Goal: Task Accomplishment & Management: Manage account settings

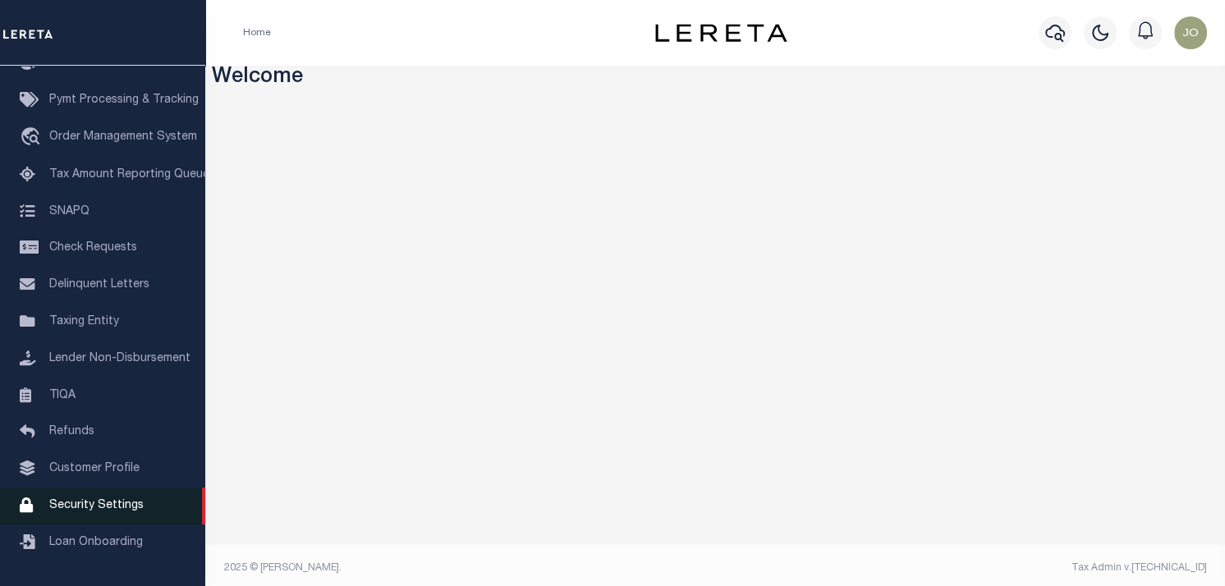
scroll to position [7, 0]
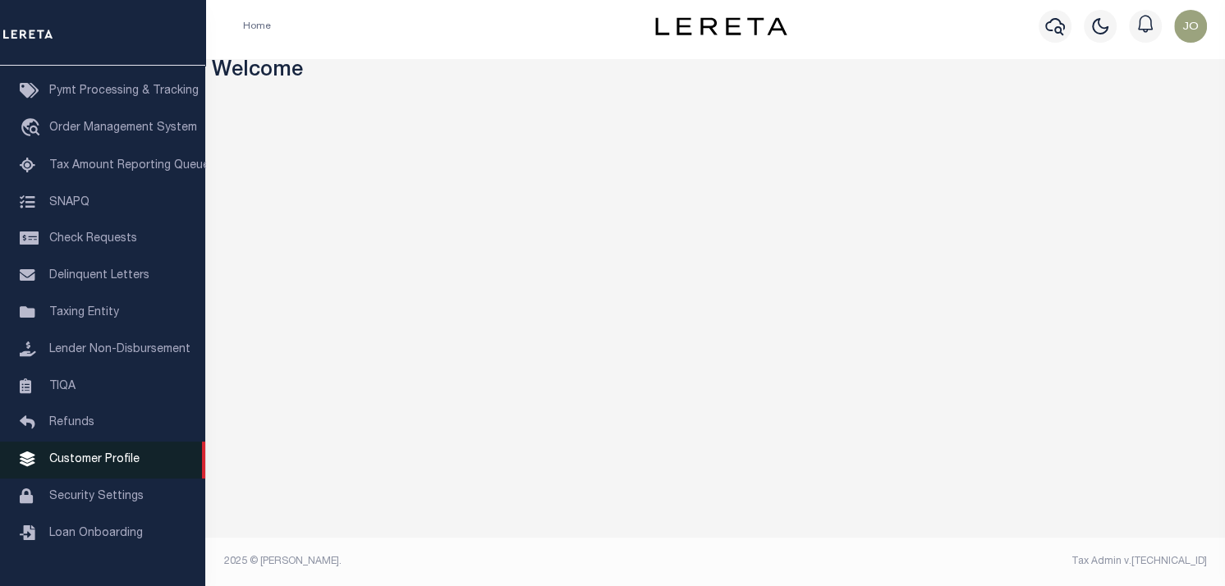
click at [115, 466] on span "Customer Profile" at bounding box center [94, 459] width 90 height 11
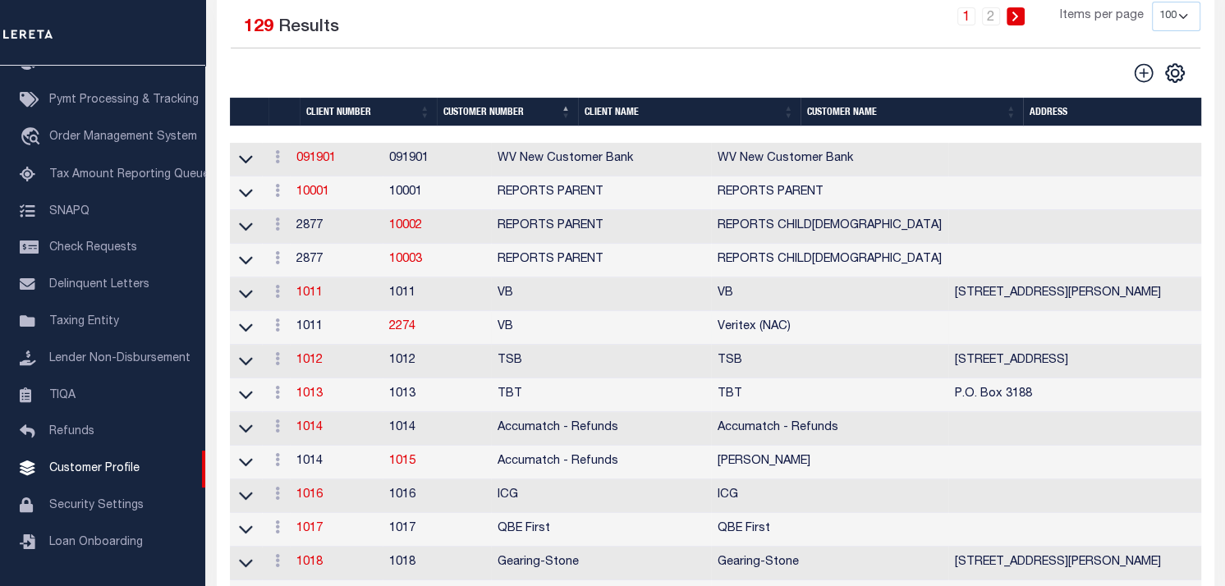
scroll to position [82, 0]
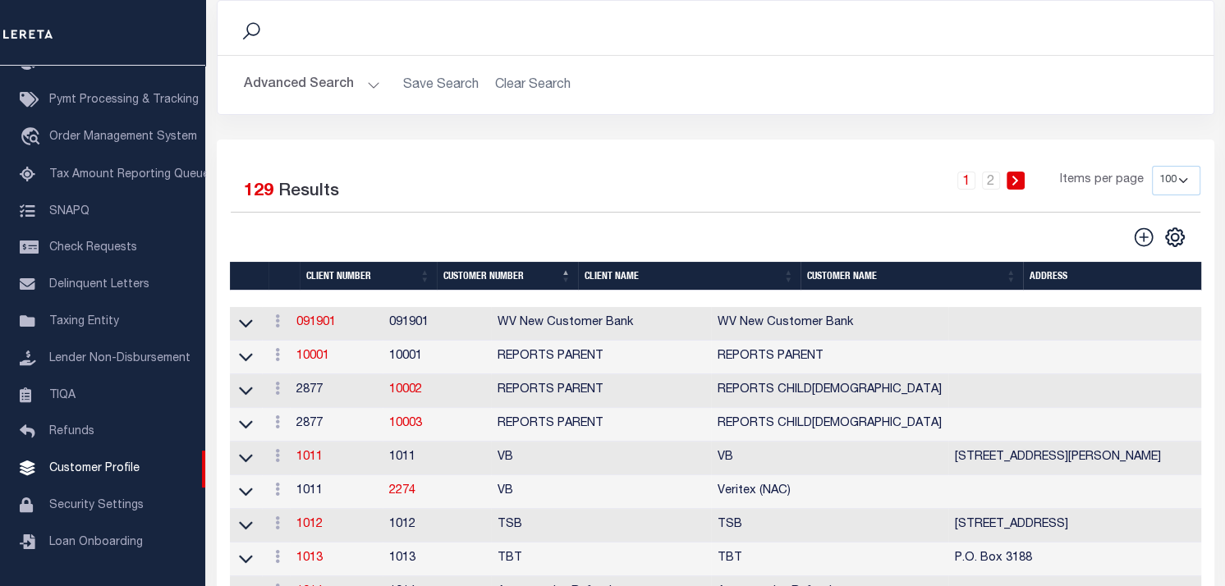
click at [327, 89] on button "Advanced Search" at bounding box center [312, 85] width 136 height 32
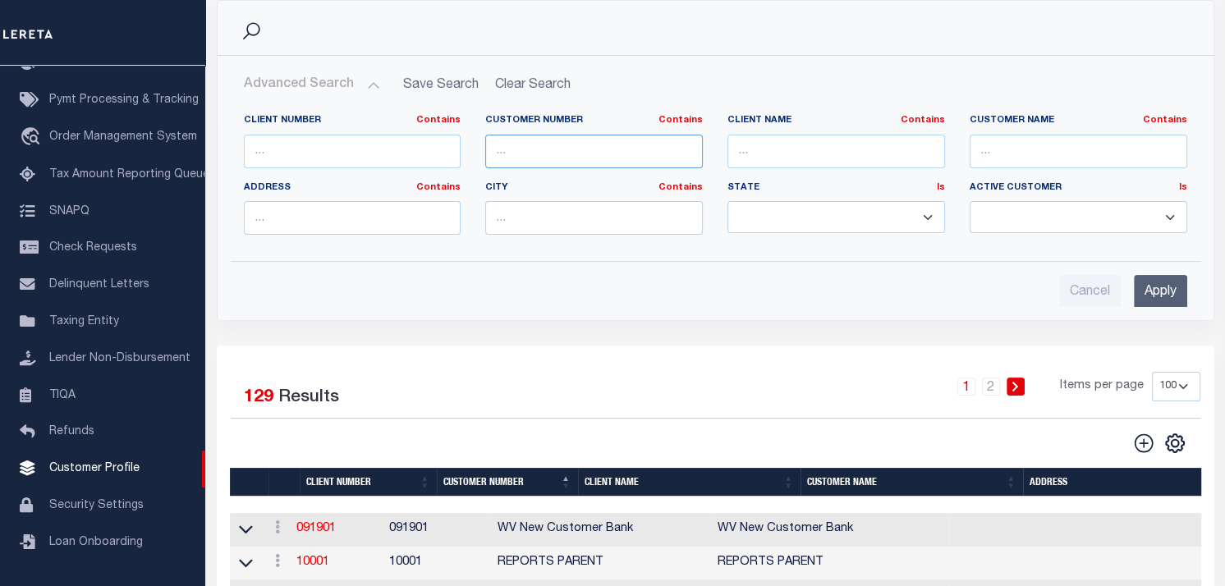
click at [574, 140] on input "text" at bounding box center [594, 152] width 218 height 34
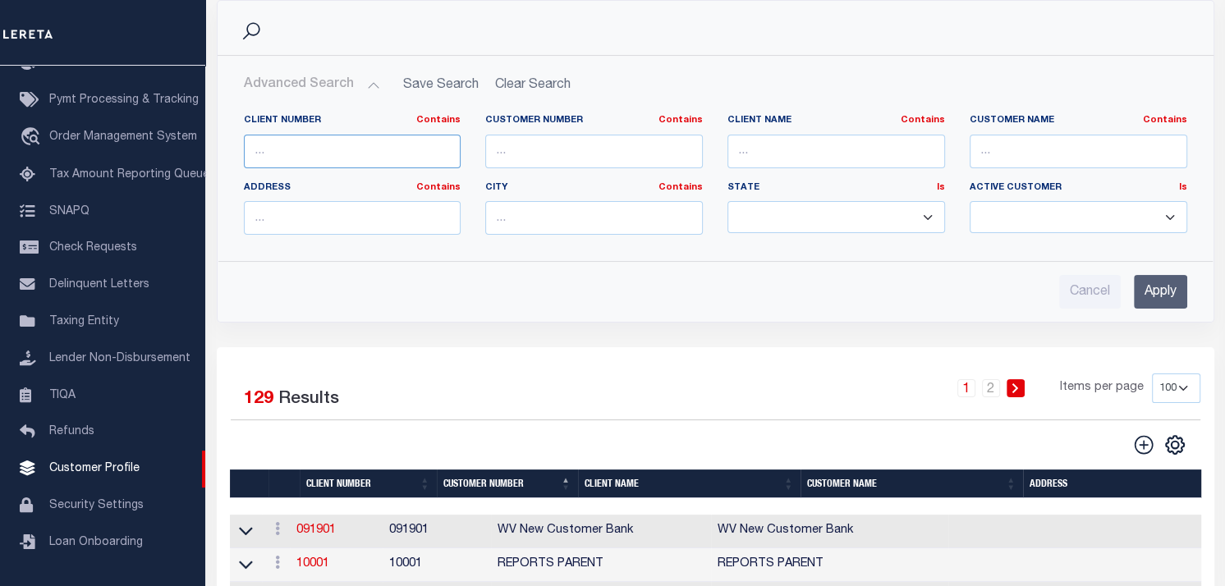
click at [385, 161] on input "text" at bounding box center [353, 152] width 218 height 34
click at [851, 156] on input "text" at bounding box center [837, 152] width 218 height 34
type input "[PERSON_NAME]"
click at [1153, 290] on input "Apply" at bounding box center [1160, 292] width 53 height 34
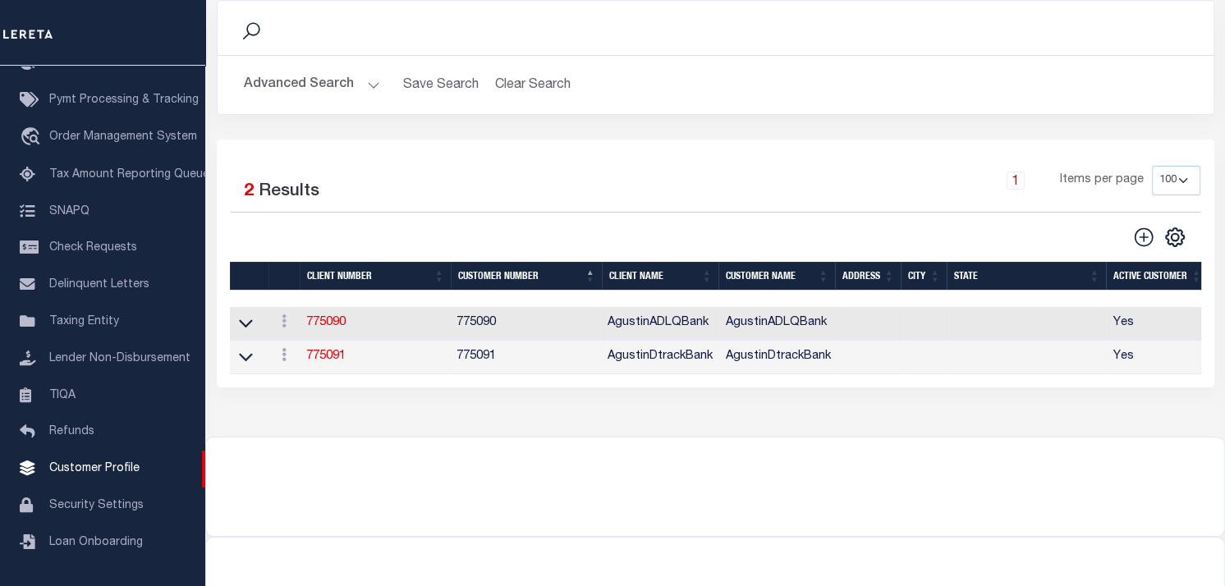
scroll to position [0, 7]
drag, startPoint x: 760, startPoint y: 411, endPoint x: 646, endPoint y: 404, distance: 113.5
click at [665, 404] on div "Search Advanced Search Save Search Clear Search CustomerSearchGridWrapper_dynam…" at bounding box center [715, 210] width 1020 height 453
click at [458, 209] on div "Selected 2 Results" at bounding box center [342, 189] width 249 height 46
click at [319, 325] on link "775090" at bounding box center [318, 322] width 39 height 11
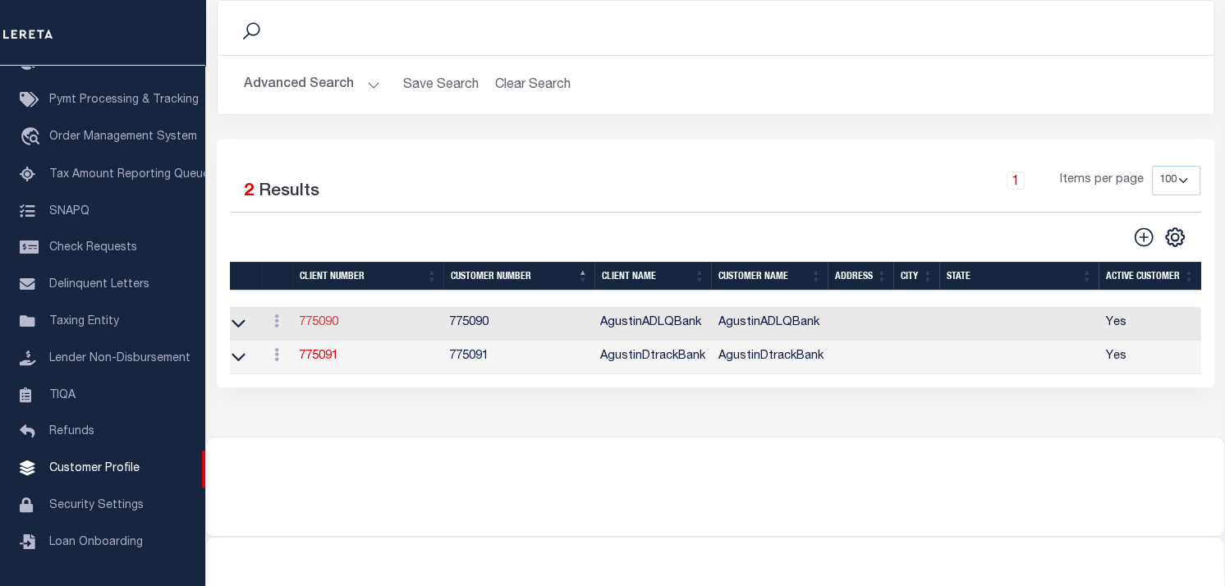
select select
type input "AgustinADLQBank"
type input "775090"
type input "AgustinADLQBank"
select select "Mixed Portfolio"
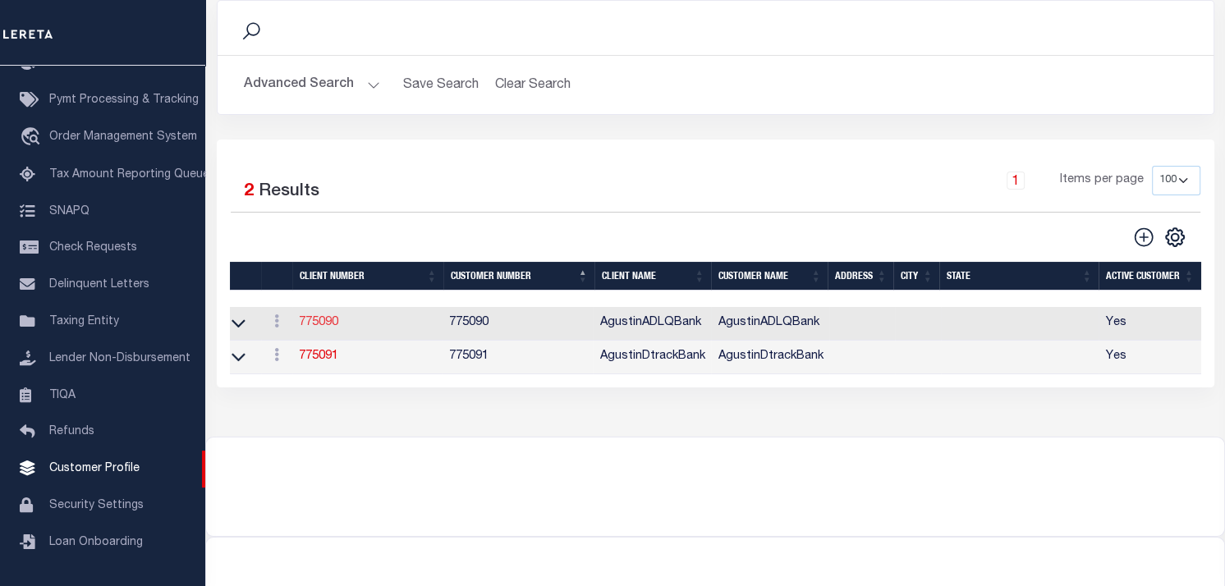
checkbox input "true"
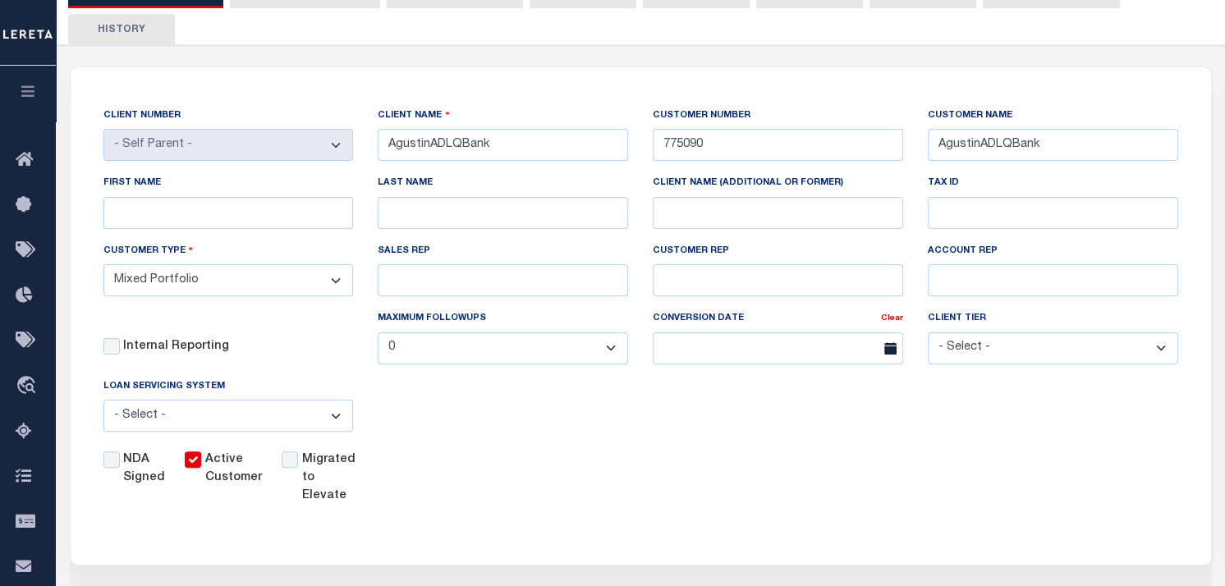
scroll to position [82, 0]
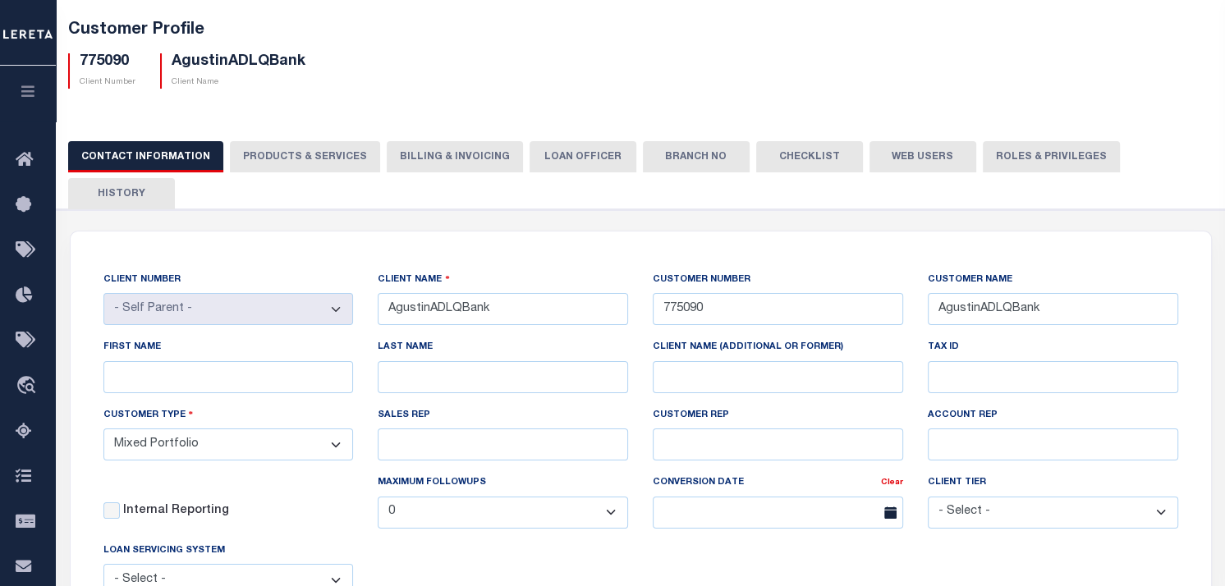
click at [269, 160] on button "PRODUCTS & SERVICES" at bounding box center [305, 156] width 150 height 31
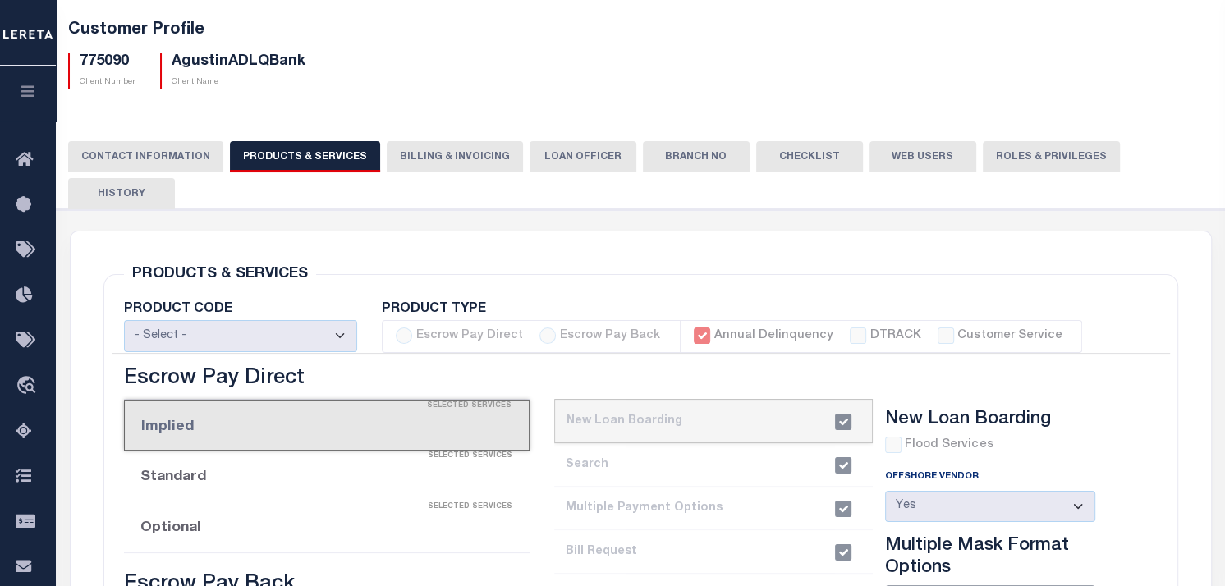
checkbox input "true"
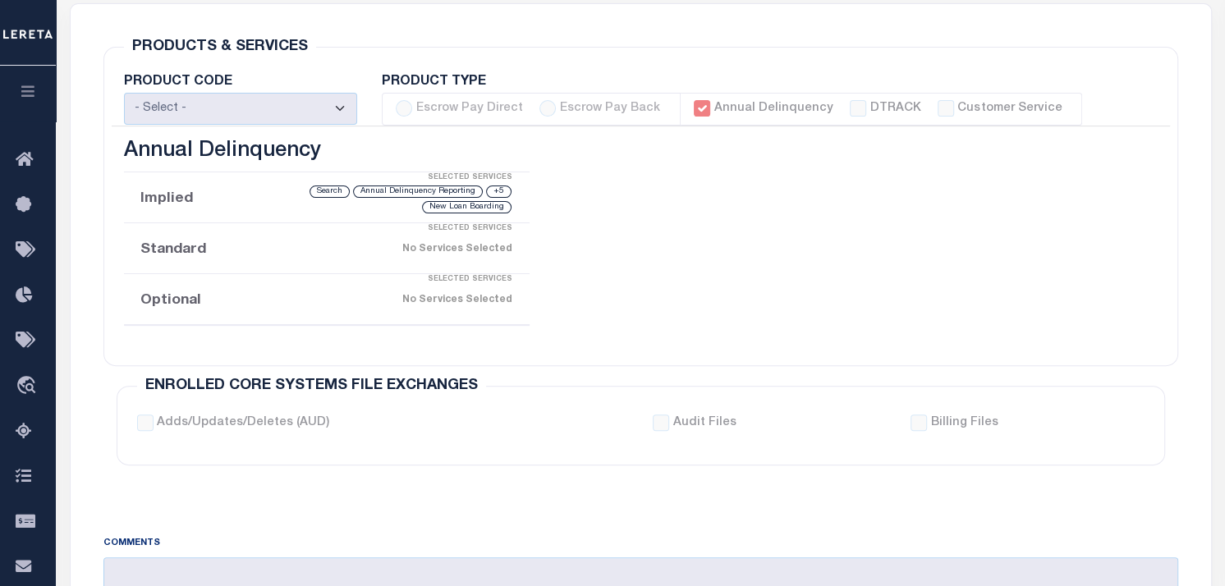
scroll to position [162, 0]
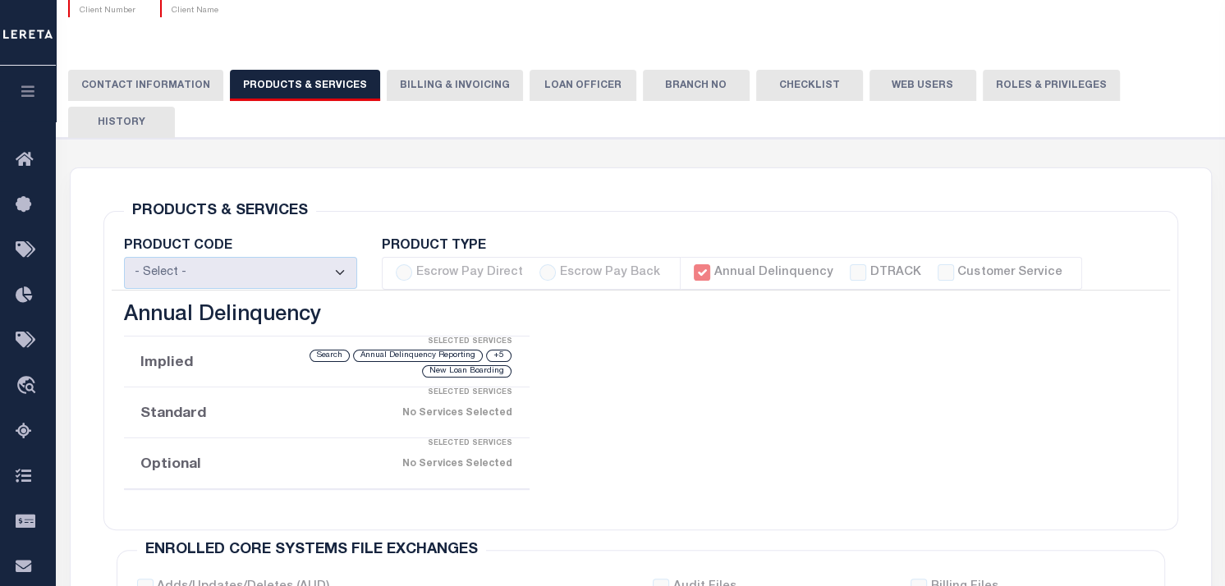
click at [420, 77] on button "Billing & Invoicing" at bounding box center [455, 85] width 136 height 31
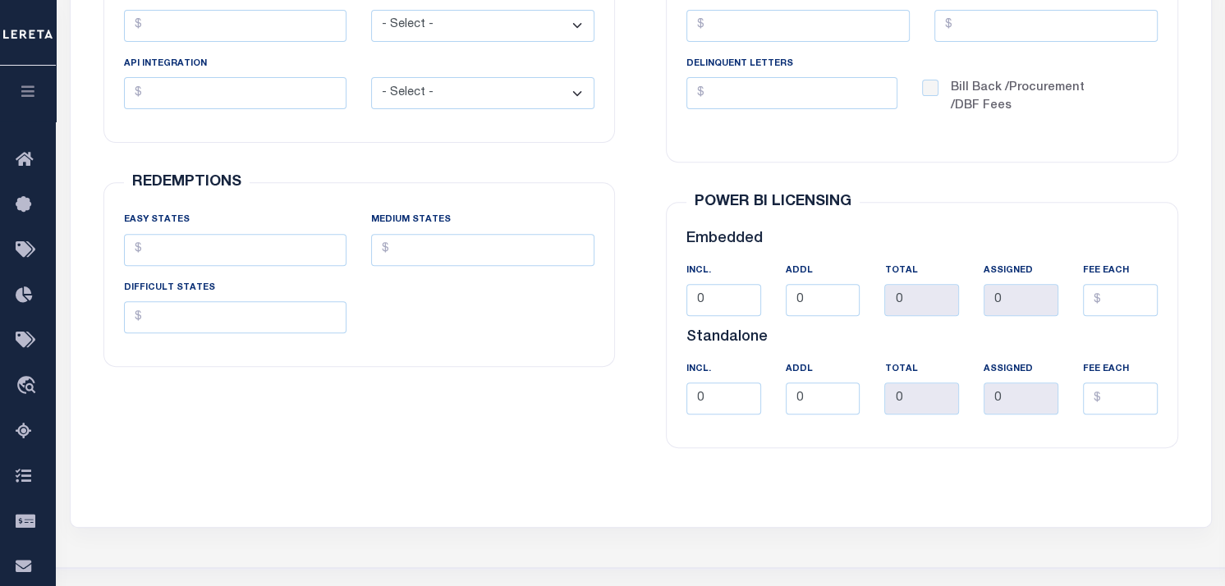
scroll to position [0, 0]
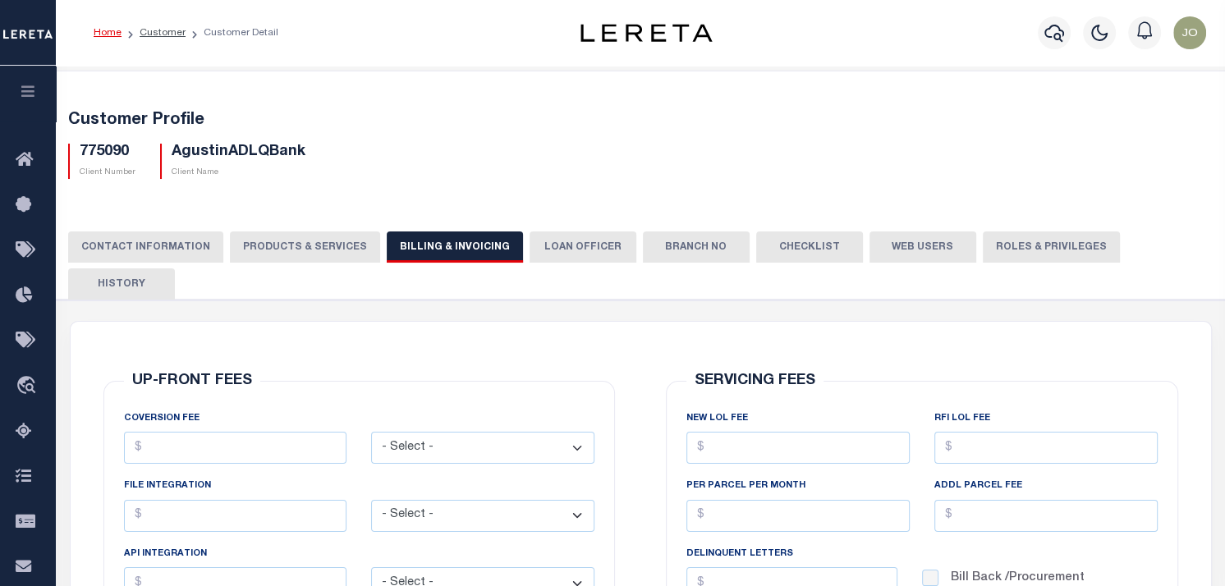
click at [576, 241] on button "LOAN OFFICER" at bounding box center [583, 247] width 107 height 31
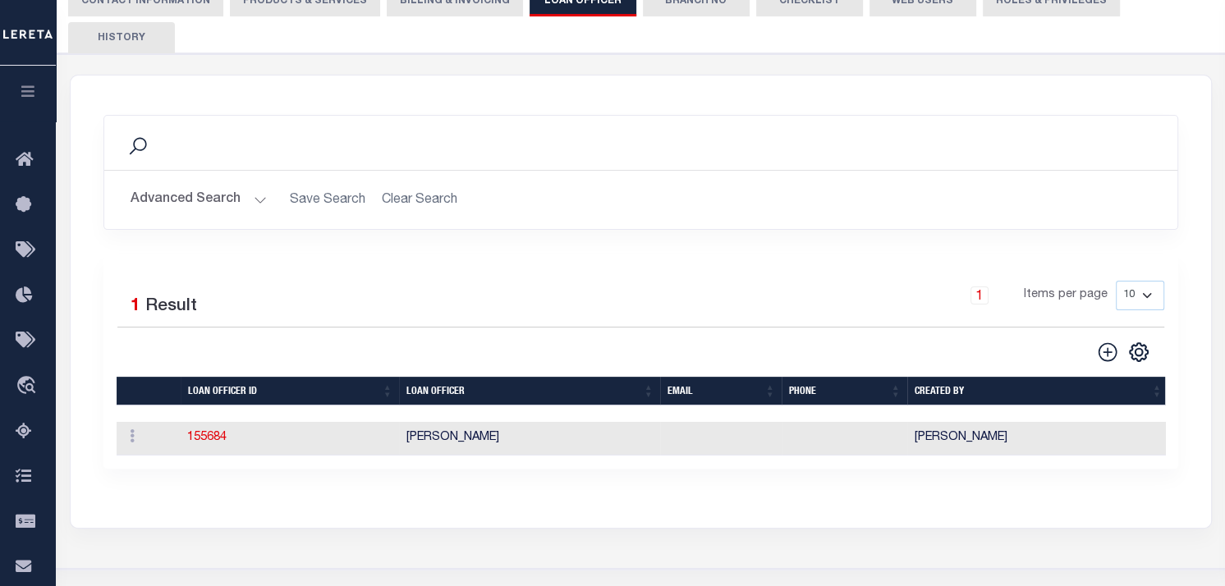
scroll to position [164, 0]
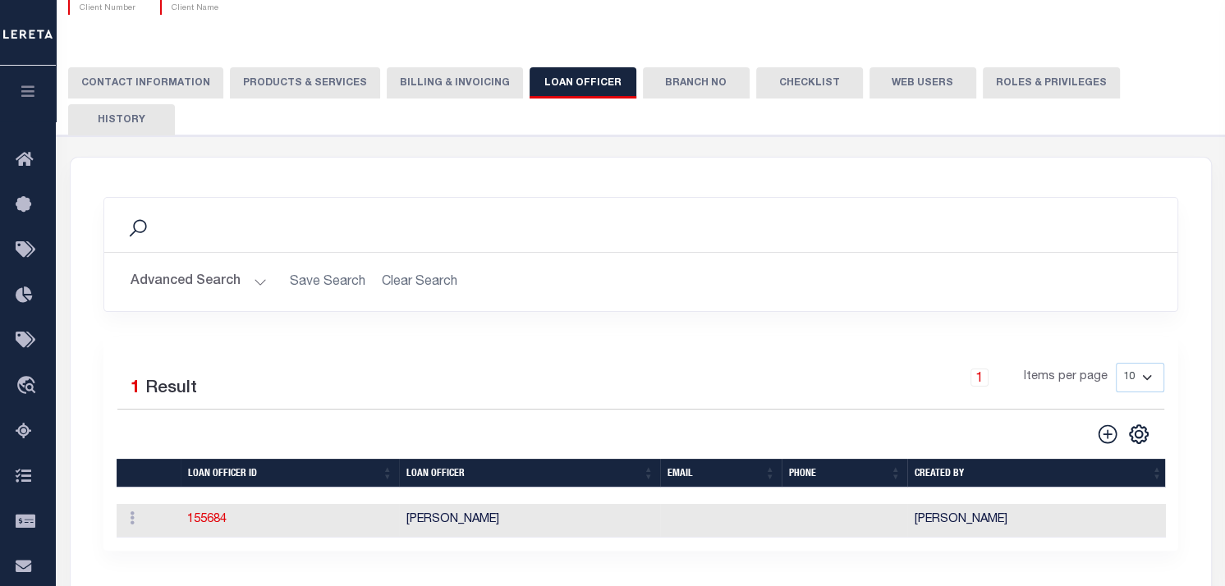
click at [688, 85] on button "Branch No" at bounding box center [696, 82] width 107 height 31
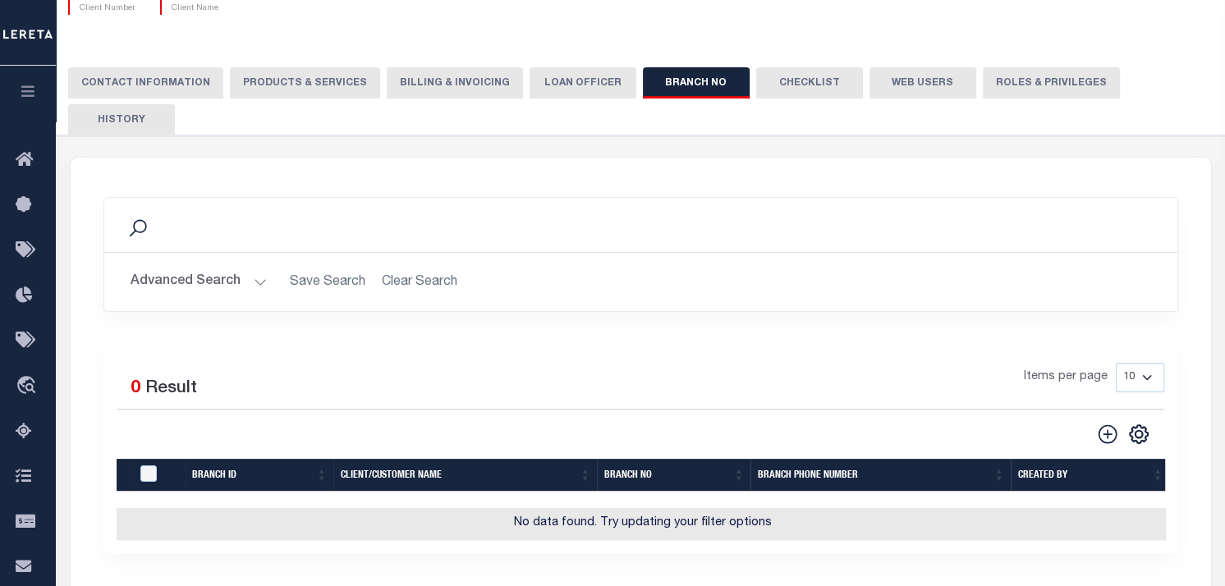
click at [773, 77] on button "Checklist" at bounding box center [809, 82] width 107 height 31
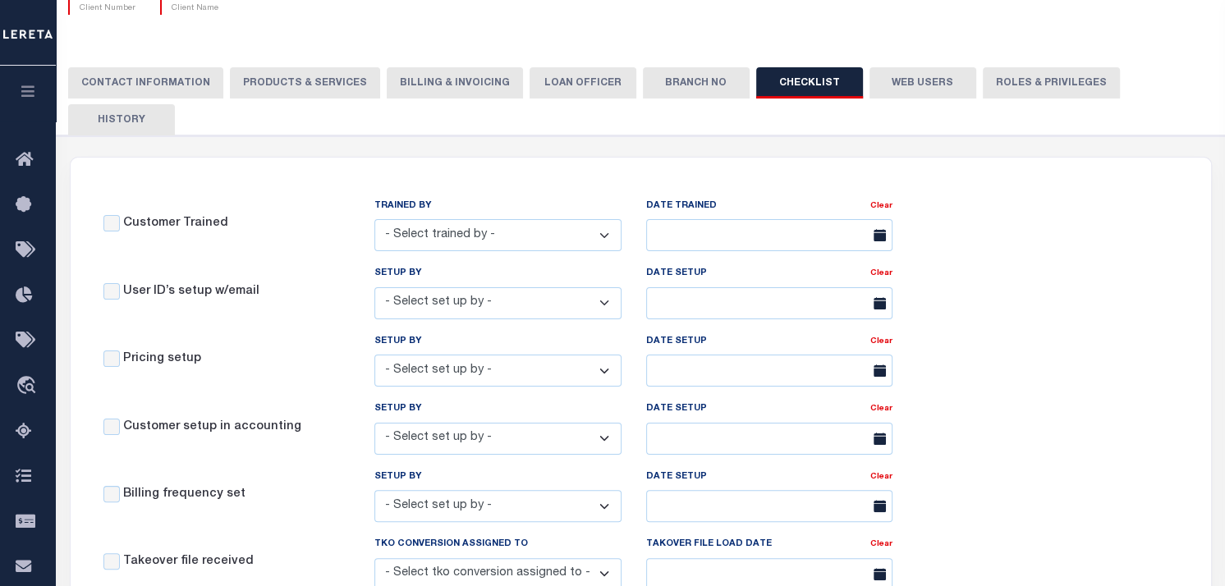
click at [920, 86] on button "Web Users" at bounding box center [923, 82] width 107 height 31
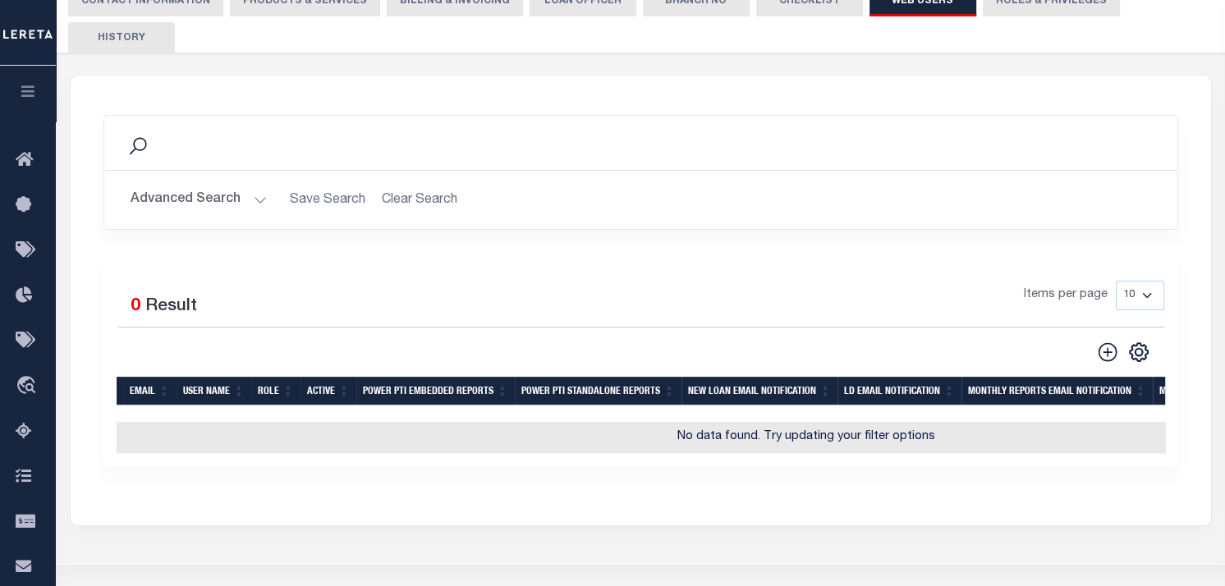
scroll to position [82, 0]
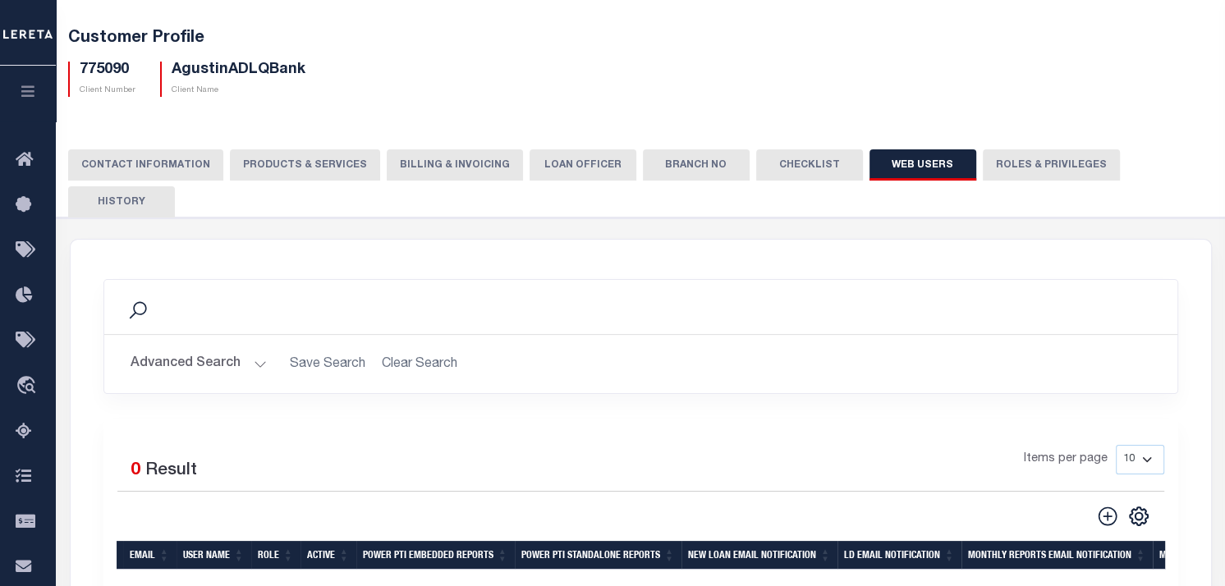
click at [996, 161] on button "Roles & Privileges" at bounding box center [1051, 164] width 137 height 31
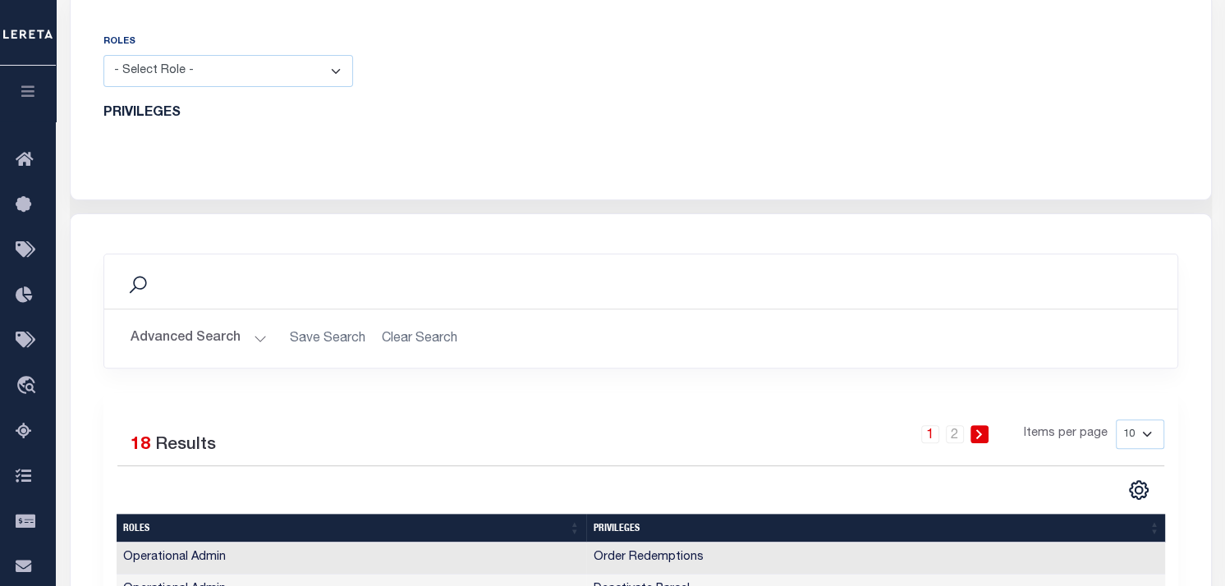
scroll to position [0, 0]
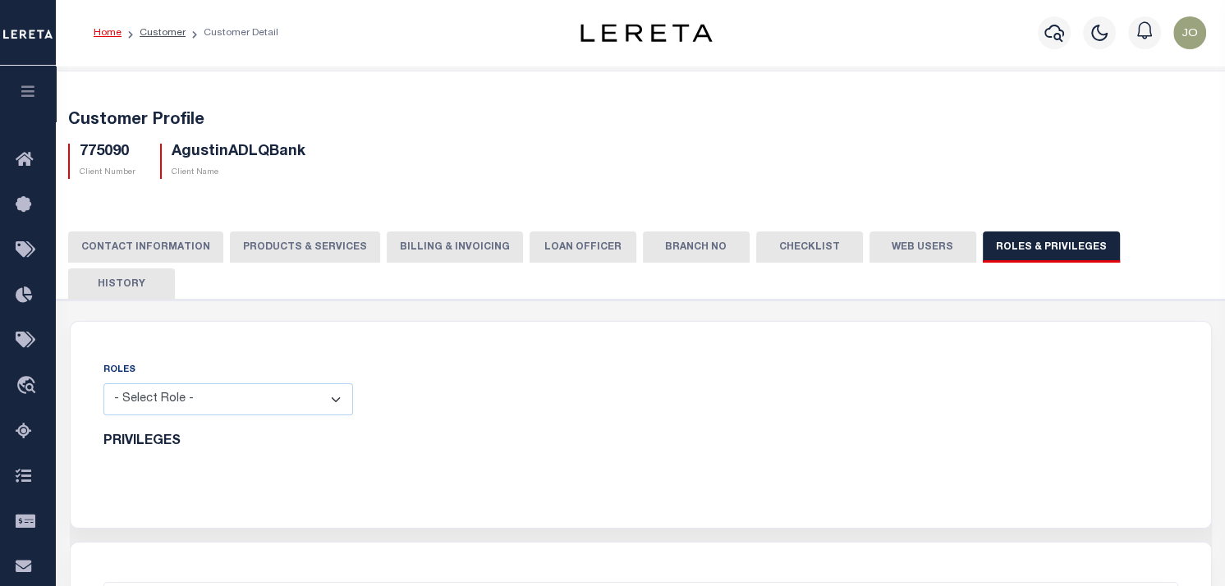
click at [301, 250] on button "PRODUCTS & SERVICES" at bounding box center [305, 247] width 150 height 31
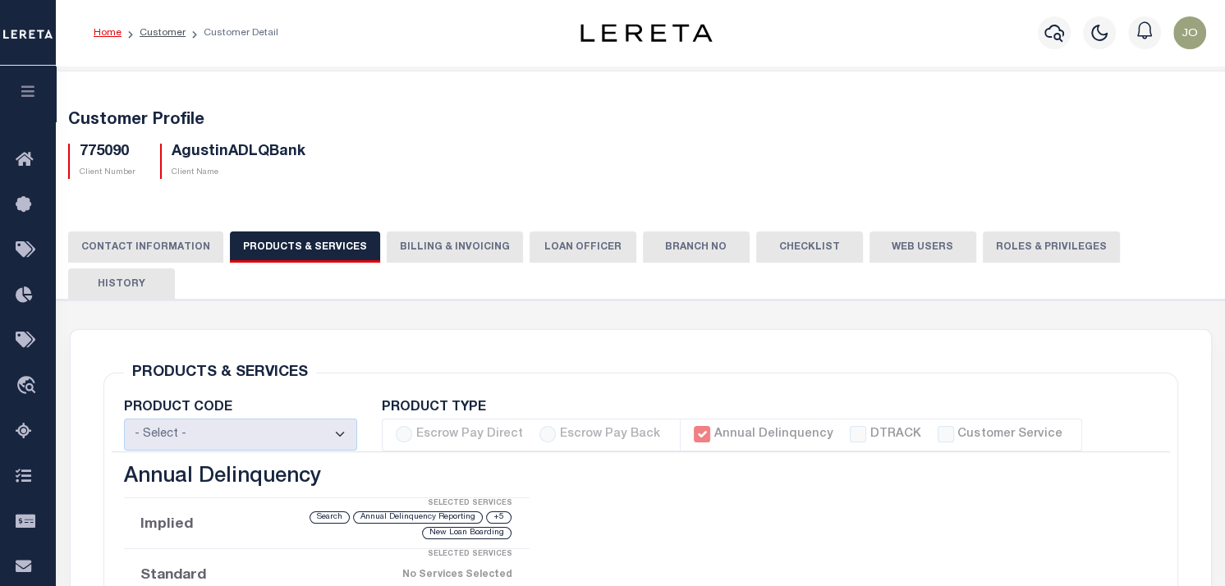
click at [106, 243] on button "CONTACT INFORMATION" at bounding box center [145, 247] width 155 height 31
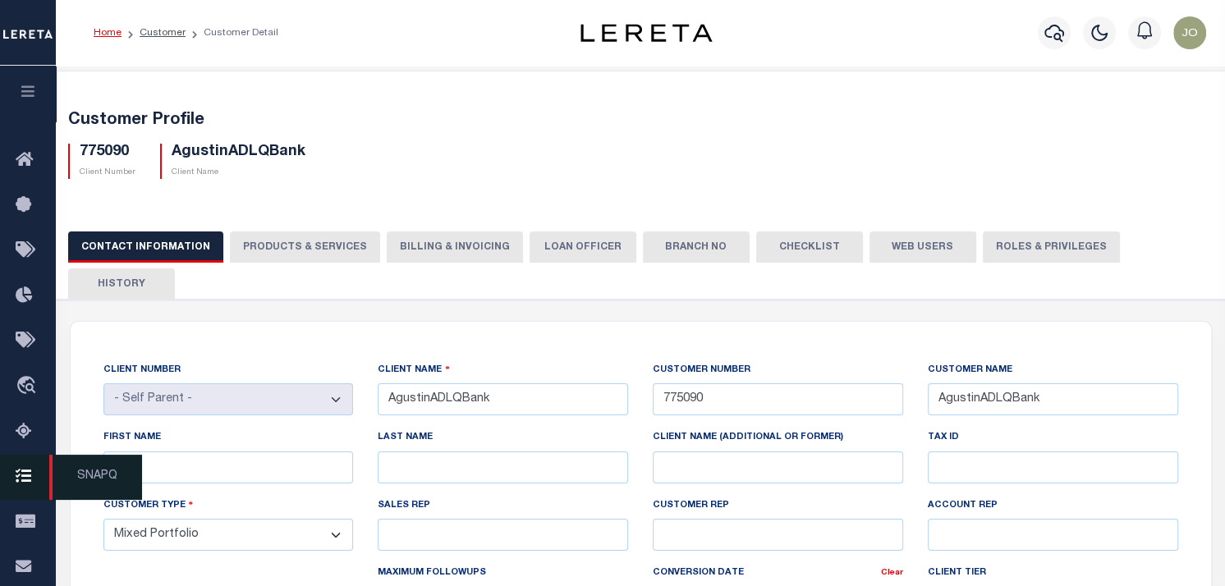
scroll to position [82, 0]
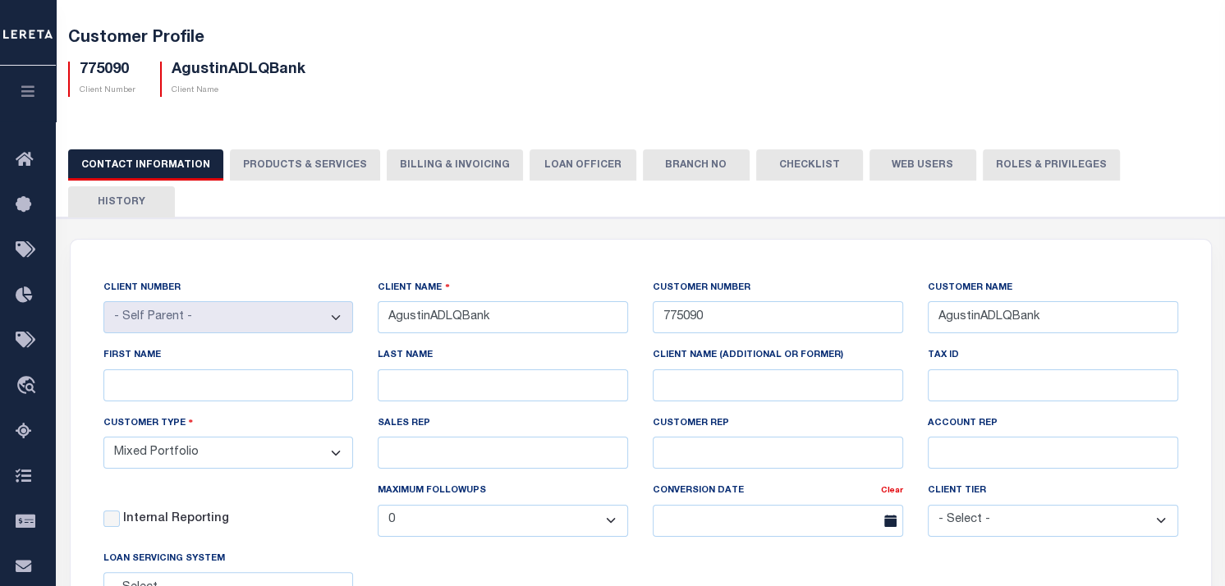
click at [26, 85] on icon "button" at bounding box center [28, 91] width 19 height 15
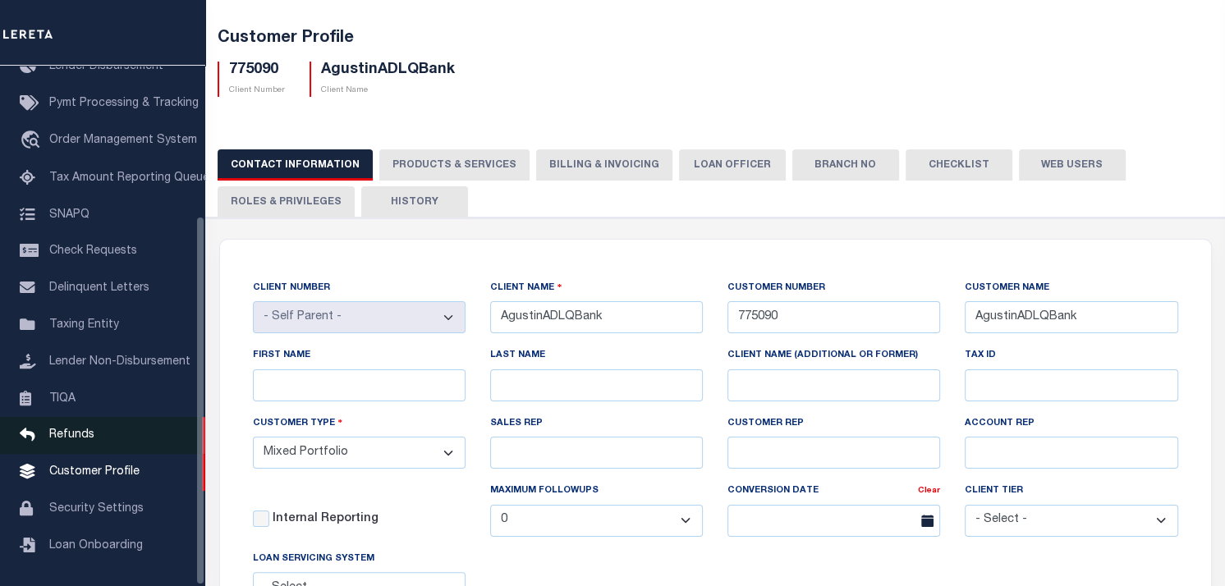
scroll to position [164, 0]
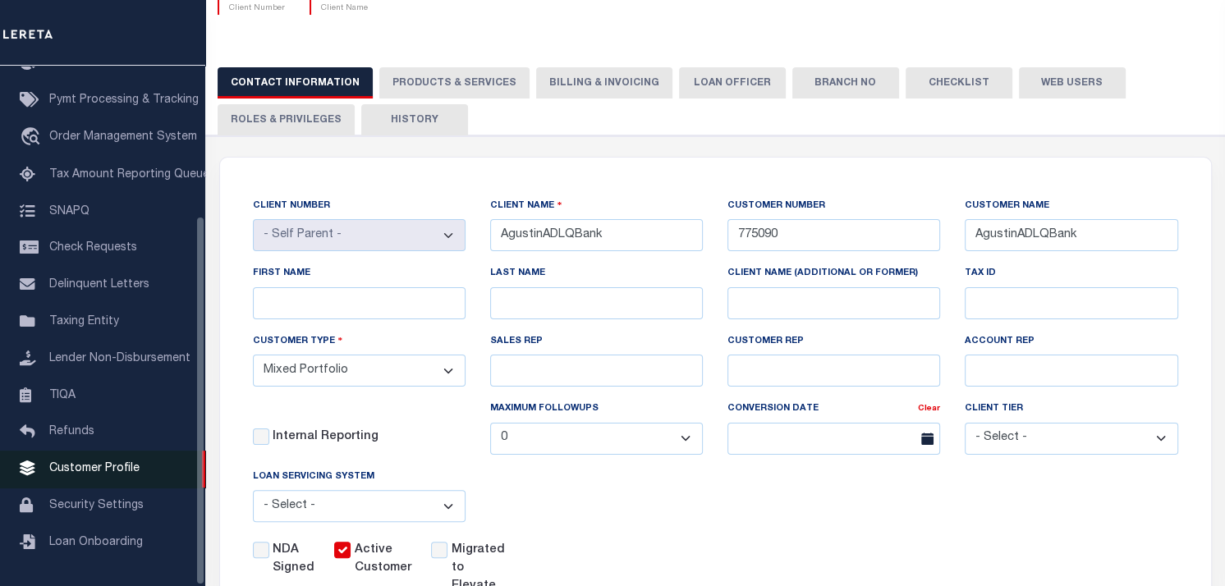
click at [101, 466] on span "Customer Profile" at bounding box center [94, 468] width 90 height 11
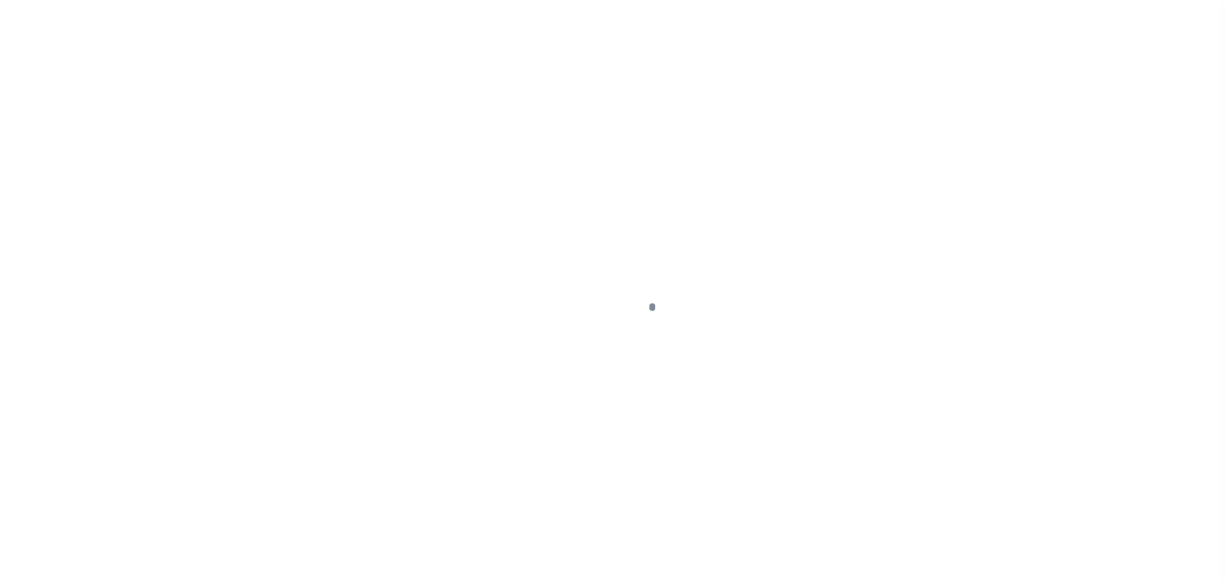
scroll to position [212, 0]
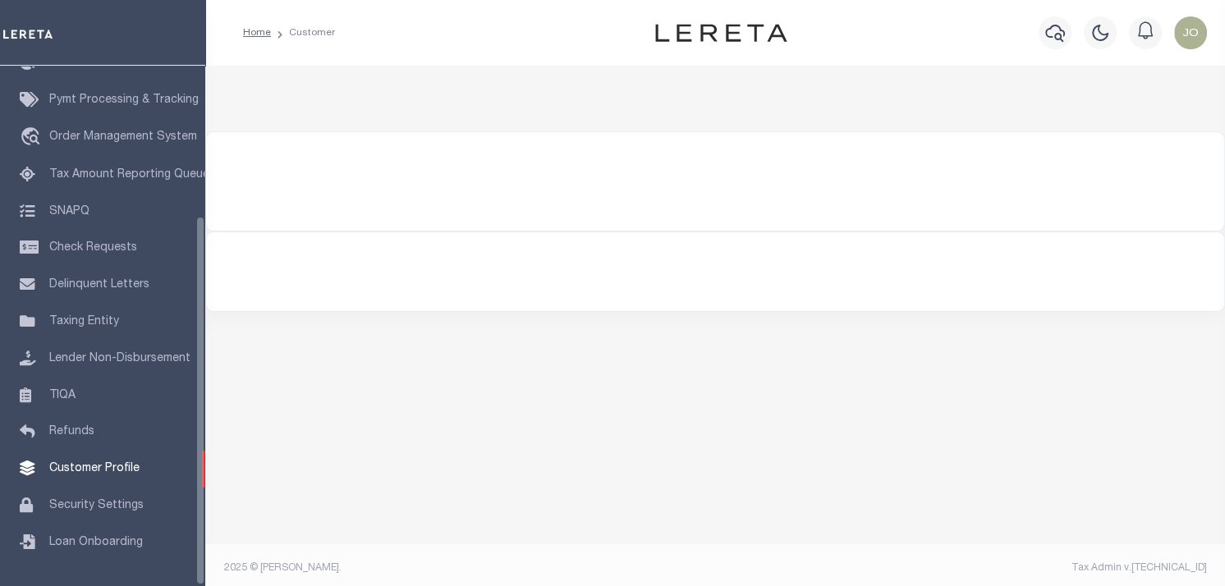
type input "Agustin"
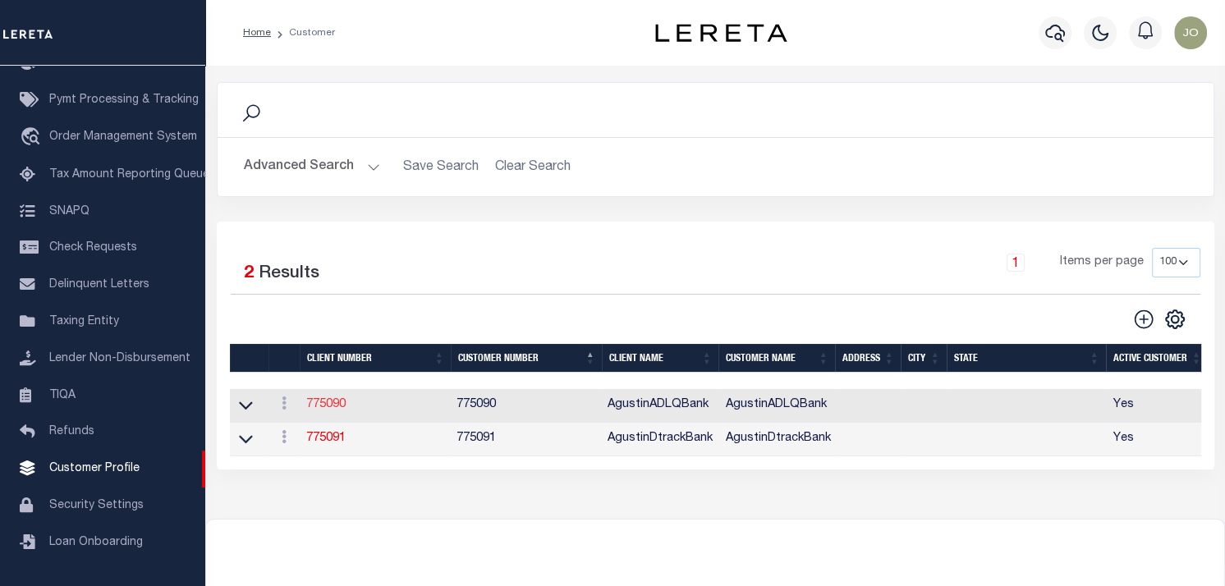
click at [315, 404] on link "775090" at bounding box center [325, 404] width 39 height 11
select select
type input "AgustinADLQBank"
type input "775090"
type input "AgustinADLQBank"
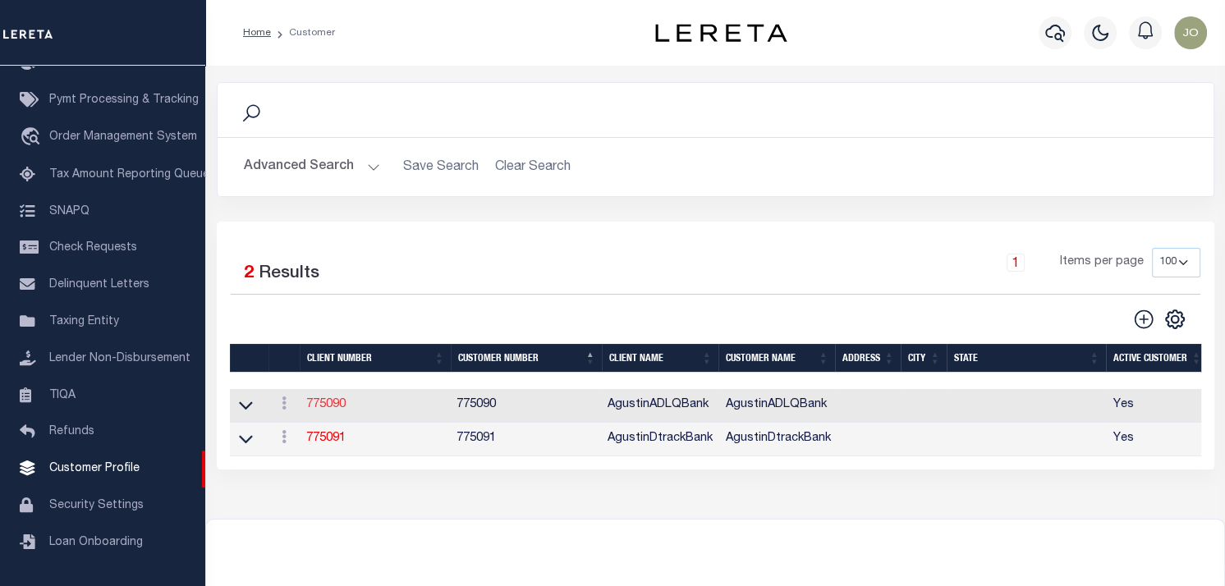
select select "Mixed Portfolio"
checkbox input "true"
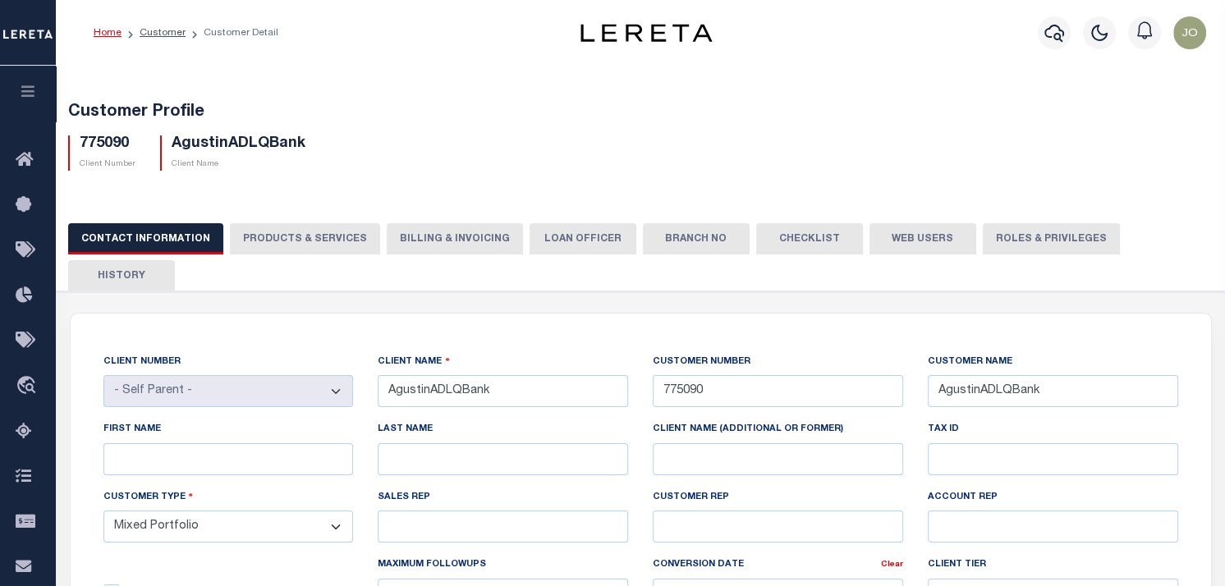
click at [31, 94] on icon "button" at bounding box center [28, 91] width 19 height 15
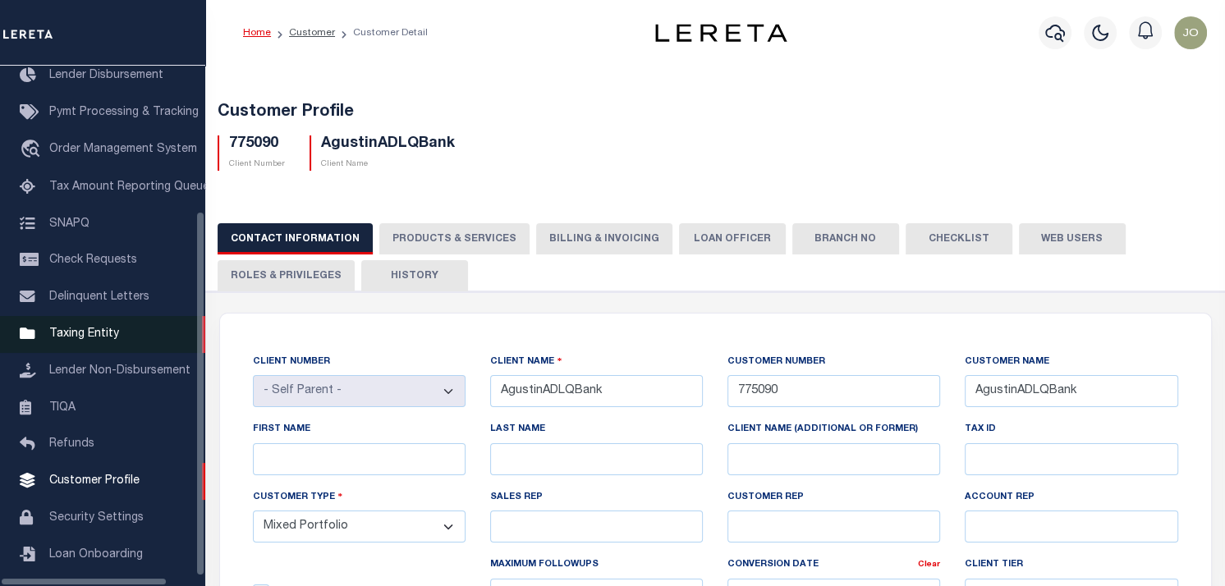
scroll to position [200, 0]
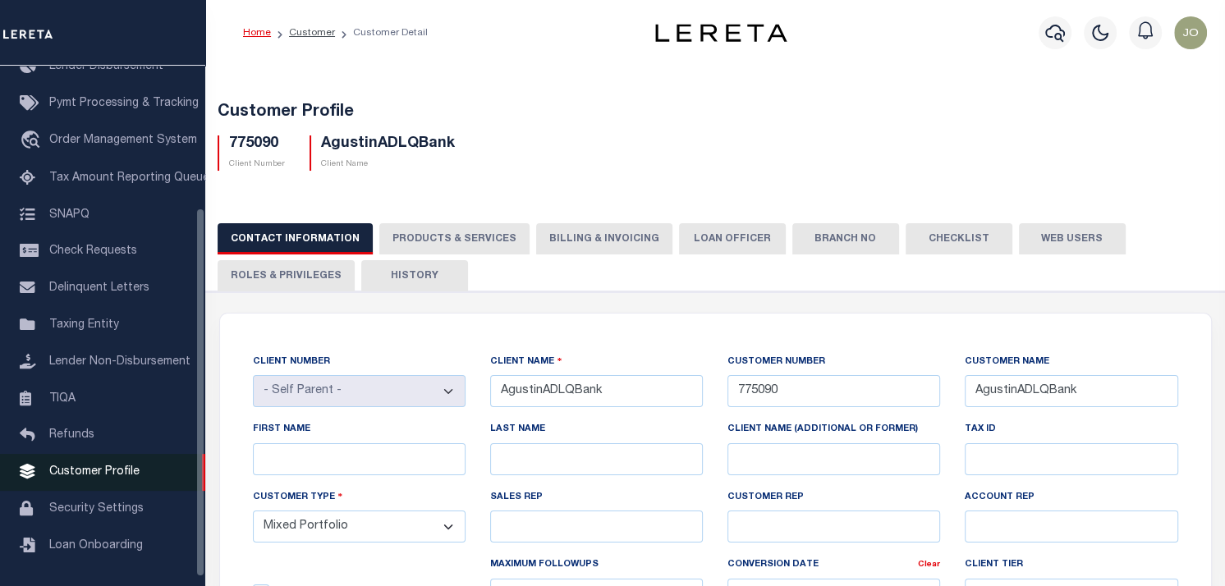
click at [92, 469] on link "Customer Profile" at bounding box center [102, 472] width 205 height 37
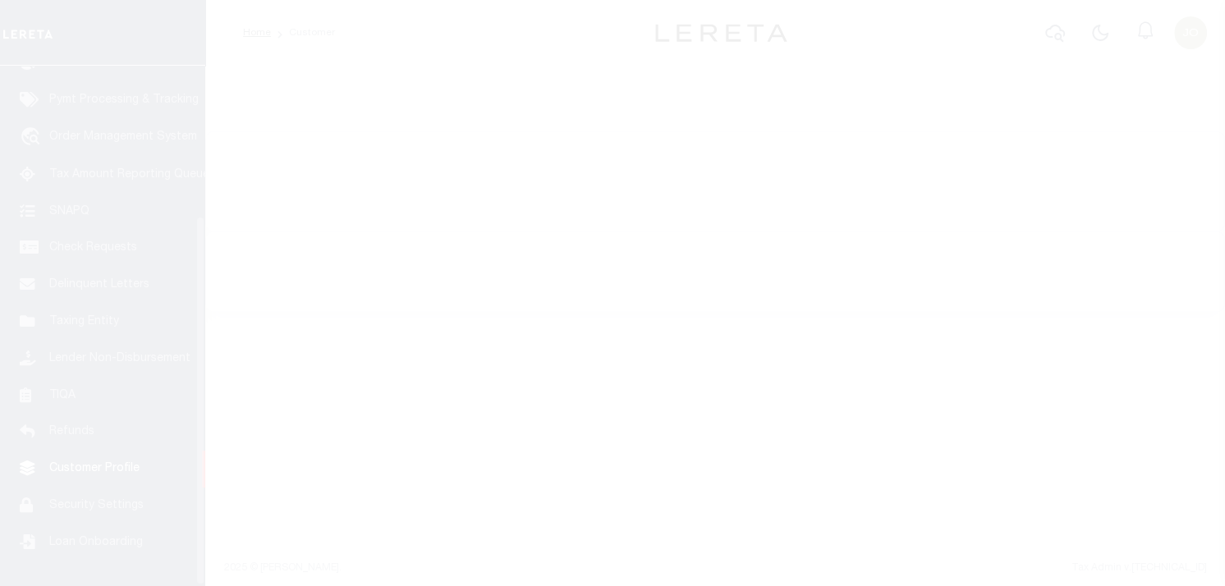
scroll to position [212, 0]
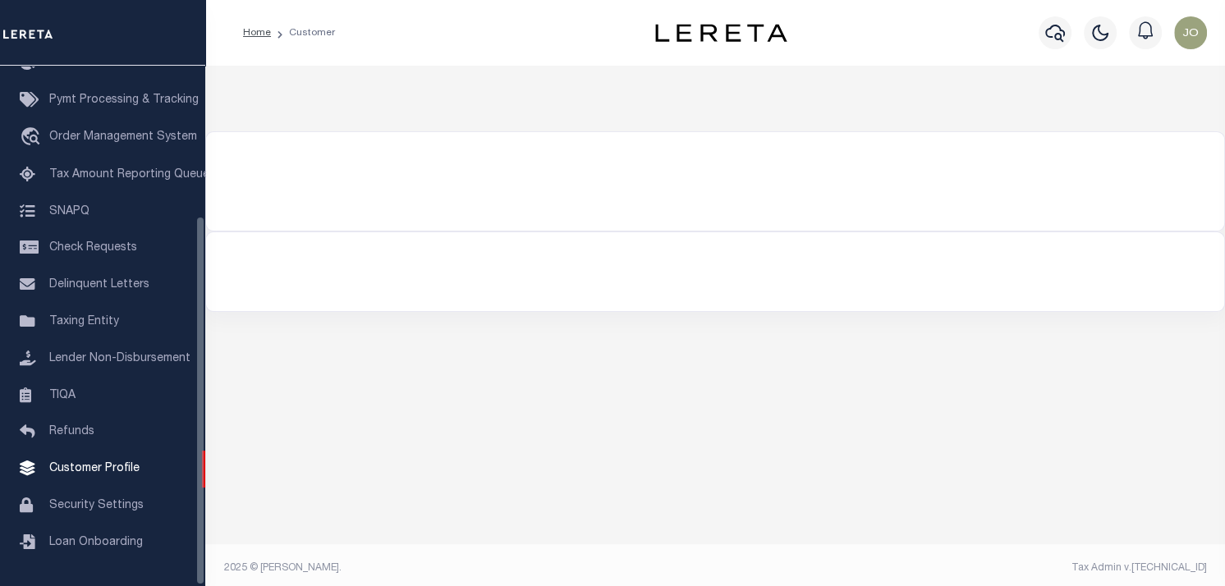
type input "Agustin"
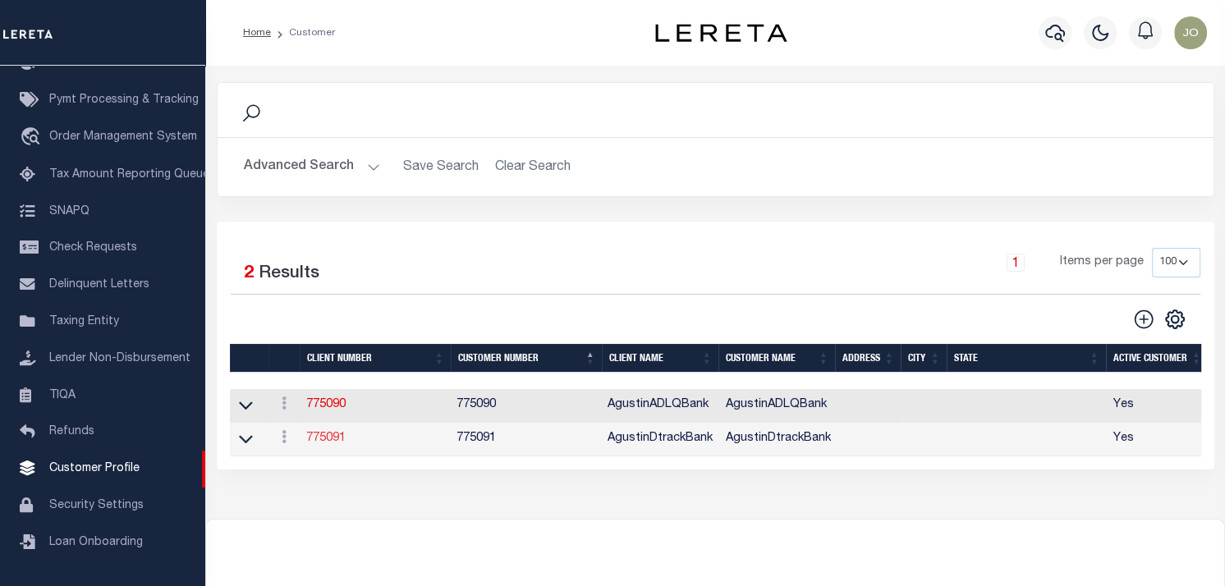
click at [324, 440] on link "775091" at bounding box center [325, 438] width 39 height 11
select select
type input "AgustinDtrackBank"
type input "775091"
type input "AgustinDtrackBank"
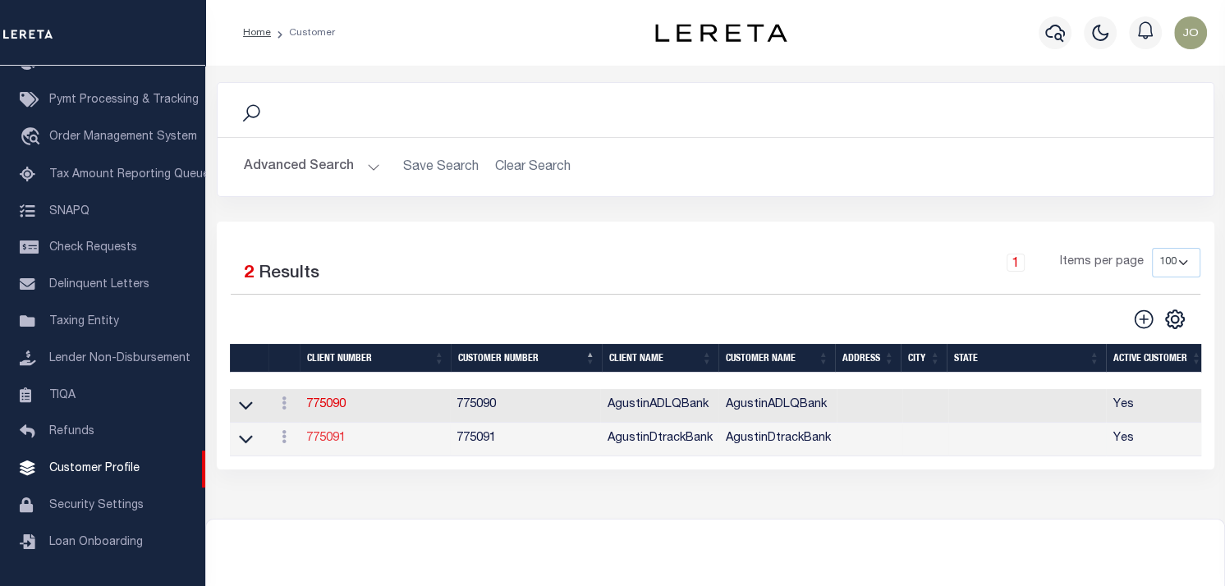
select select "Mixed Portfolio"
checkbox input "true"
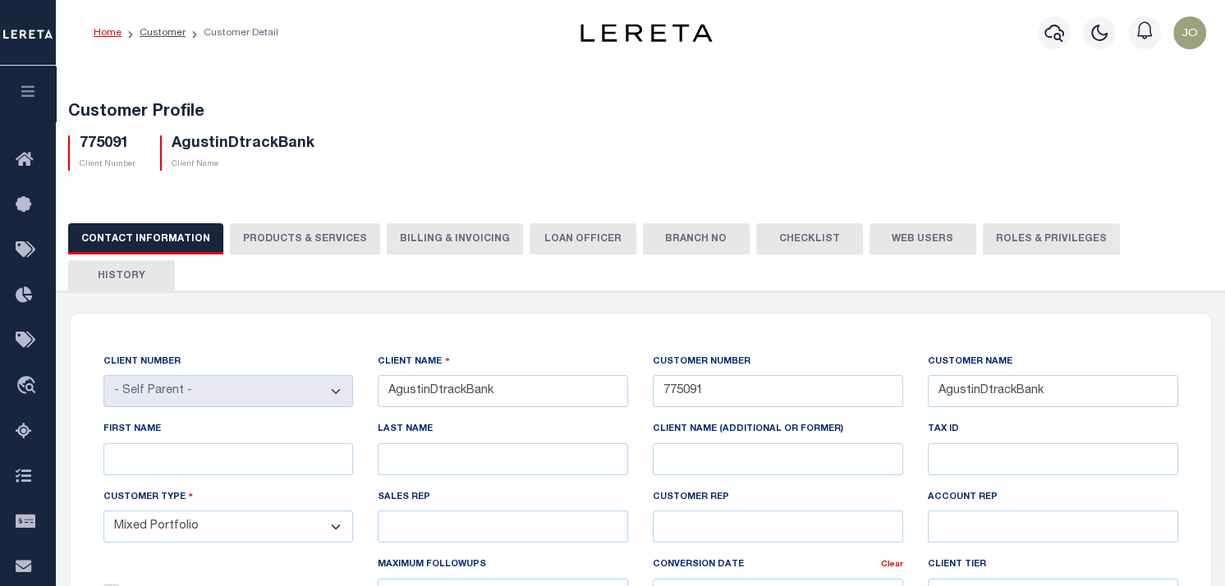
click at [310, 236] on button "PRODUCTS & SERVICES" at bounding box center [305, 238] width 150 height 31
radio input "true"
checkbox input "true"
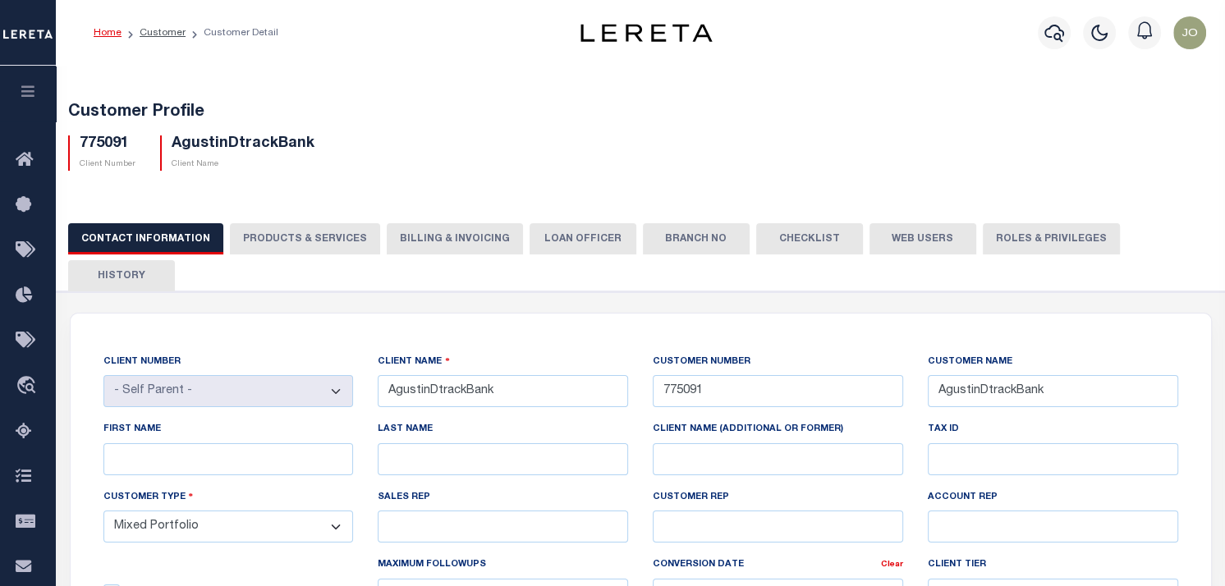
checkbox input "true"
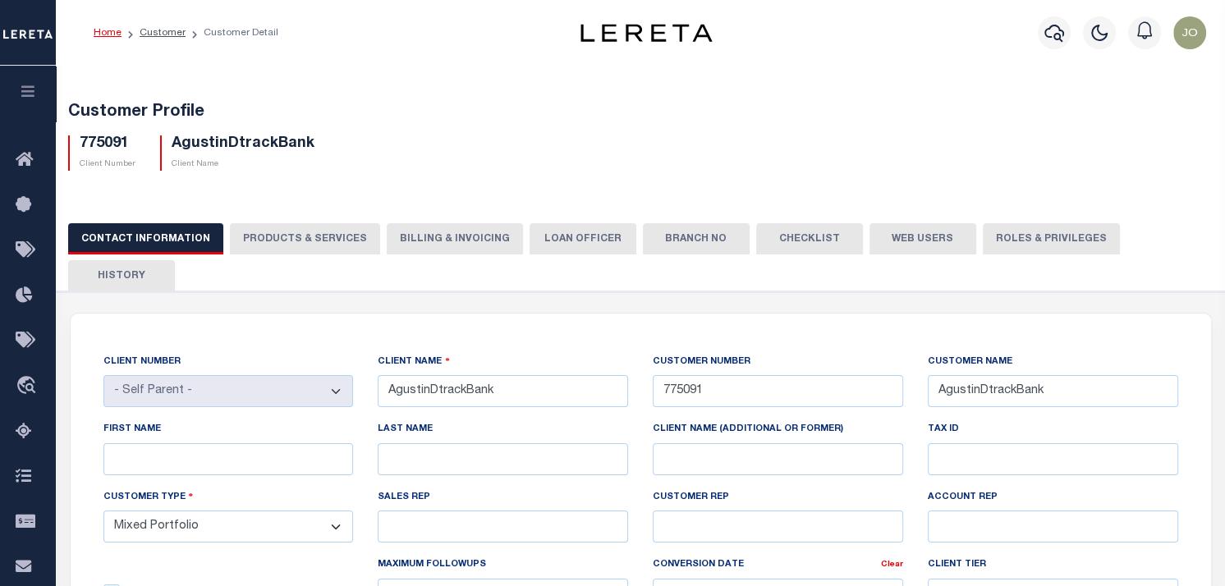
checkbox input "true"
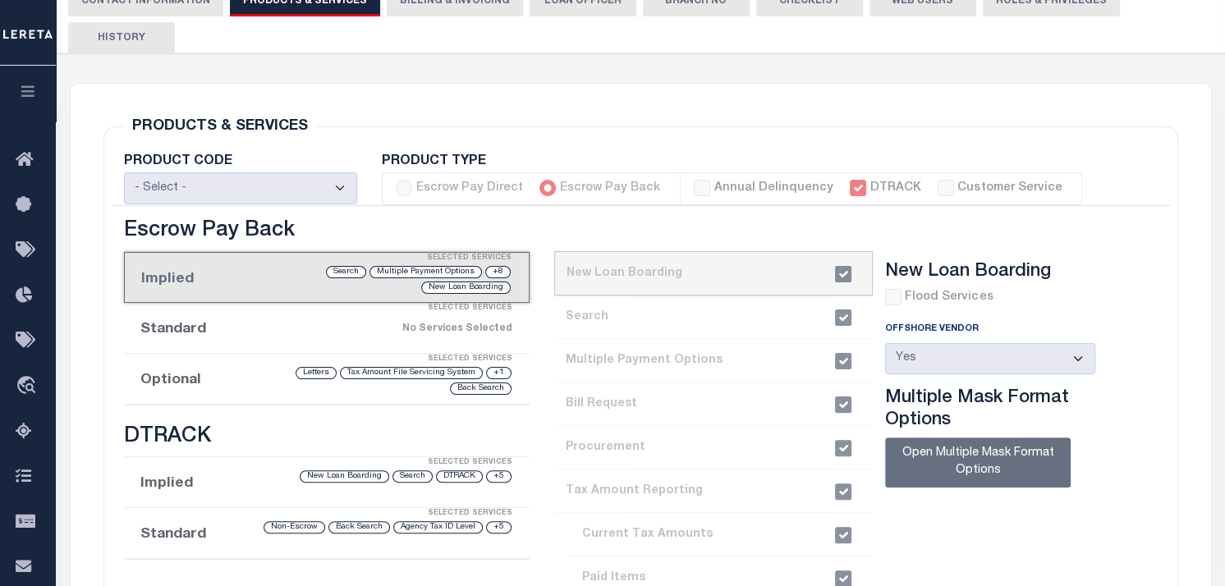
scroll to position [164, 0]
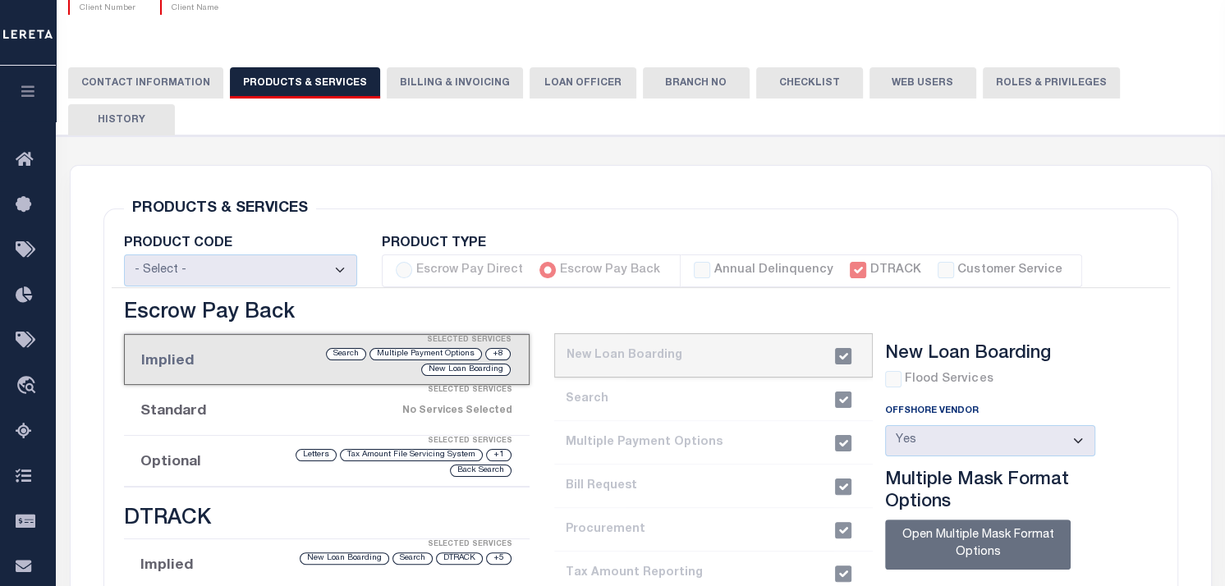
click at [477, 91] on button "Billing & Invoicing" at bounding box center [455, 82] width 136 height 31
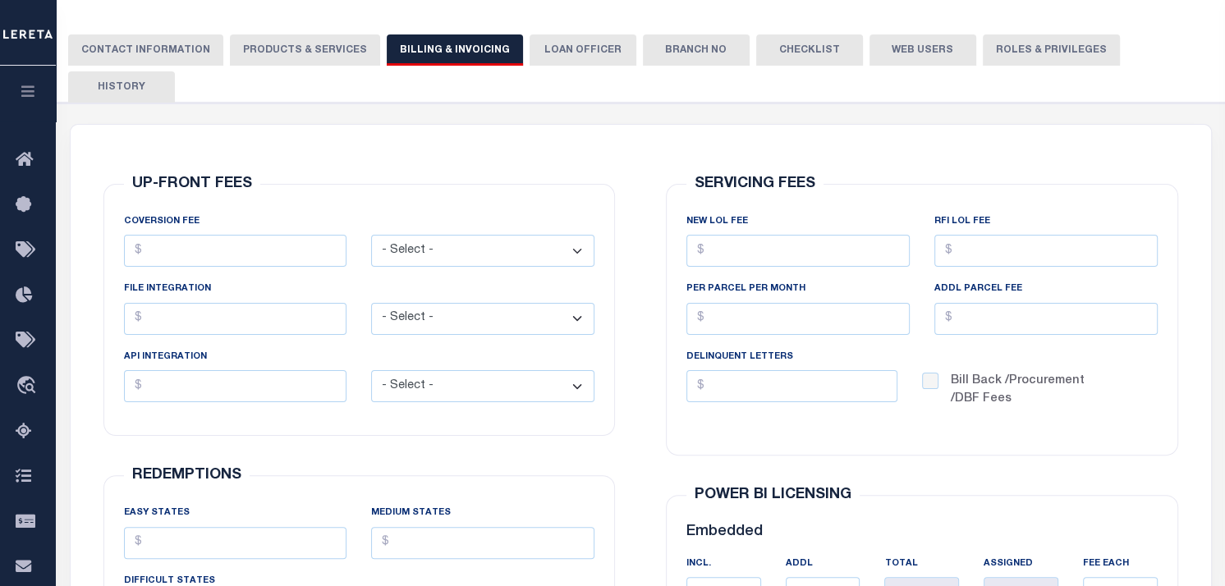
scroll to position [0, 0]
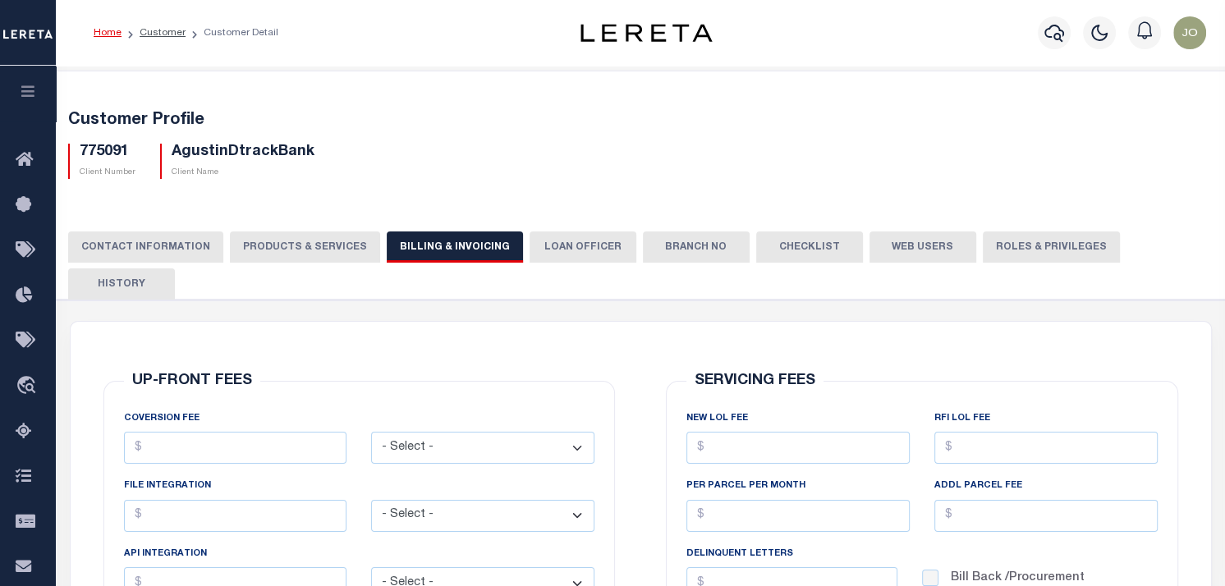
click at [581, 241] on button "LOAN OFFICER" at bounding box center [583, 247] width 107 height 31
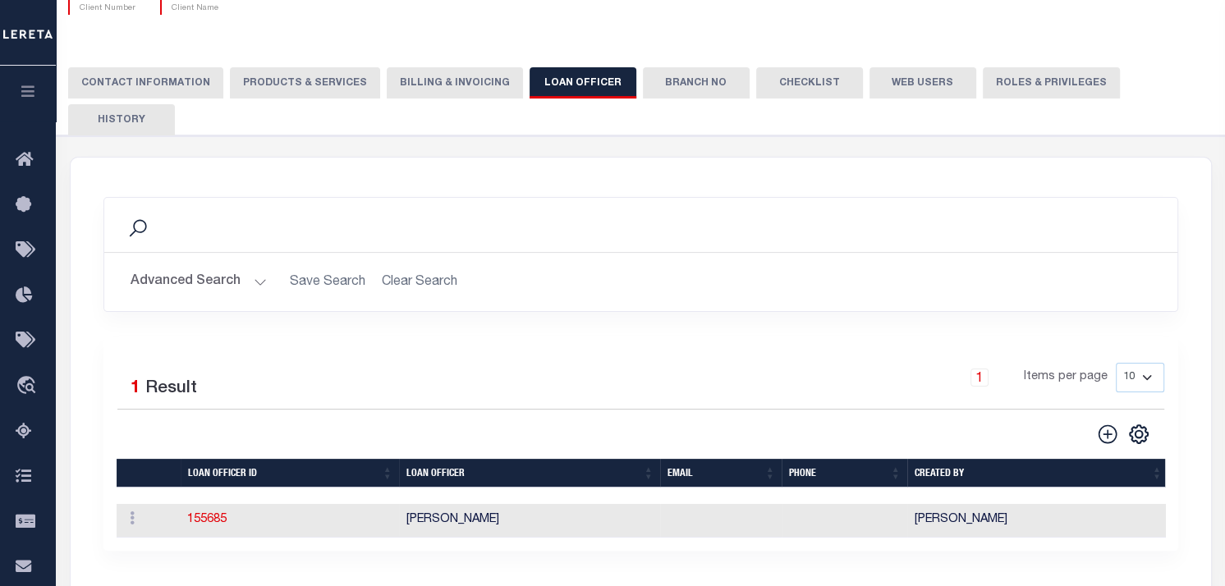
scroll to position [82, 0]
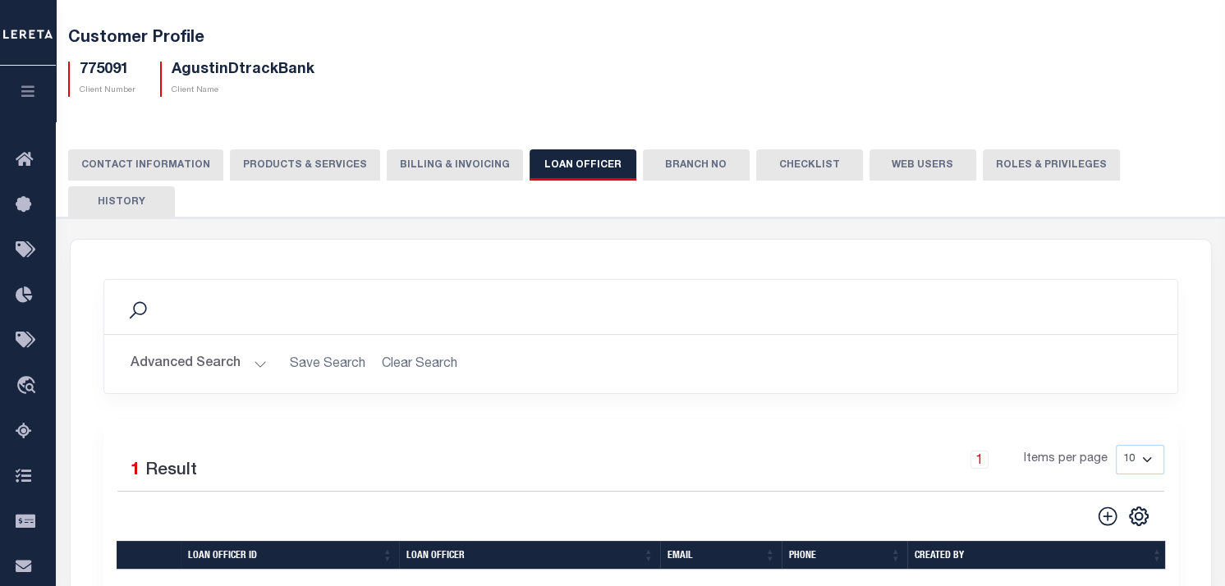
click at [692, 167] on button "Branch No" at bounding box center [696, 164] width 107 height 31
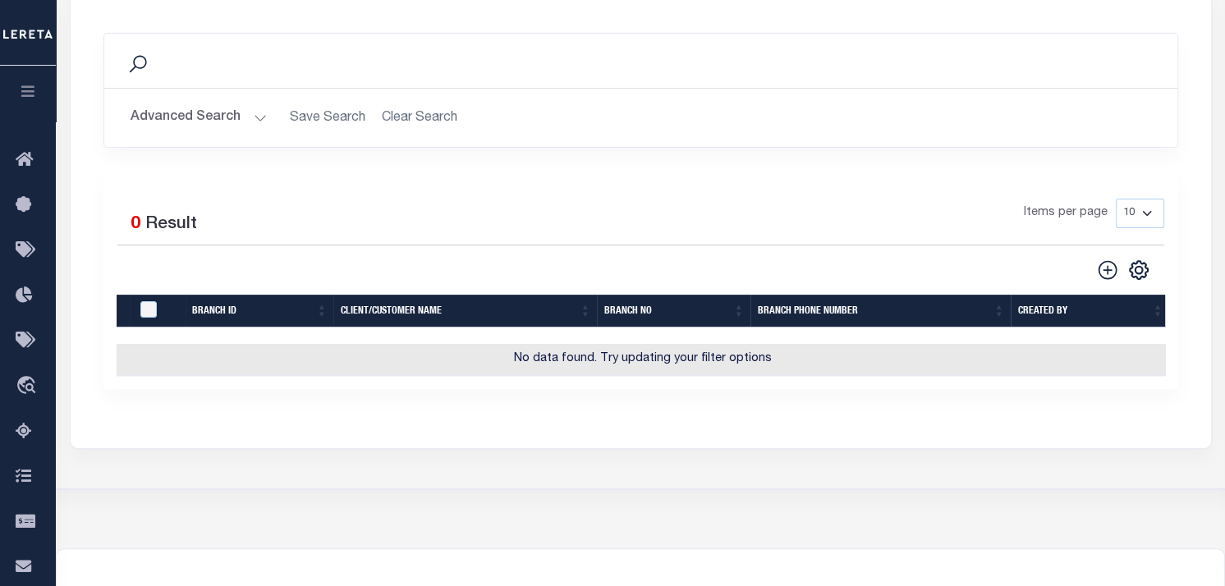
scroll to position [0, 0]
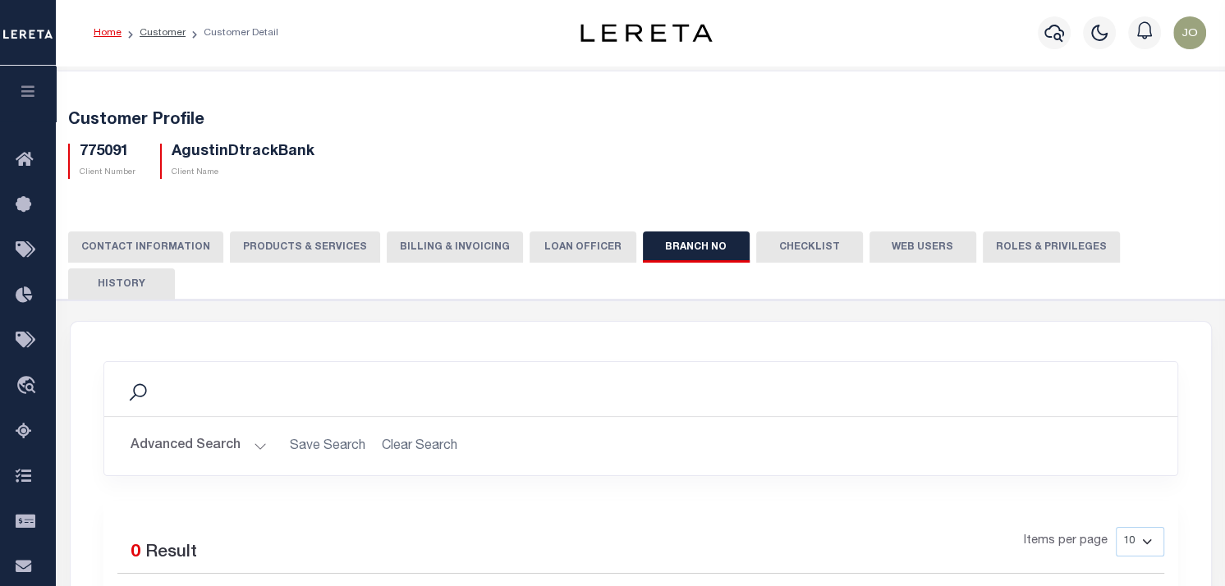
click at [766, 242] on button "Checklist" at bounding box center [809, 247] width 107 height 31
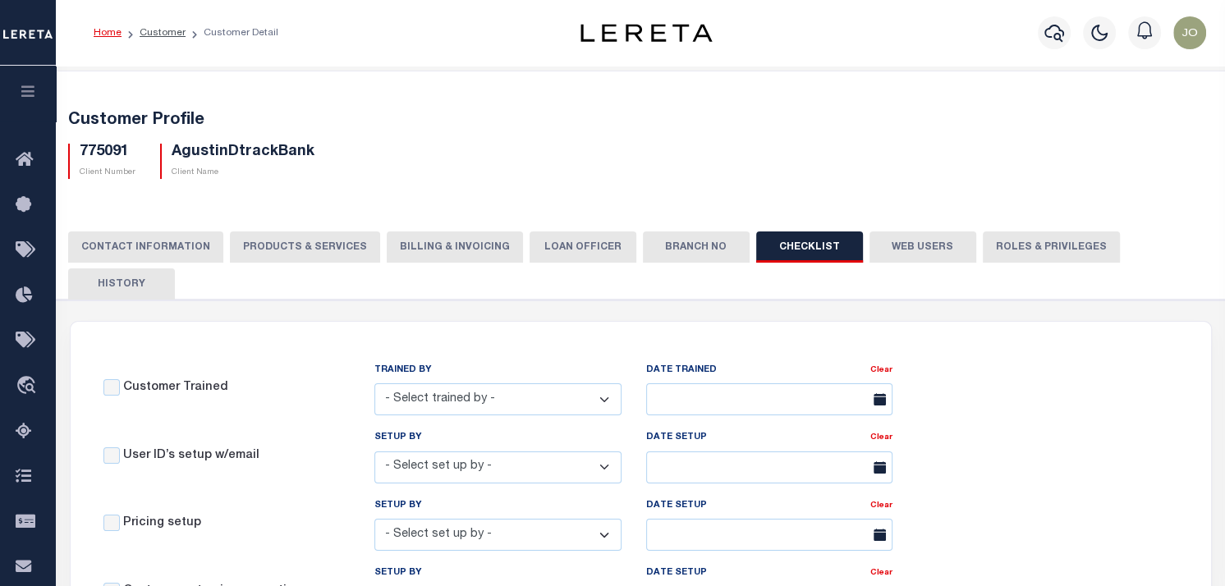
click at [892, 251] on button "Web Users" at bounding box center [923, 247] width 107 height 31
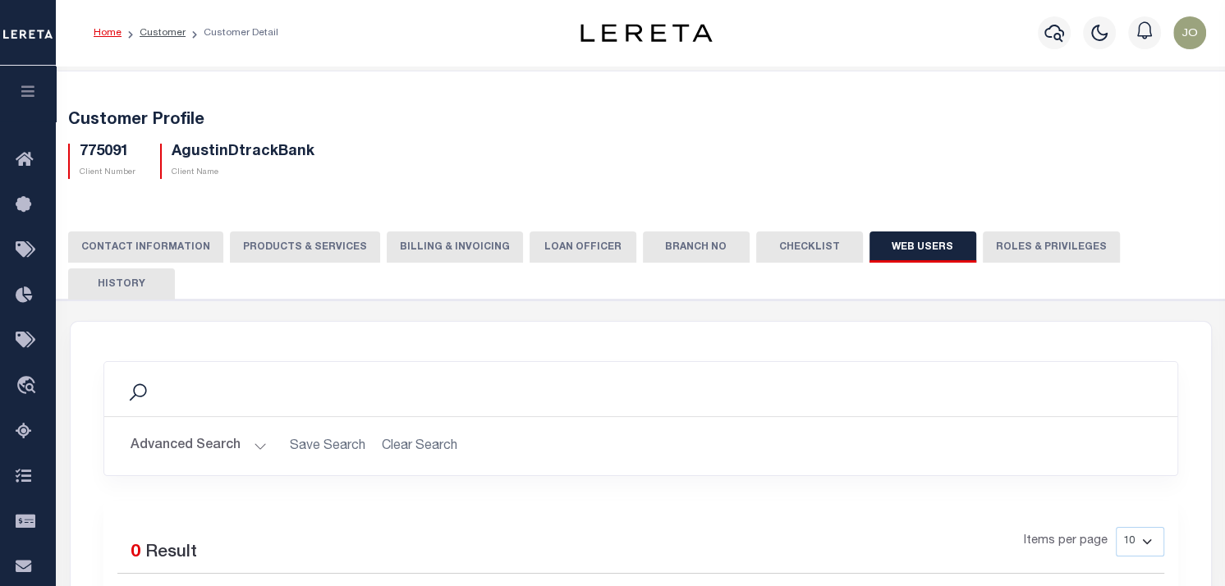
click at [996, 247] on button "Roles & Privileges" at bounding box center [1051, 247] width 137 height 31
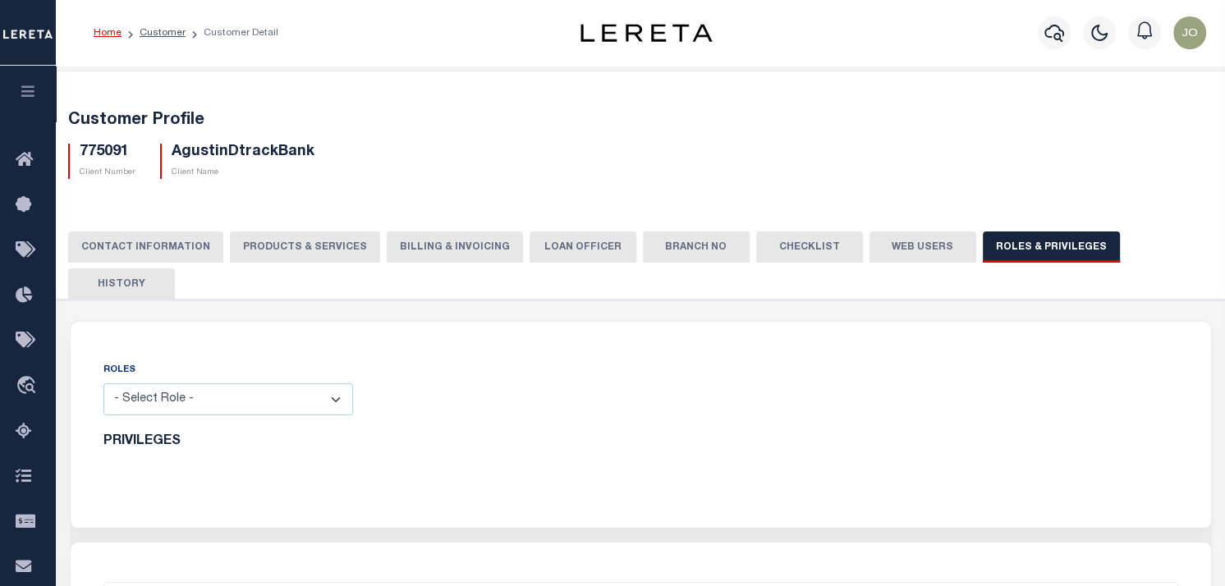
click at [175, 269] on button "History" at bounding box center [121, 284] width 107 height 31
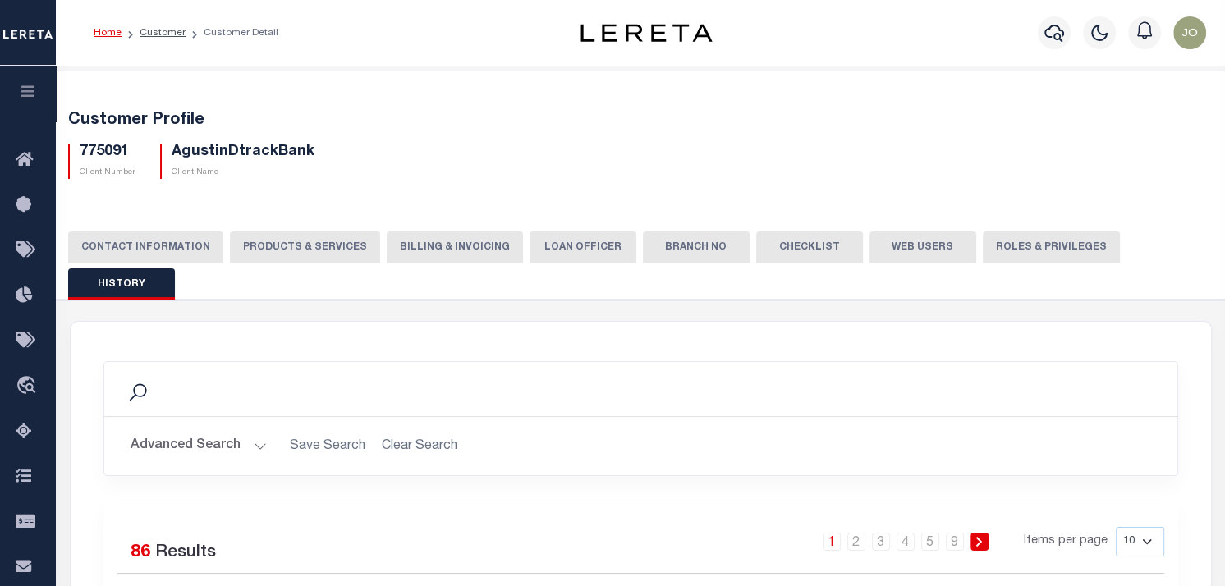
click at [31, 88] on icon "button" at bounding box center [28, 91] width 19 height 15
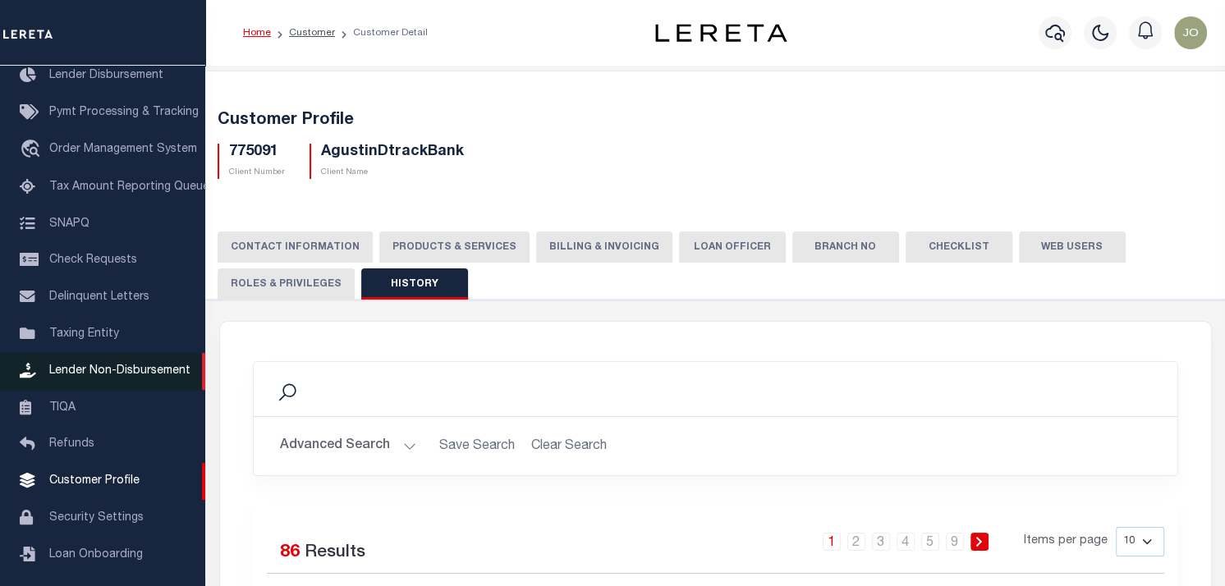
scroll to position [200, 0]
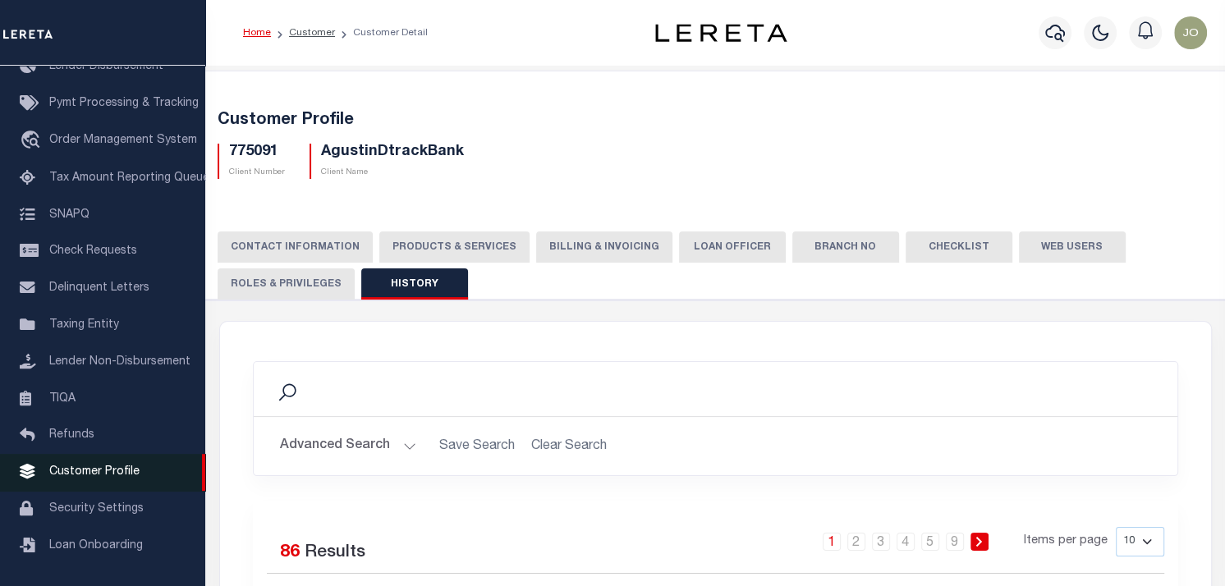
click at [117, 475] on span "Customer Profile" at bounding box center [94, 471] width 90 height 11
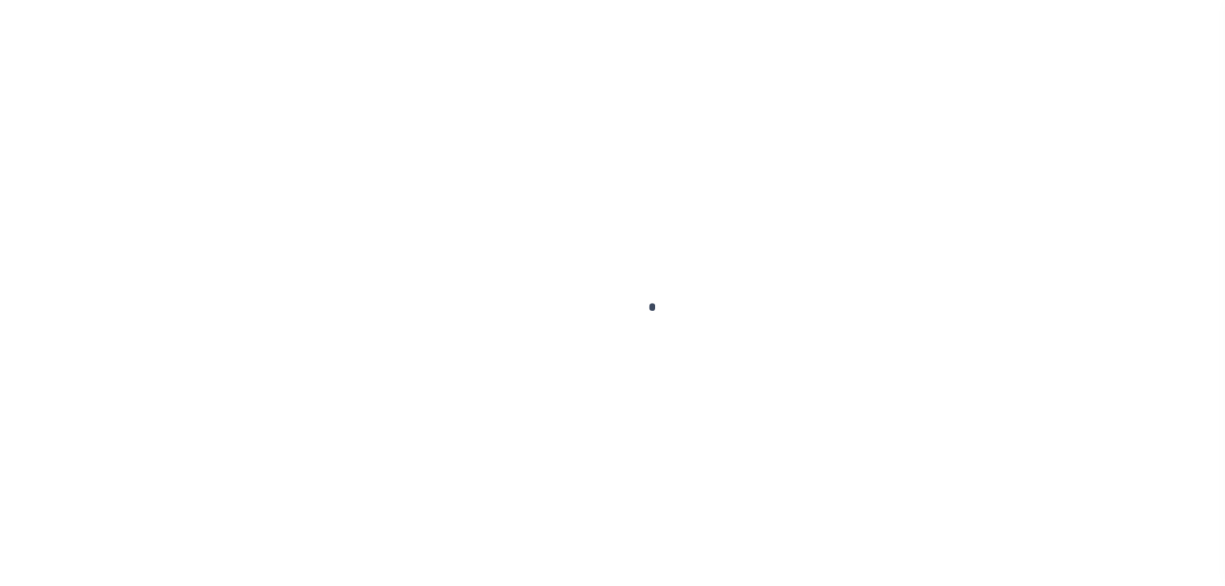
scroll to position [212, 0]
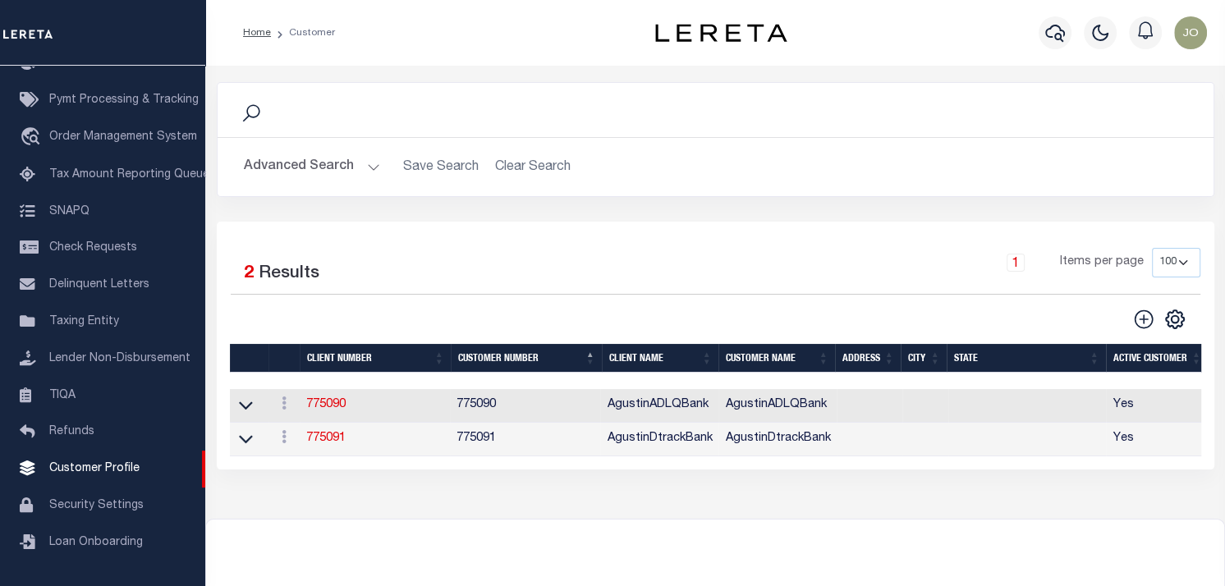
click at [343, 170] on button "Advanced Search" at bounding box center [312, 167] width 136 height 32
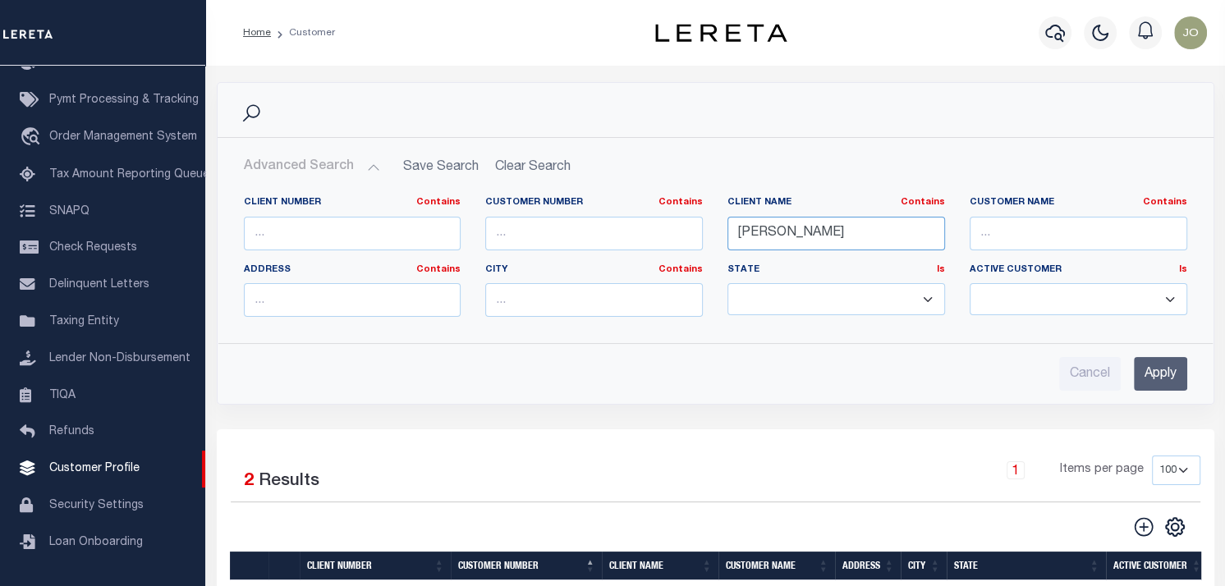
click at [771, 244] on input "[PERSON_NAME]" at bounding box center [837, 234] width 218 height 34
click at [771, 243] on input "Agustin" at bounding box center [837, 234] width 218 height 34
type input "Lima One"
click at [1161, 385] on input "Apply" at bounding box center [1160, 374] width 53 height 34
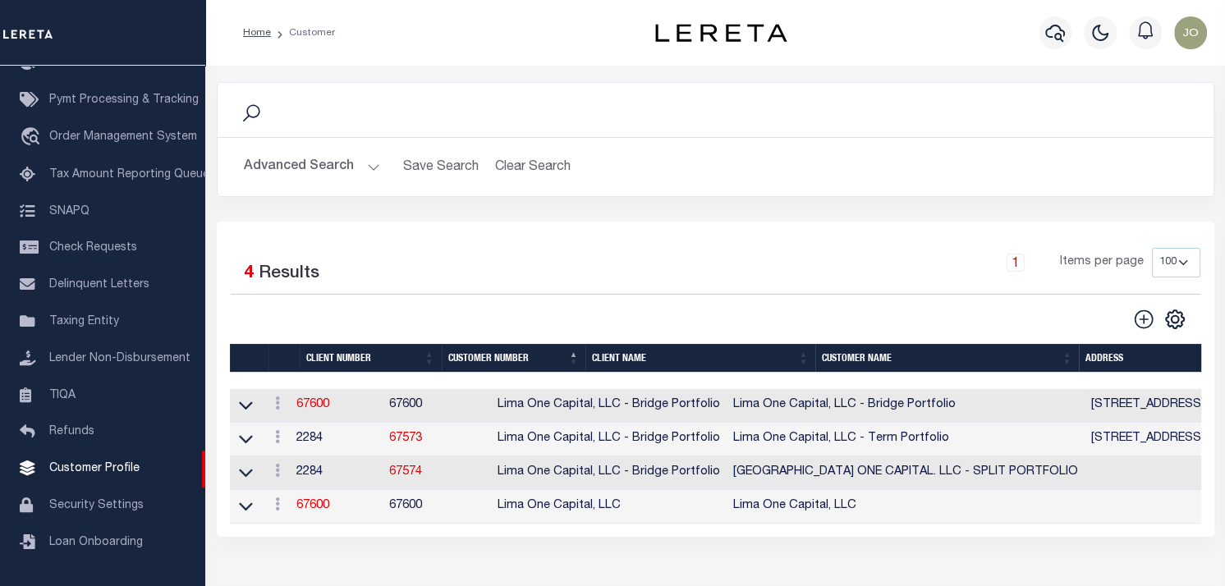
drag, startPoint x: 695, startPoint y: 535, endPoint x: 742, endPoint y: 535, distance: 47.6
click at [742, 535] on div "Selected 4 Results 1 Items per page 100 200 400" at bounding box center [716, 379] width 998 height 315
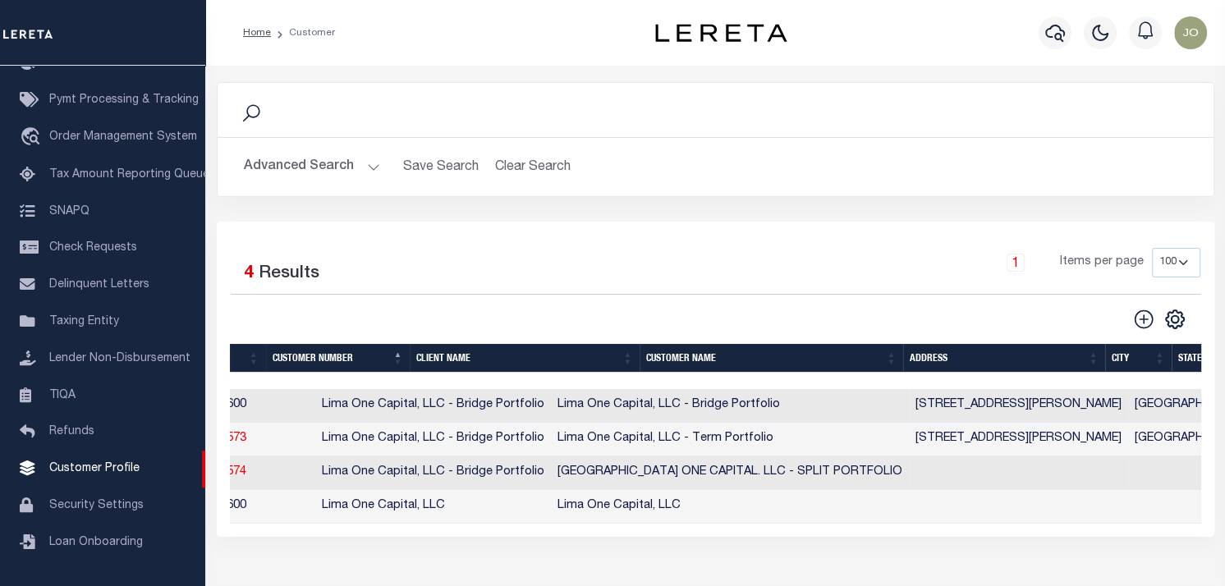
scroll to position [0, 0]
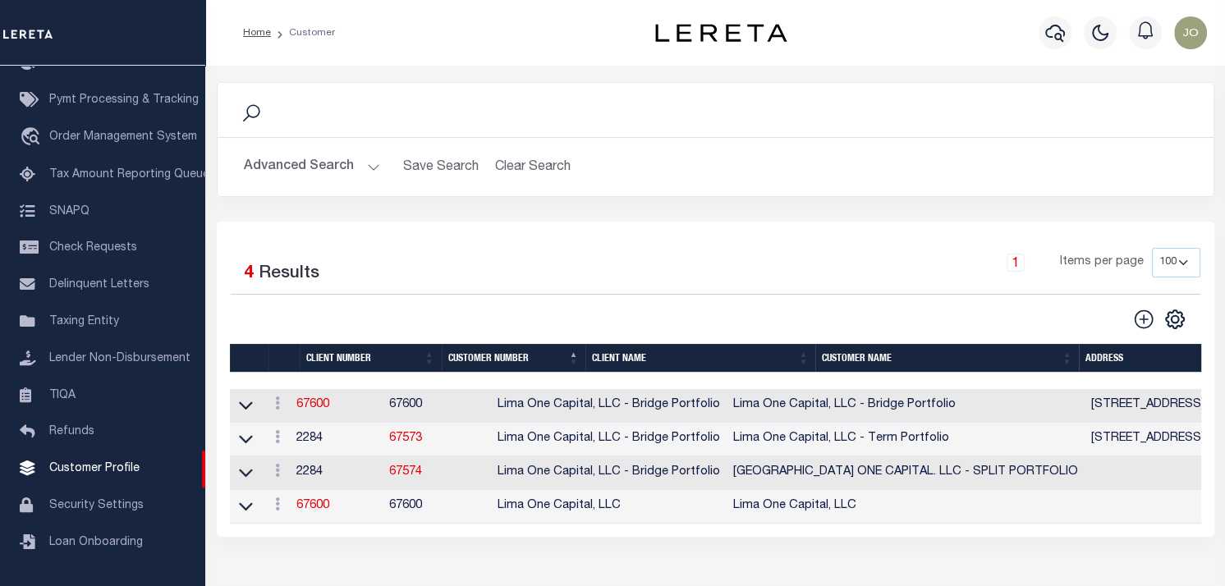
drag, startPoint x: 688, startPoint y: 536, endPoint x: 902, endPoint y: 536, distance: 213.5
click at [902, 536] on div "Selected 4 Results 1 Items per page 100 200 400" at bounding box center [716, 379] width 998 height 315
click at [280, 443] on link at bounding box center [278, 439] width 18 height 13
click at [245, 438] on icon at bounding box center [246, 438] width 14 height 17
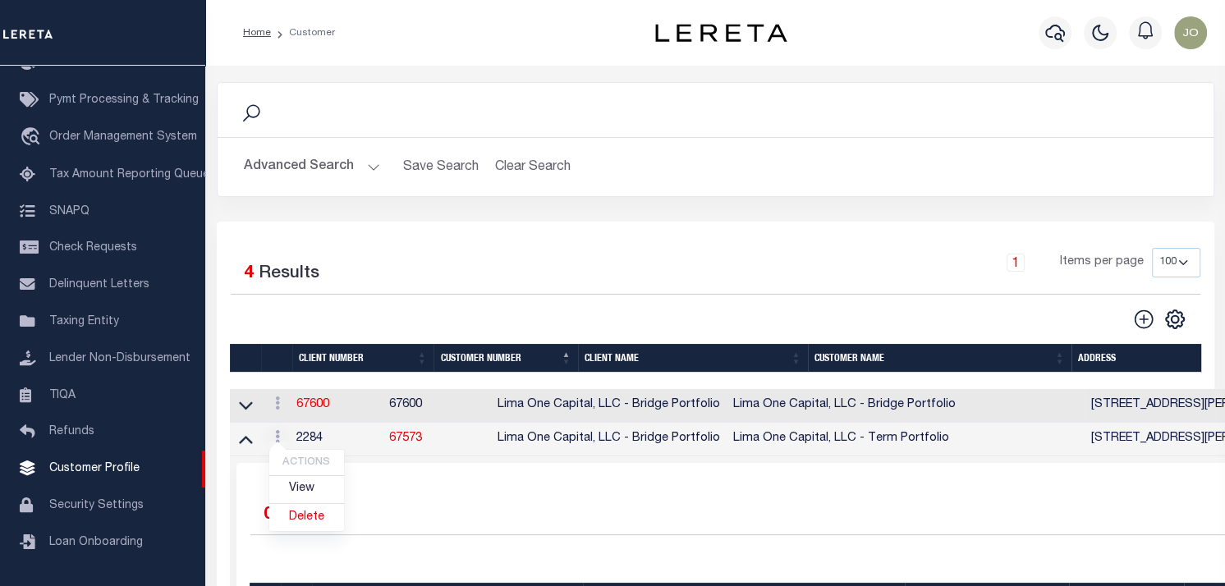
click at [544, 231] on div "Selected 4 Results 1 Items per page 100 200 400" at bounding box center [716, 486] width 998 height 528
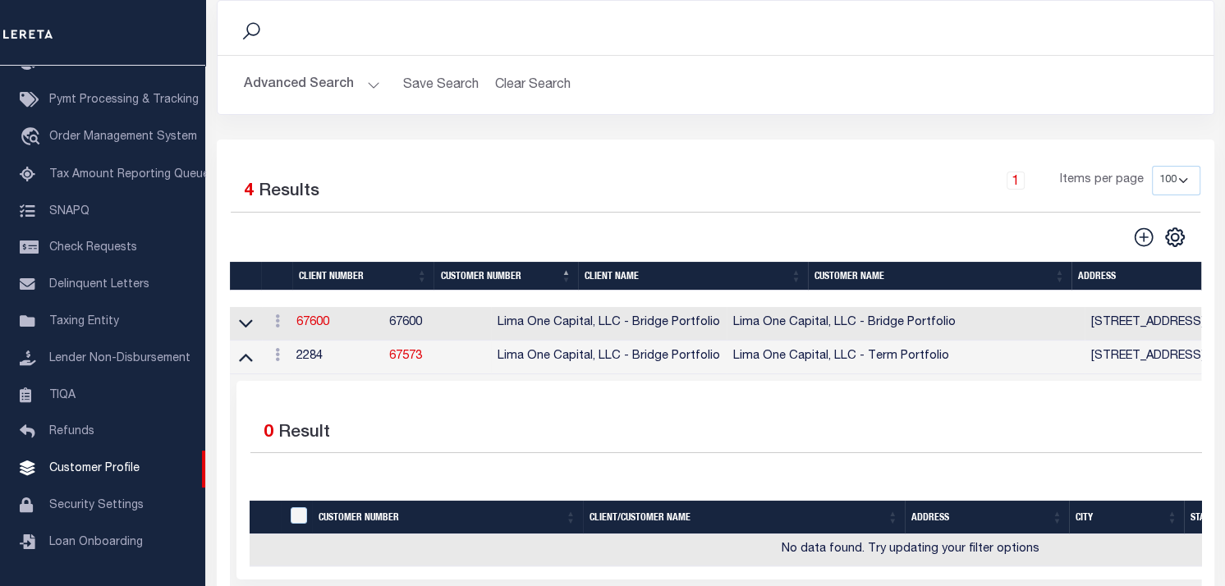
scroll to position [246, 0]
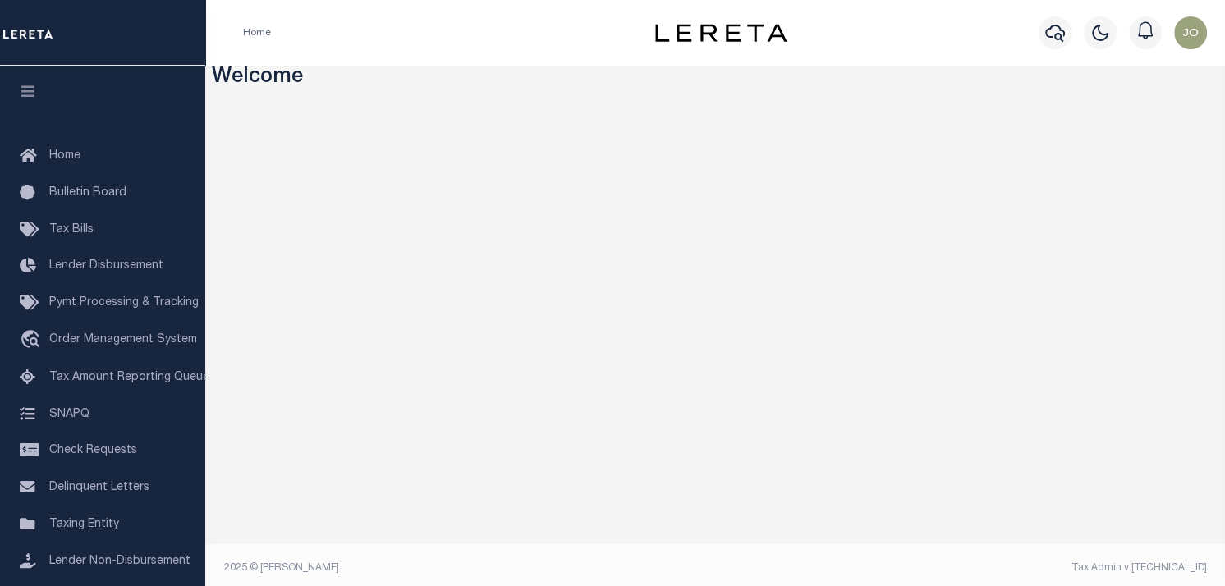
click at [466, 53] on div "Home Profile Sign out" at bounding box center [715, 33] width 1020 height 66
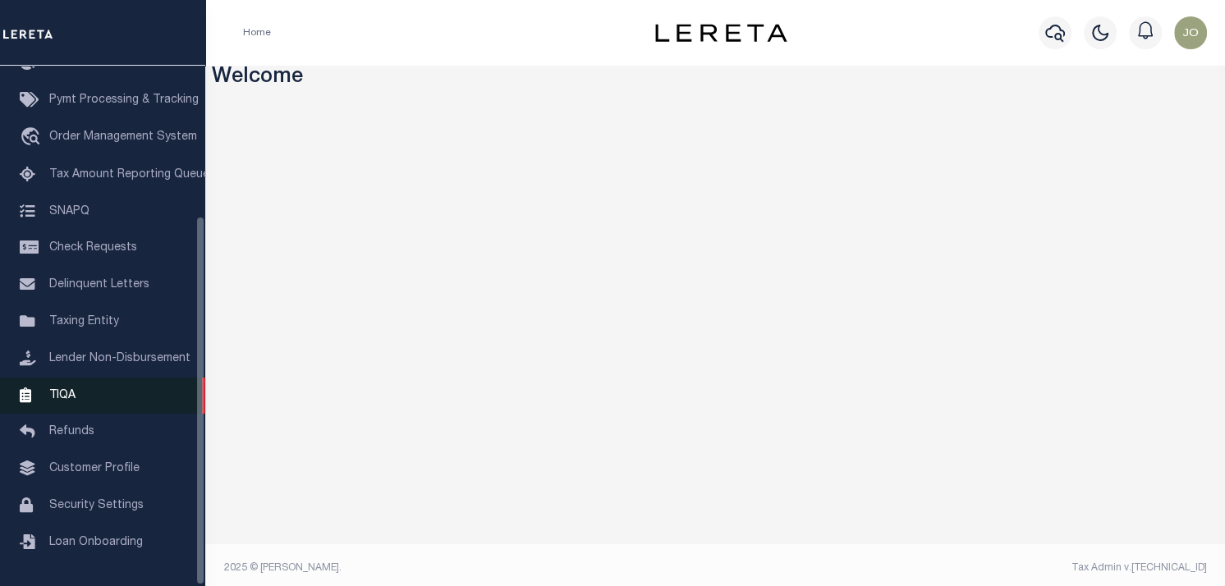
scroll to position [7, 0]
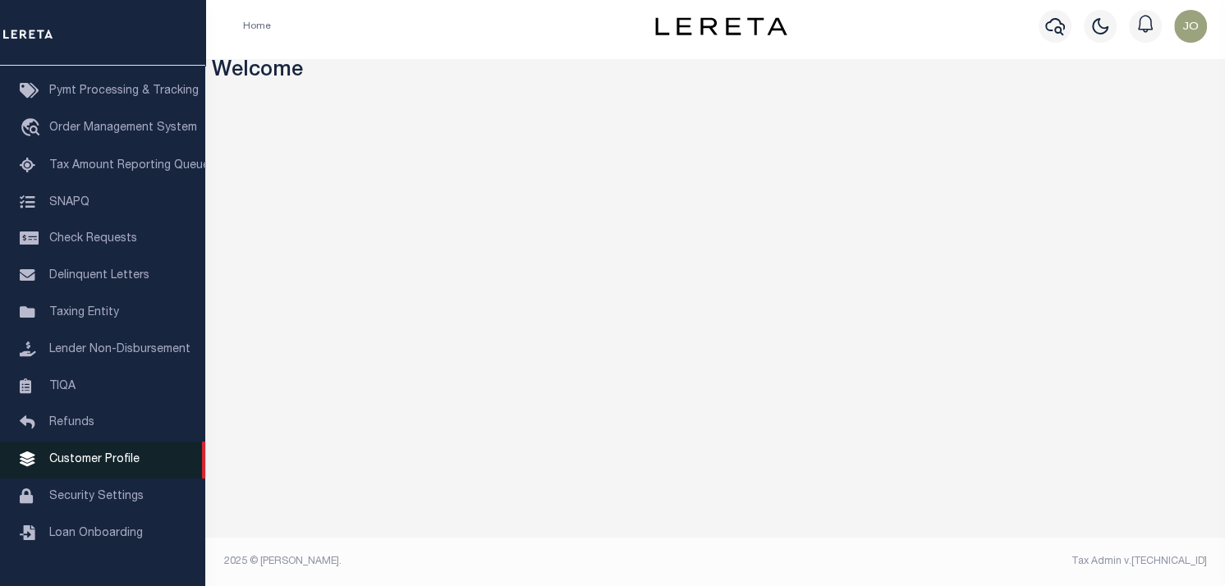
click at [104, 466] on span "Customer Profile" at bounding box center [94, 459] width 90 height 11
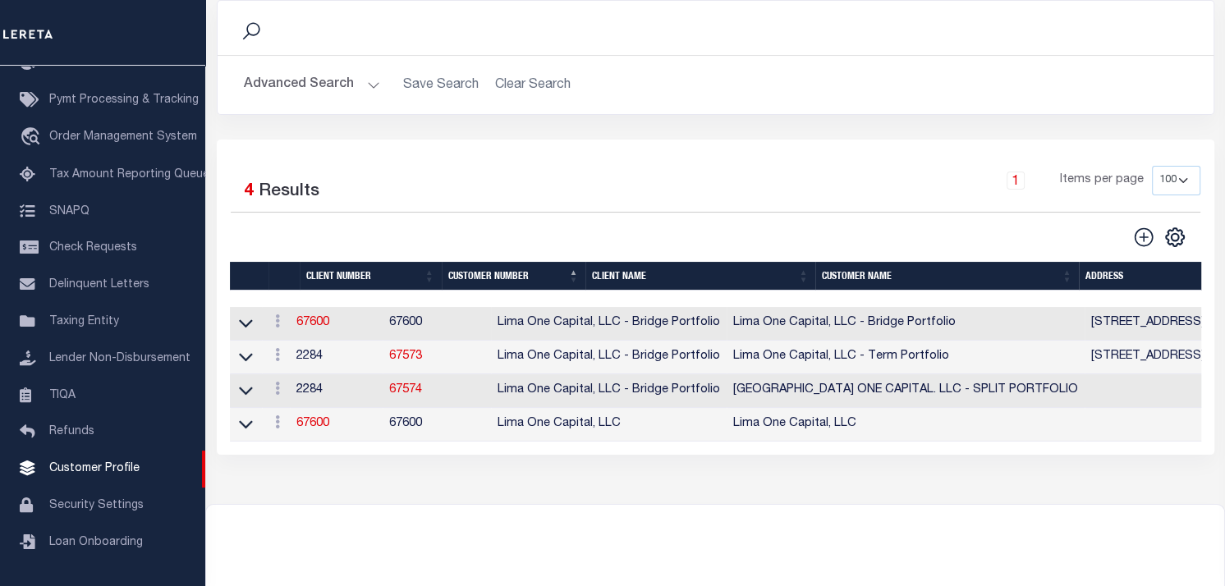
scroll to position [164, 0]
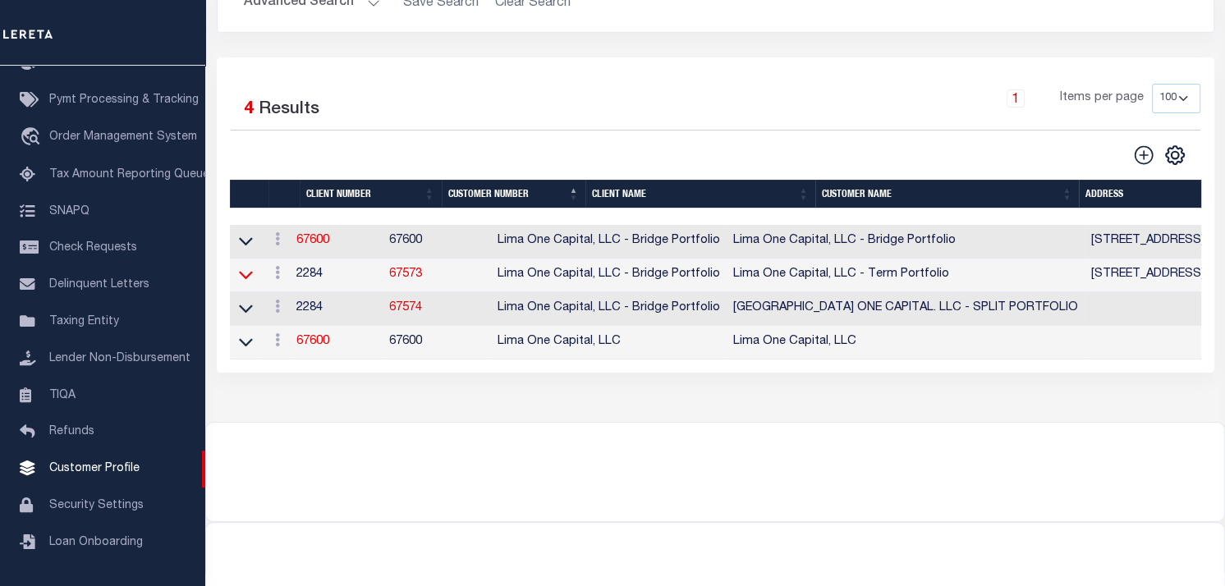
click at [245, 277] on icon at bounding box center [246, 274] width 14 height 17
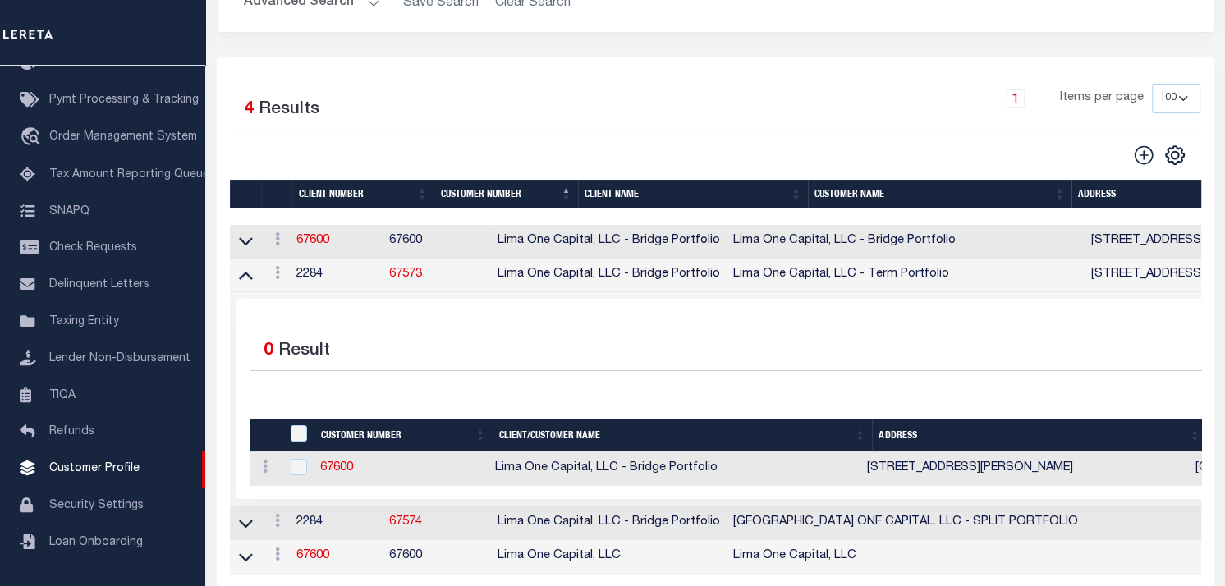
scroll to position [246, 0]
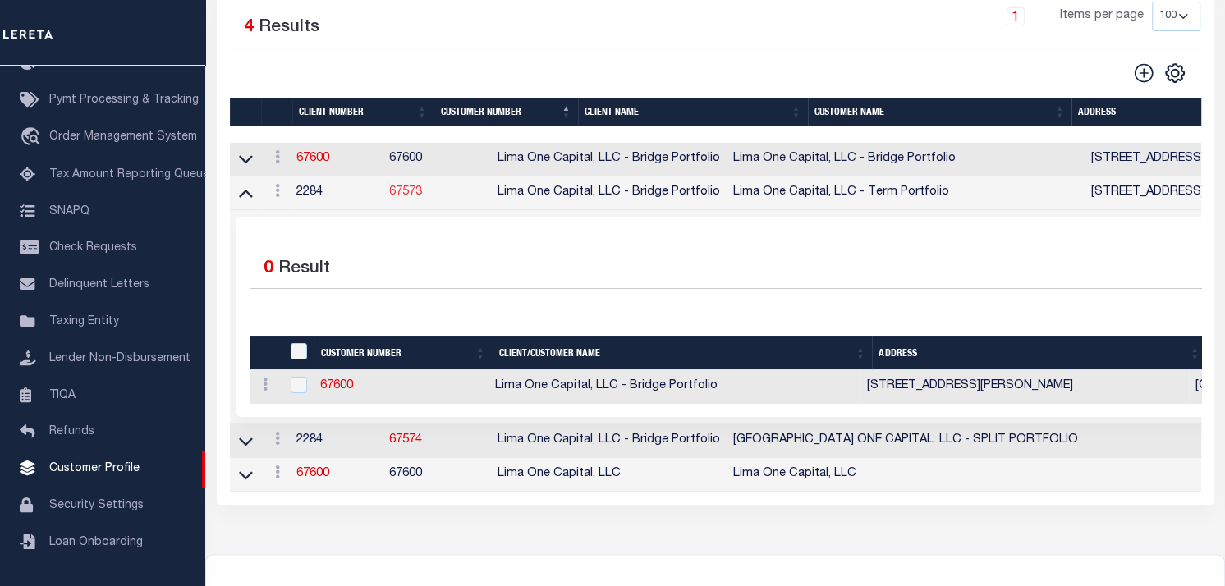
click at [422, 192] on link "67573" at bounding box center [405, 191] width 33 height 11
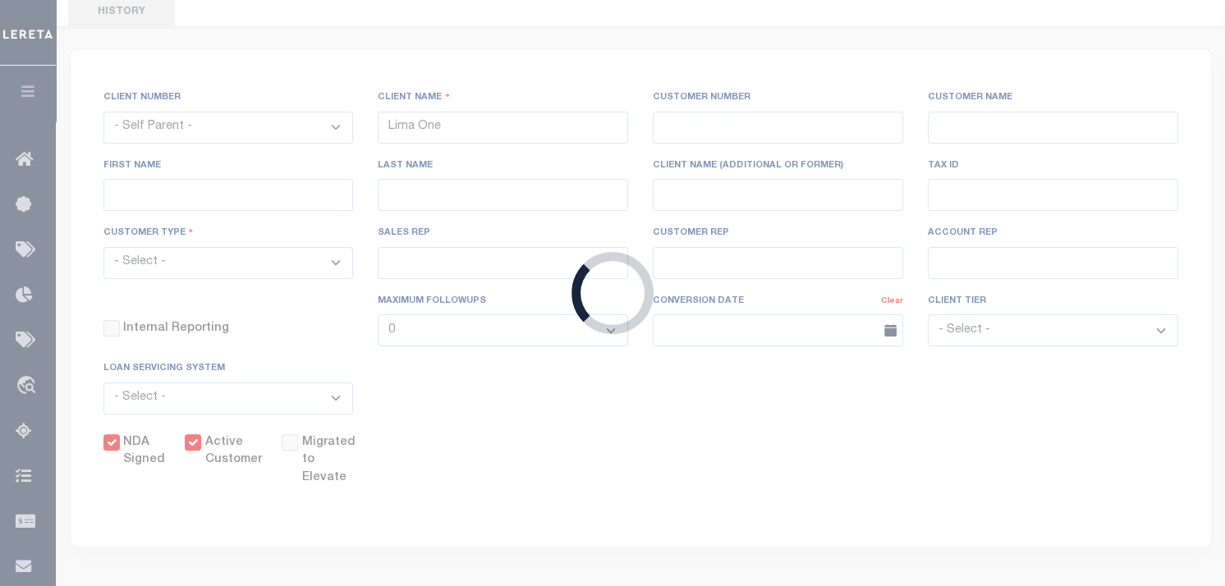
select select "2284"
type input "Lima One Capital, LLC - Bridge Portfolio"
type input "67573"
type input "Lima One Capital, LLC - Term Portfolio"
type input "[PERSON_NAME]"
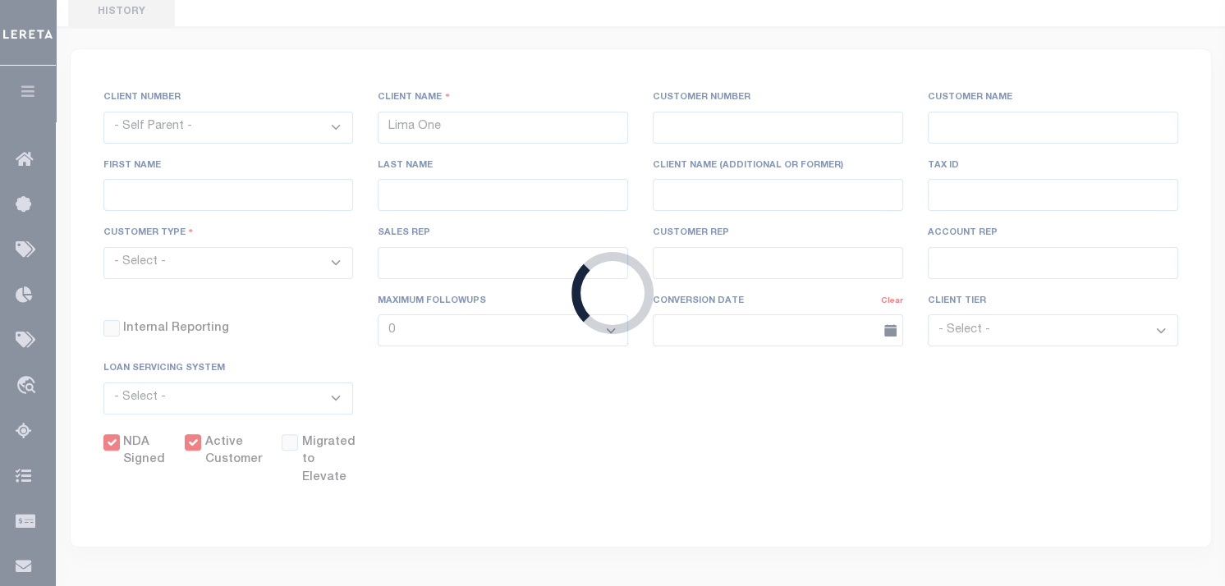
type input "[PERSON_NAME]"
type input "Term Portfolio"
select select "Residential"
type input "[PERSON_NAME]"
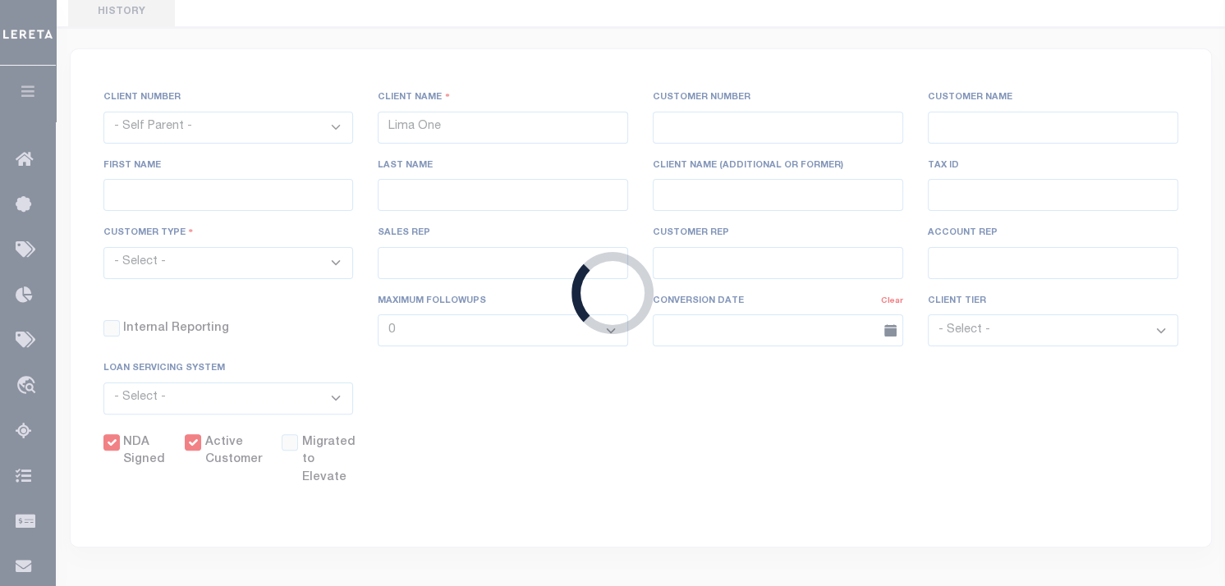
select select "Tier 3"
select select "OTH"
checkbox input "true"
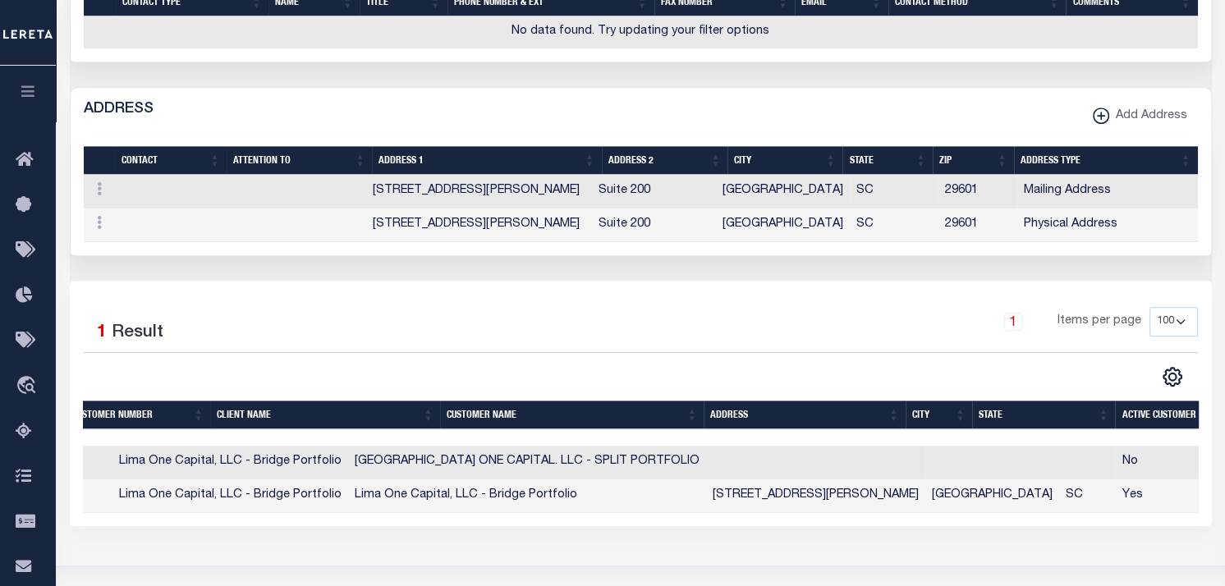
scroll to position [0, 232]
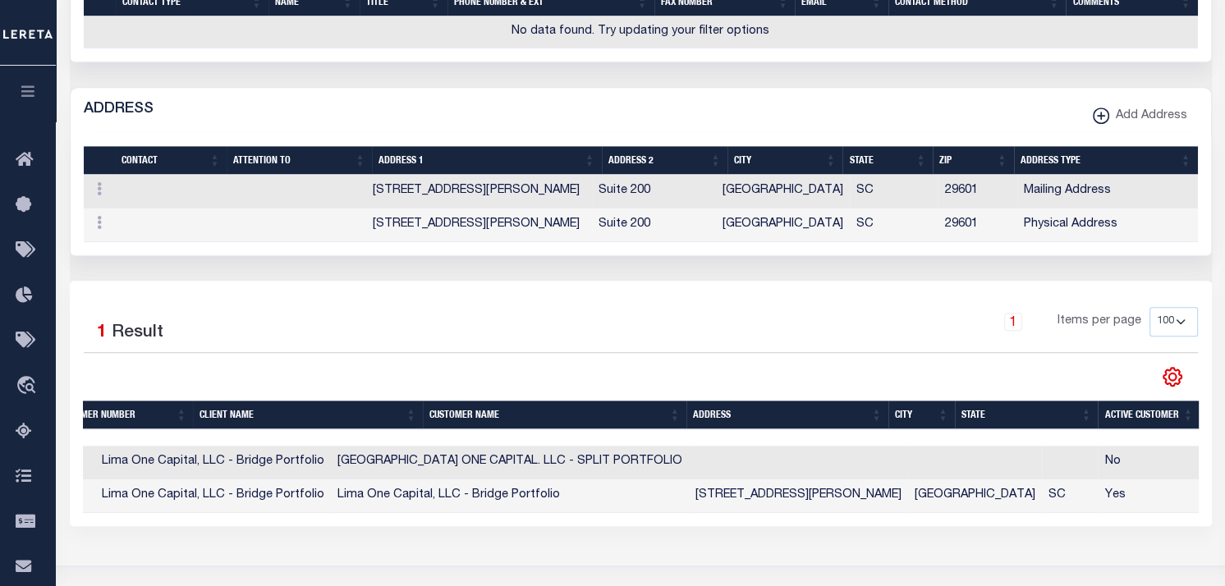
click at [1174, 368] on icon at bounding box center [1173, 377] width 18 height 18
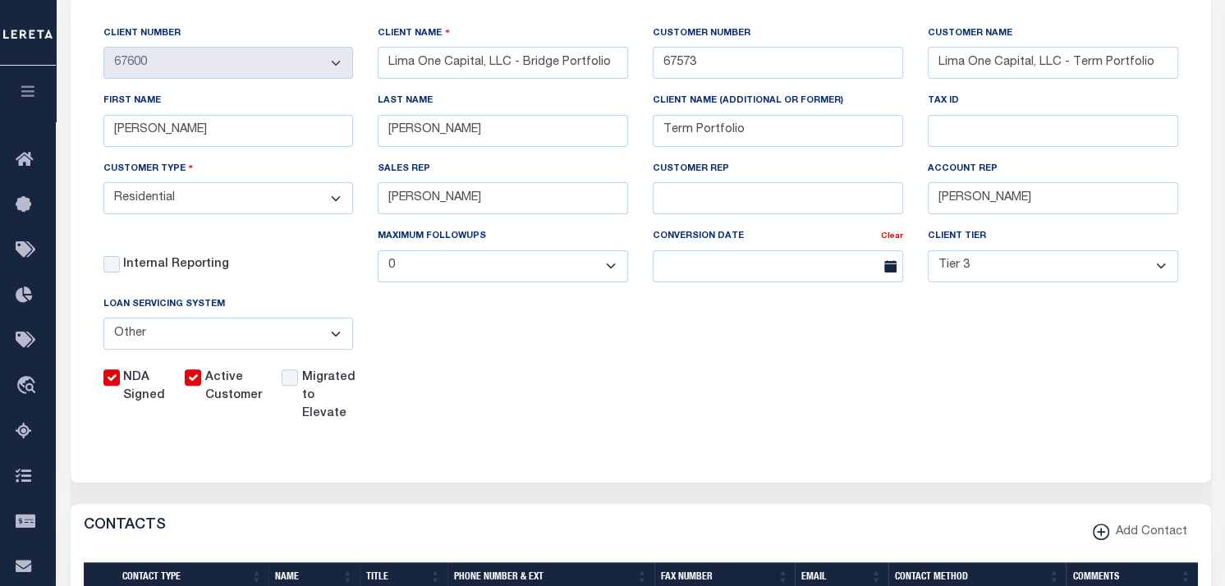
scroll to position [164, 0]
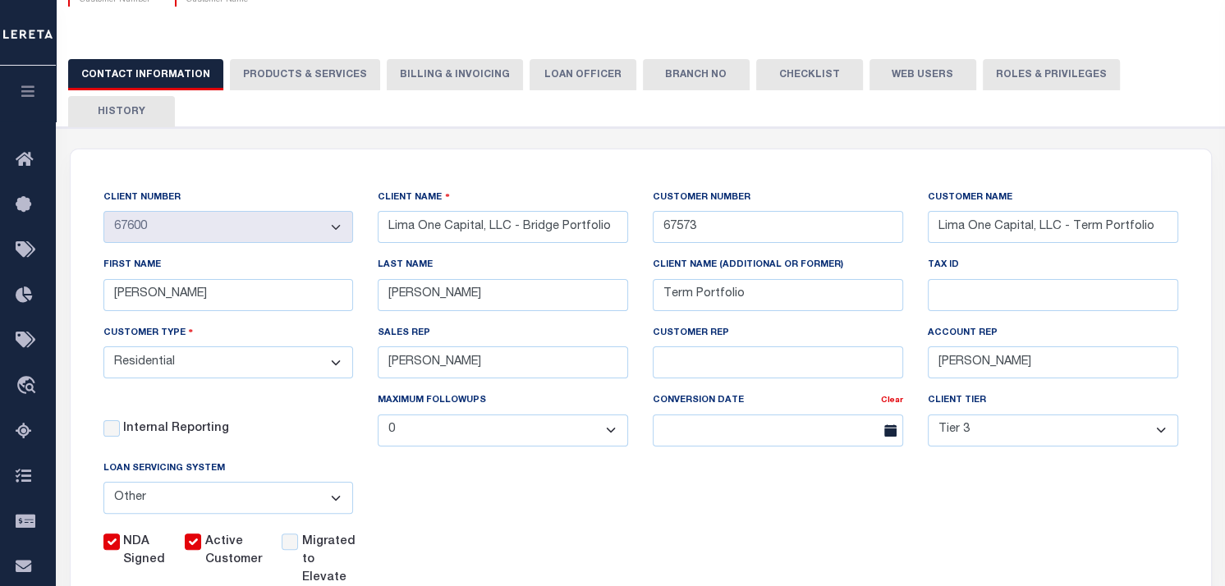
click at [307, 77] on button "PRODUCTS & SERVICES" at bounding box center [305, 74] width 150 height 31
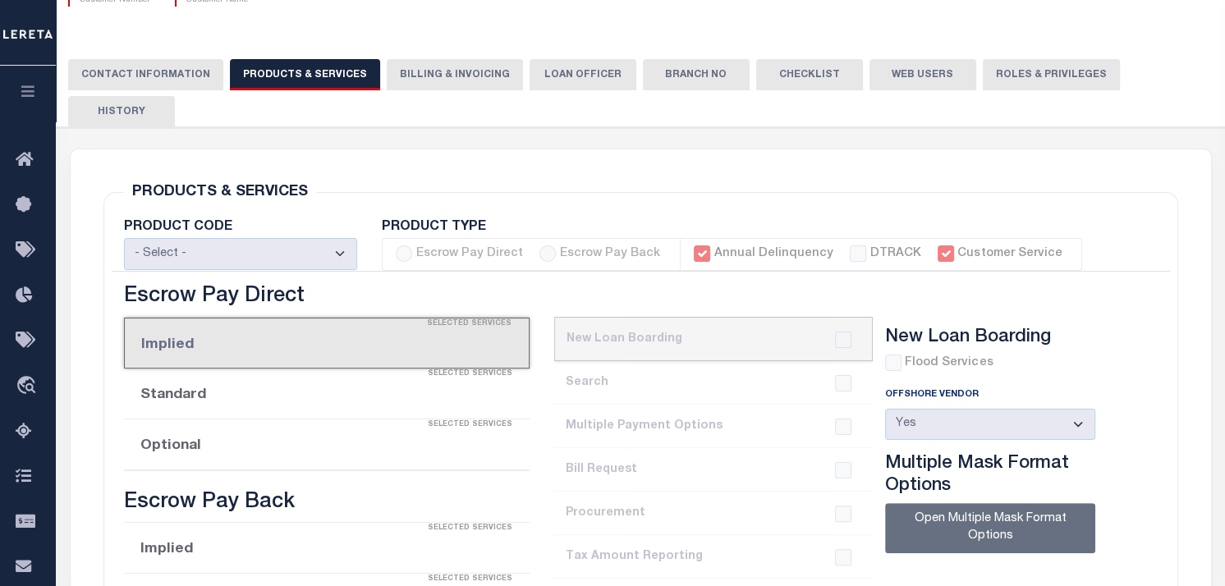
select select "STX"
radio input "true"
checkbox input "true"
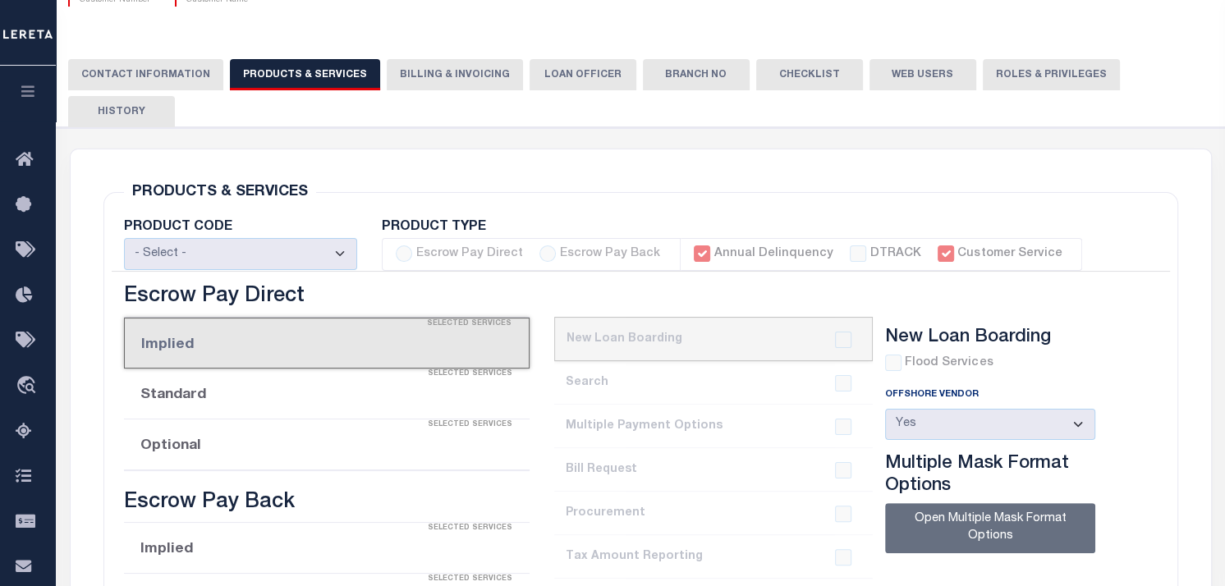
checkbox input "true"
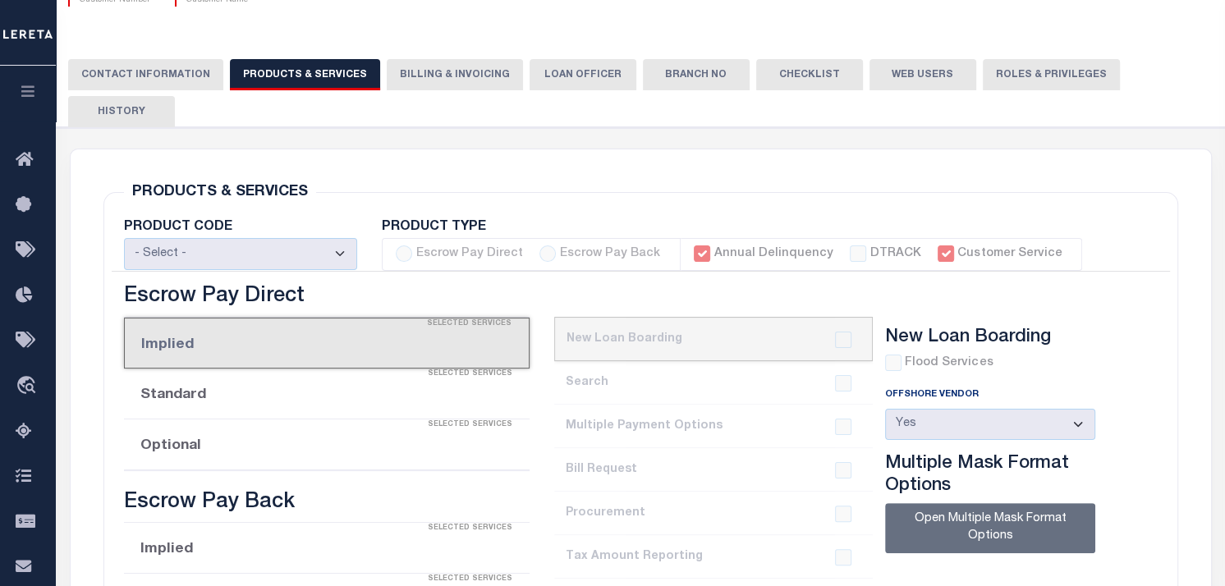
checkbox input "true"
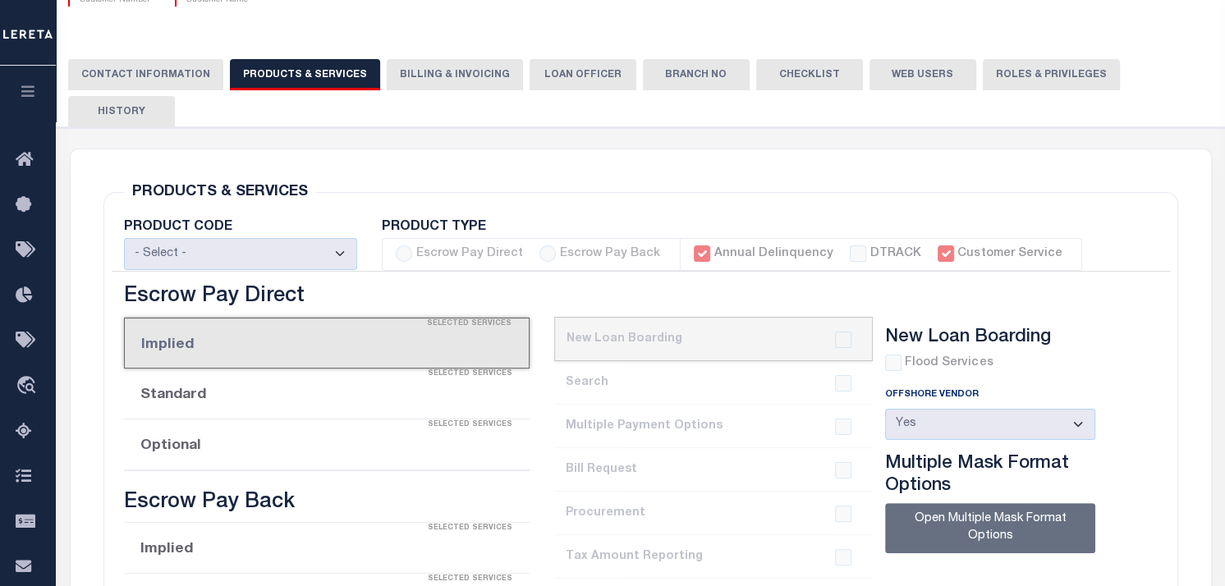
type textarea "Bridge loans held by customer up to 24 months - $45.00 per loan Bridge loans he…"
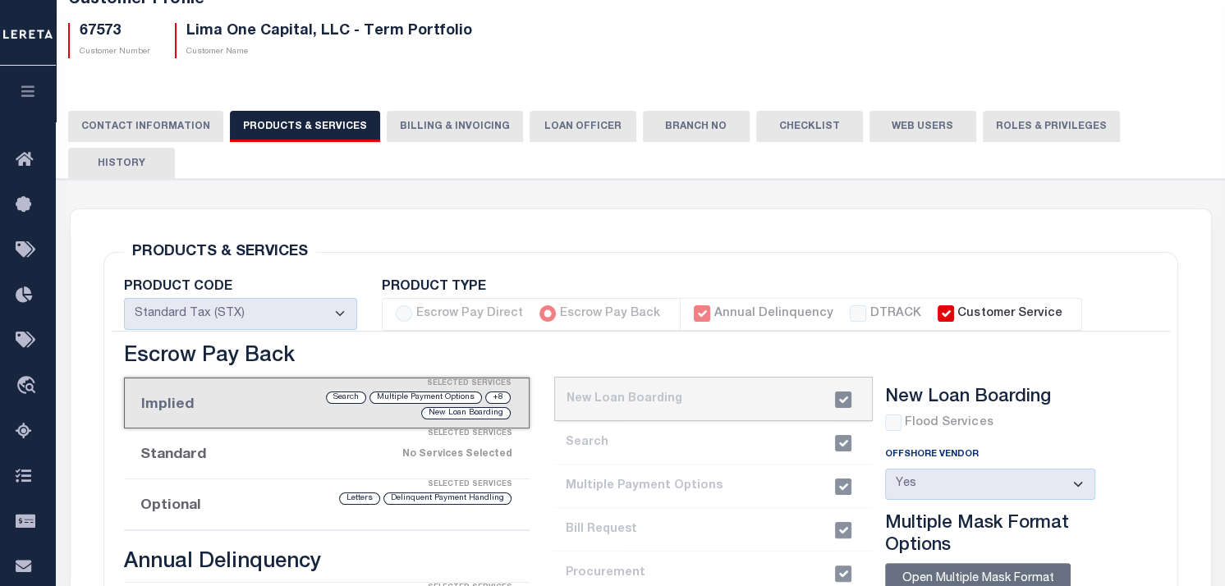
scroll to position [0, 0]
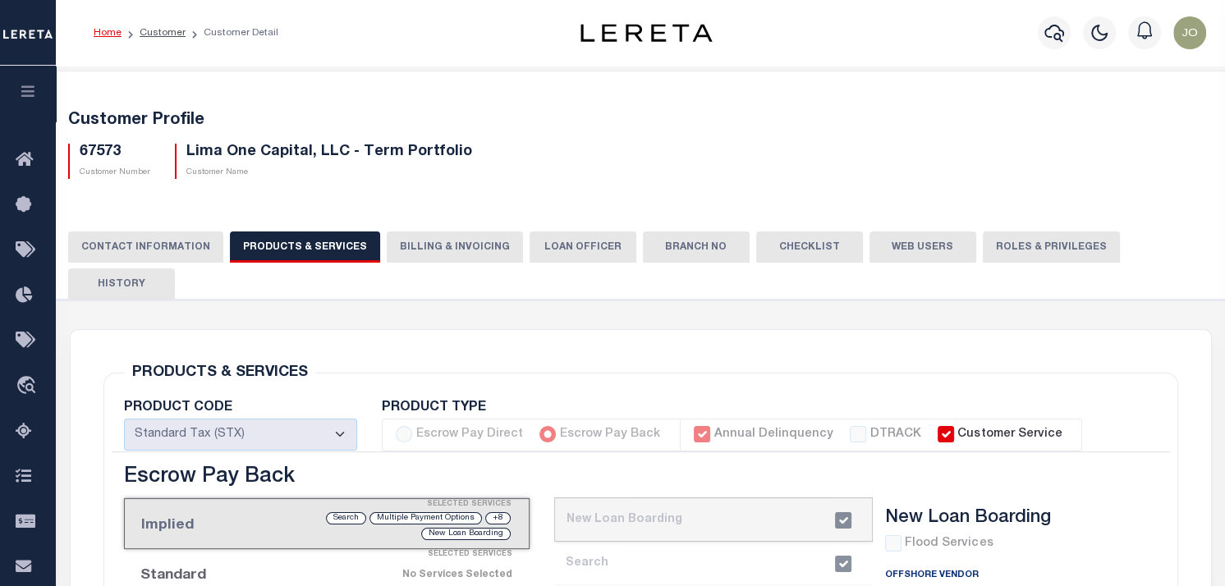
click at [163, 248] on button "CONTACT INFORMATION" at bounding box center [145, 247] width 155 height 31
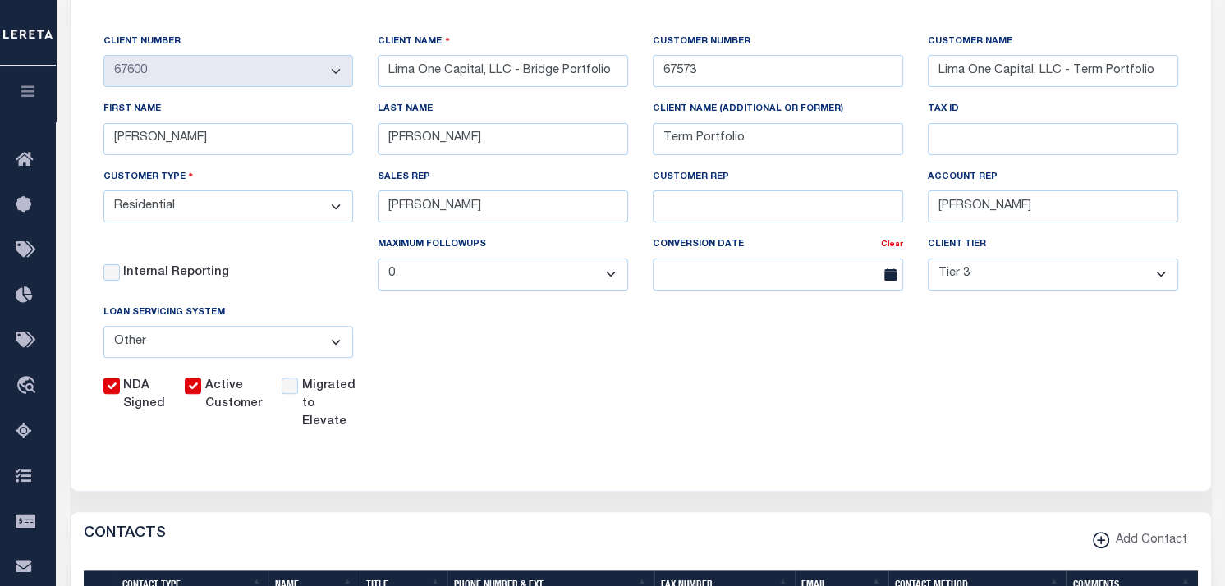
scroll to position [657, 0]
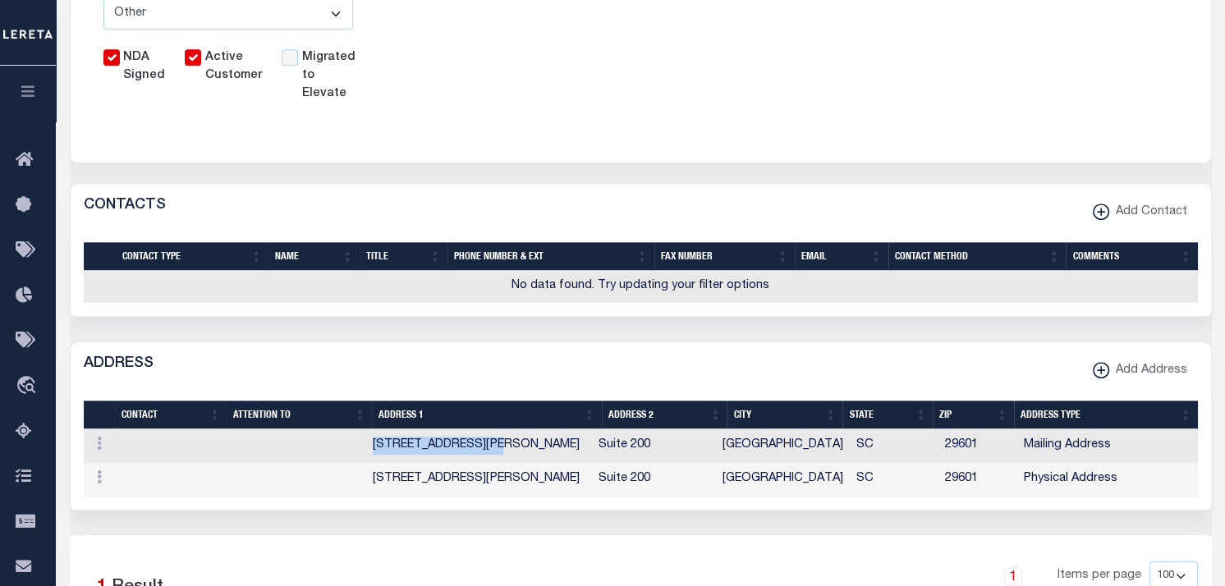
drag, startPoint x: 510, startPoint y: 409, endPoint x: 364, endPoint y: 412, distance: 146.2
click at [364, 429] on tr "ACTIONS Edit Copy To Different Address Type Delete 300 E. McBee Avenue Suite 20…" at bounding box center [641, 446] width 1114 height 34
copy tr "300 E. McBee Avenue"
click at [43, 90] on button "button" at bounding box center [28, 94] width 56 height 56
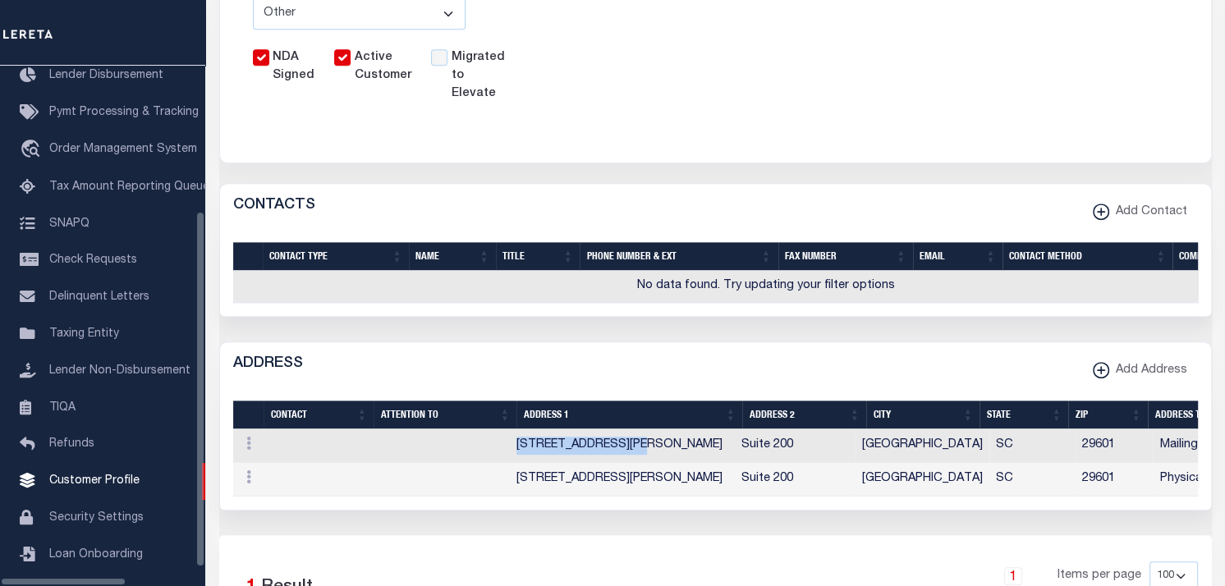
scroll to position [200, 0]
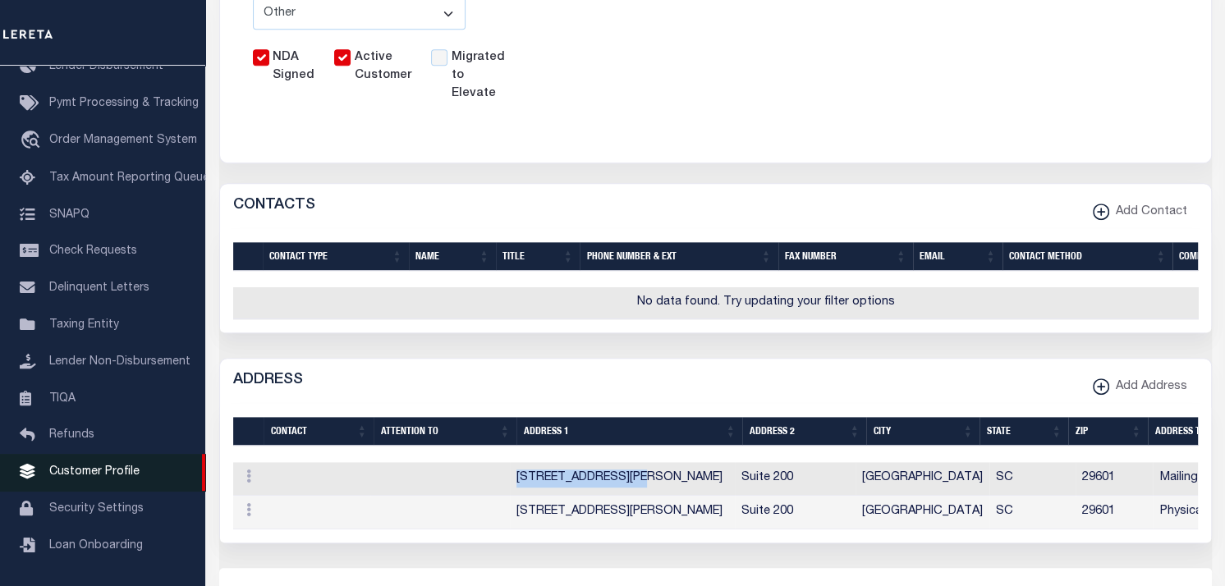
click at [80, 478] on span "Customer Profile" at bounding box center [94, 471] width 90 height 11
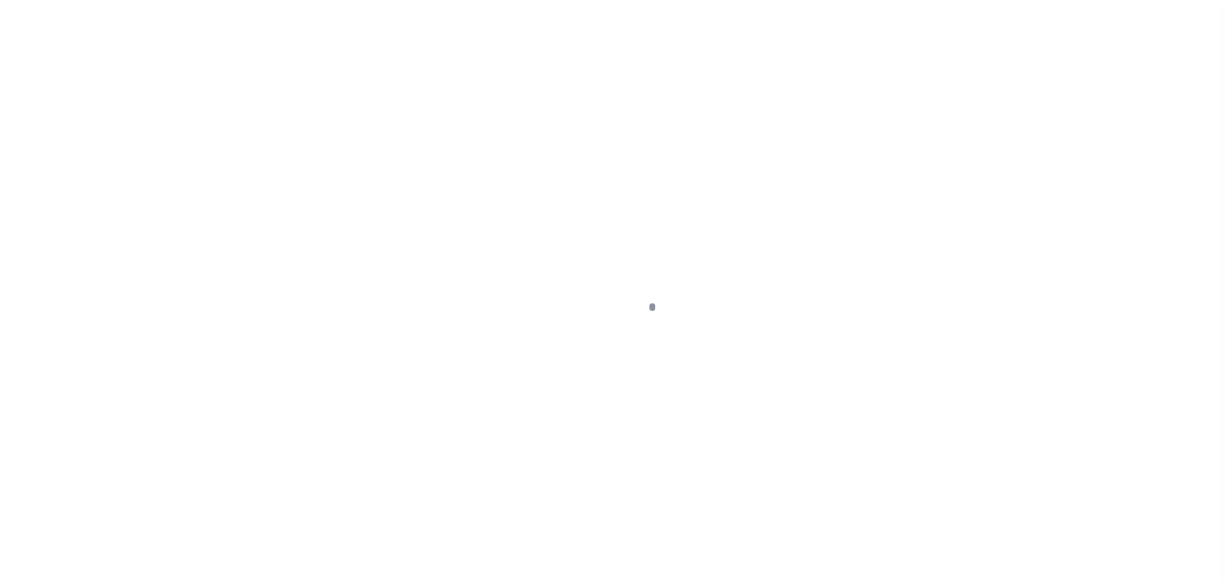
scroll to position [212, 0]
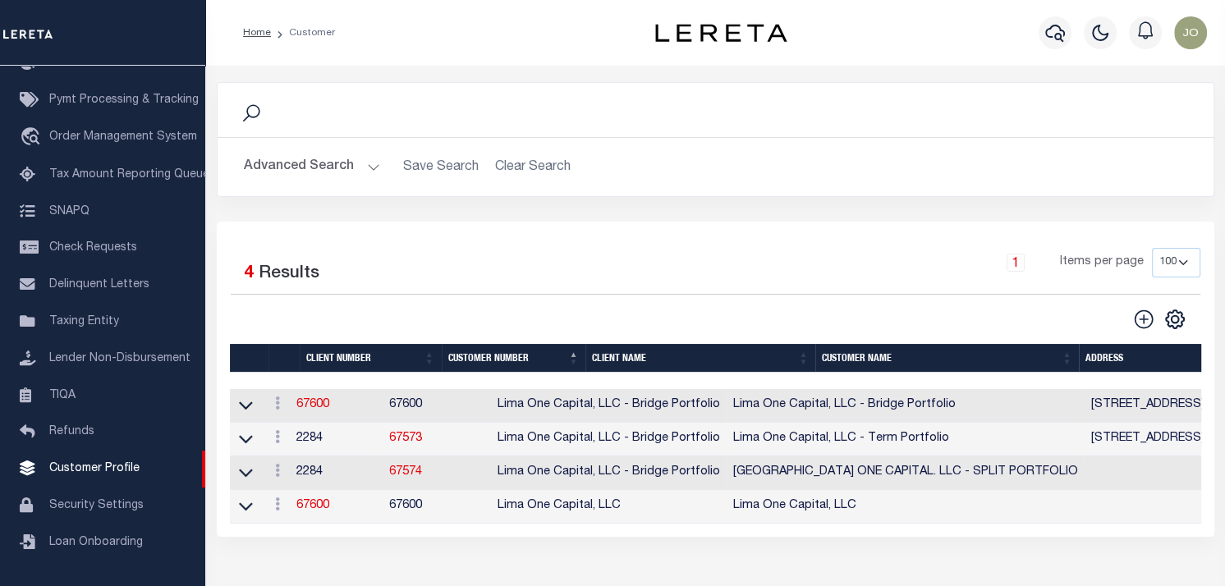
click at [360, 171] on button "Advanced Search" at bounding box center [312, 167] width 136 height 32
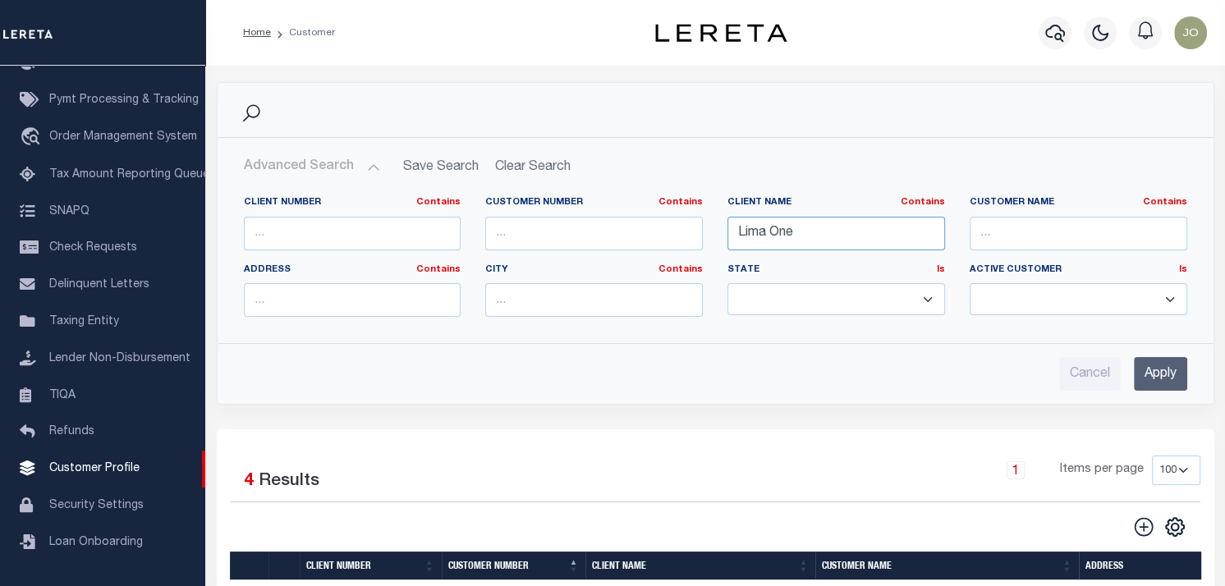
click at [767, 236] on input "Lima One" at bounding box center [837, 234] width 218 height 34
click at [767, 234] on input "Lima One" at bounding box center [837, 234] width 218 height 34
type input "[PERSON_NAME]"
click at [1164, 370] on input "Apply" at bounding box center [1160, 374] width 53 height 34
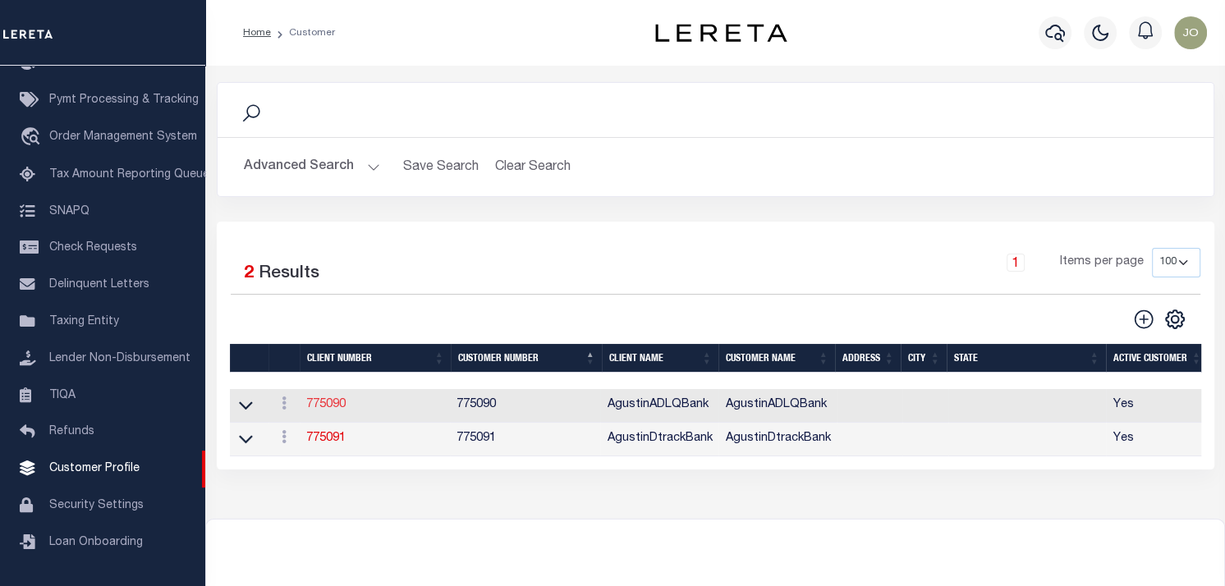
click at [319, 408] on link "775090" at bounding box center [325, 404] width 39 height 11
select select
type input "AgustinADLQBank"
type input "775090"
type input "AgustinADLQBank"
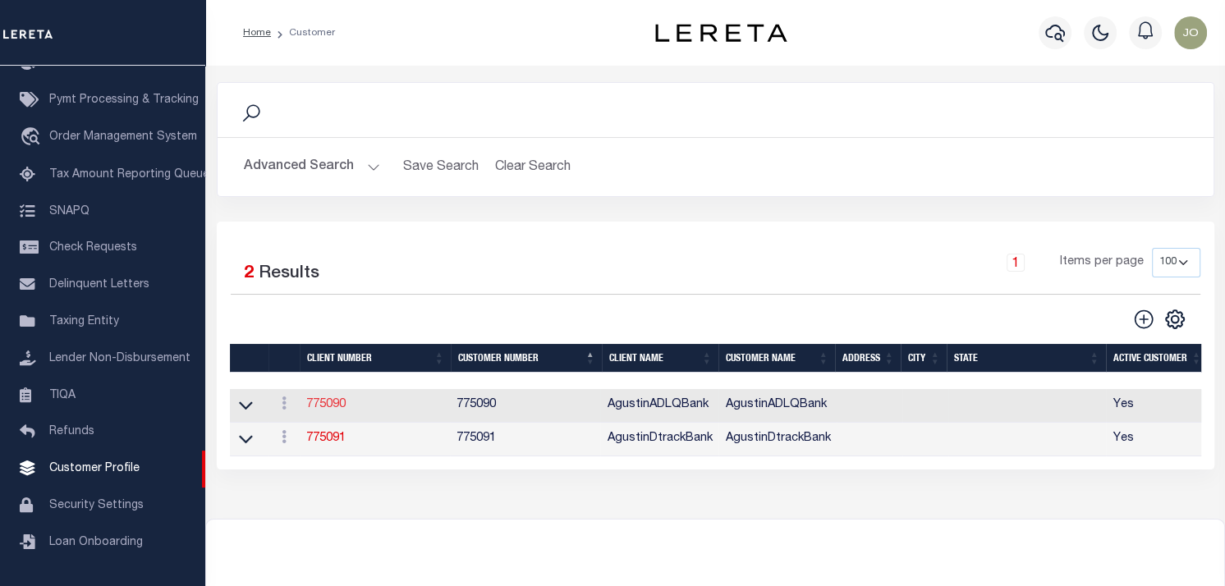
select select "Mixed Portfolio"
checkbox input "true"
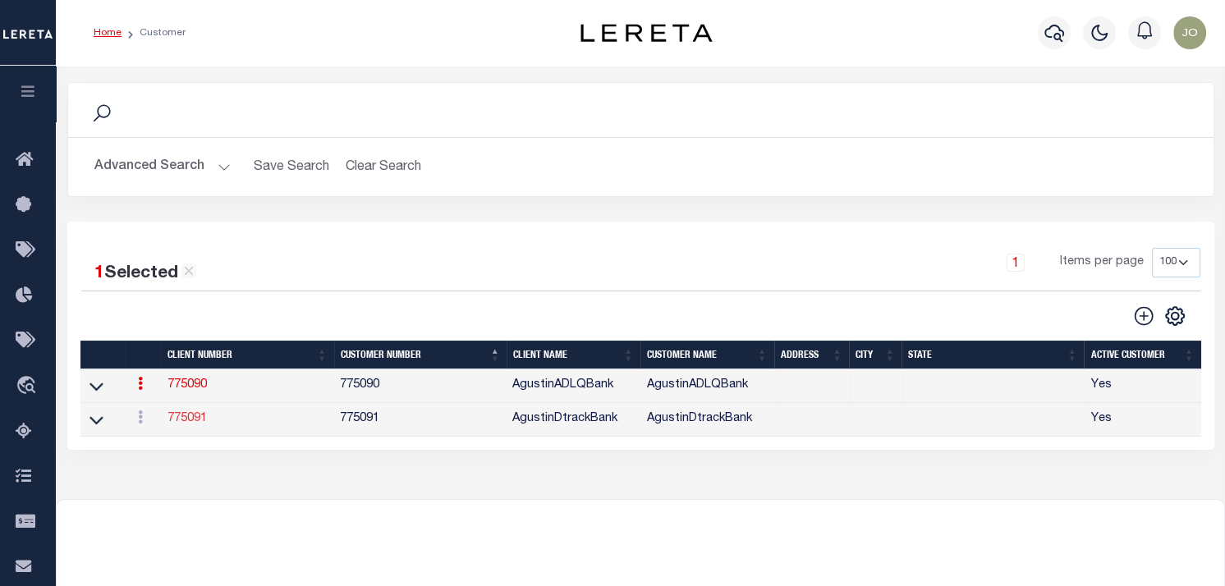
click at [196, 424] on link "775091" at bounding box center [187, 418] width 39 height 11
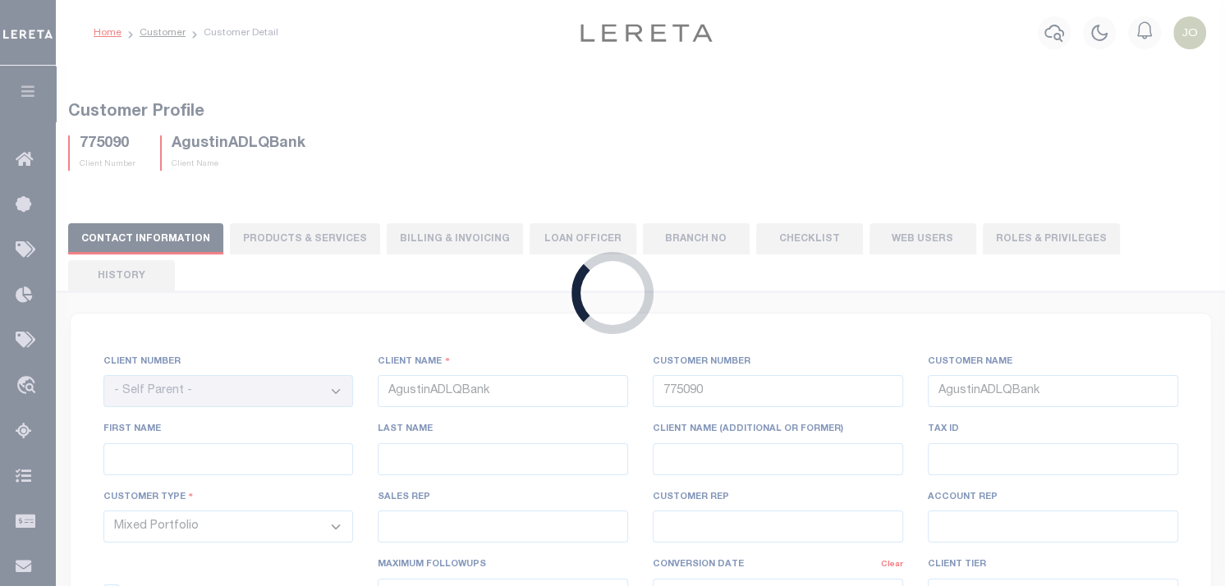
select select "2289"
type input "AgustinDtrackBank"
type input "775091"
type input "AgustinDtrackBank"
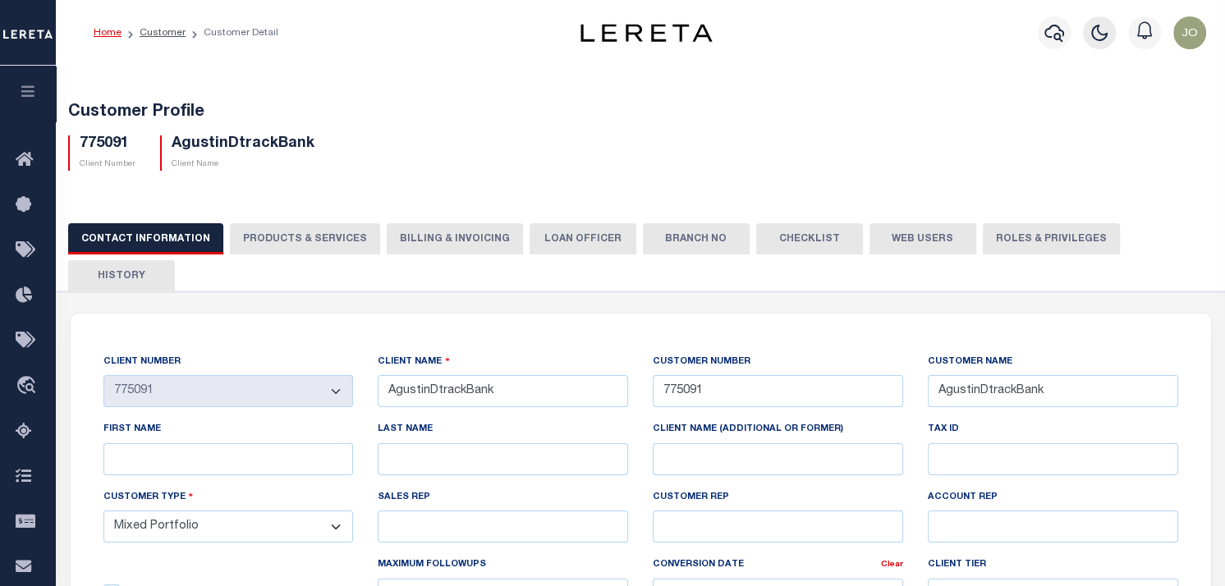
click at [1108, 33] on icon "button" at bounding box center [1100, 33] width 20 height 20
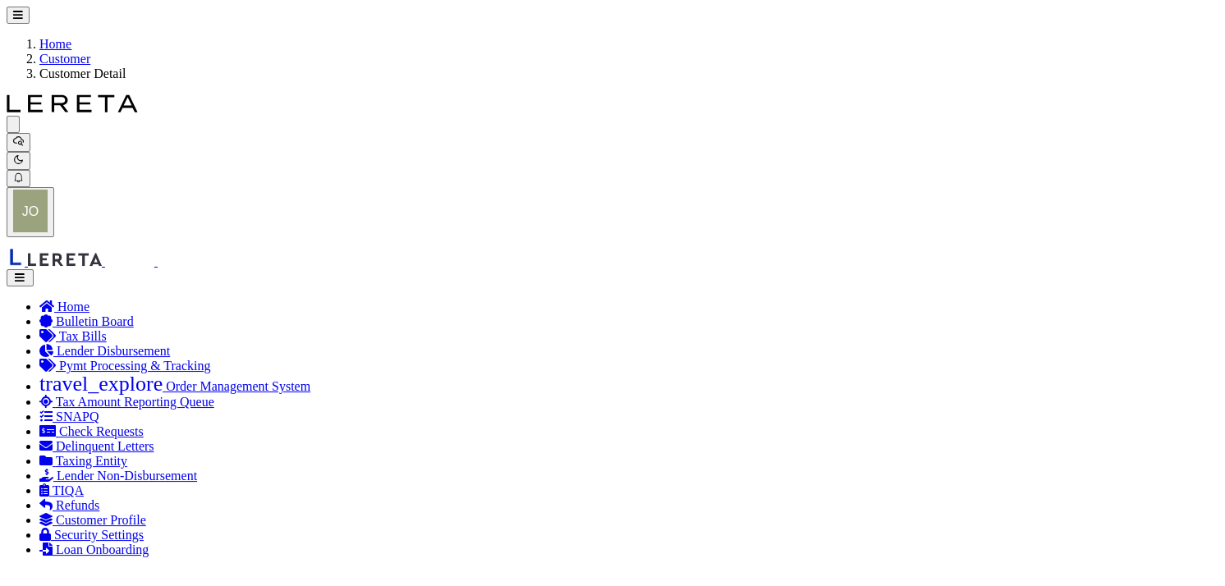
click at [23, 155] on icon "button" at bounding box center [19, 159] width 8 height 8
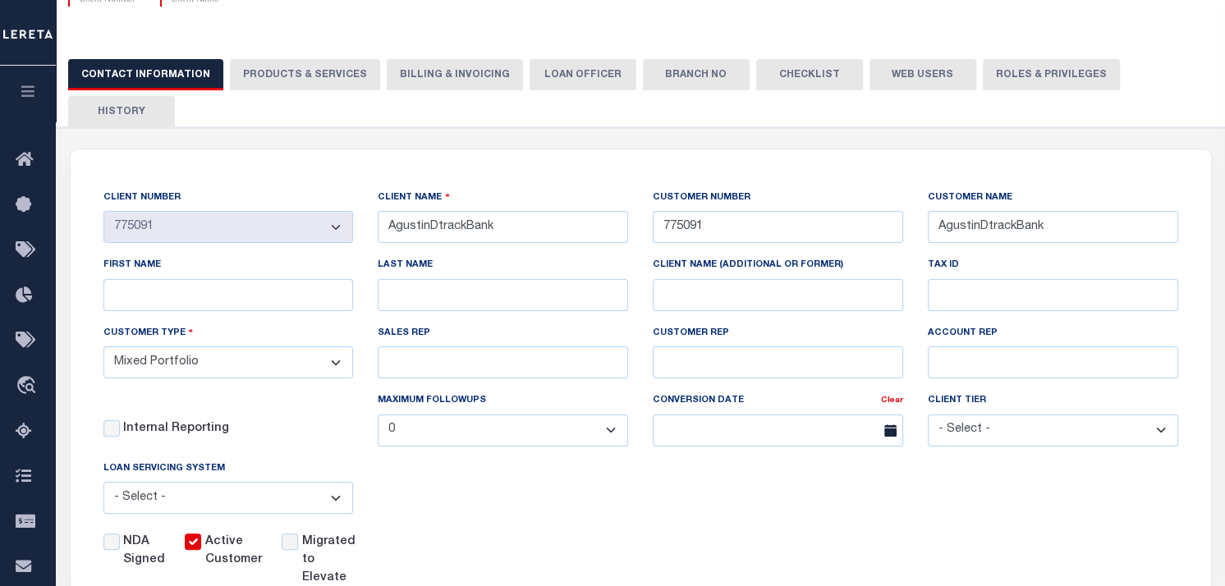
scroll to position [246, 0]
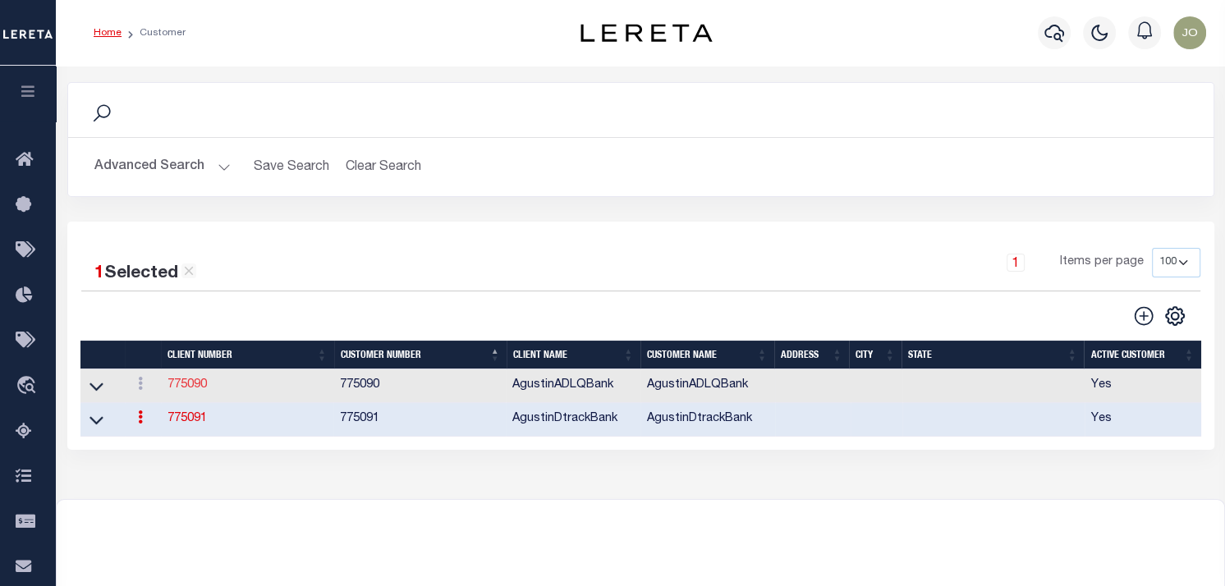
click at [188, 390] on link "775090" at bounding box center [187, 384] width 39 height 11
select select "2288"
type input "AgustinADLQBank"
type input "775090"
type input "AgustinADLQBank"
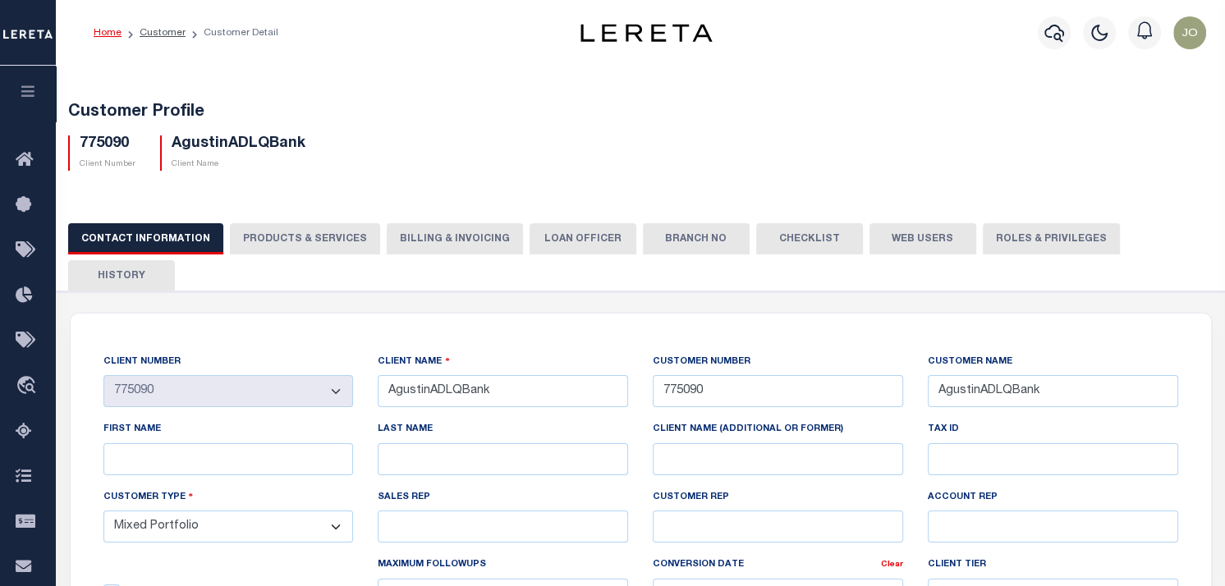
click at [312, 236] on button "PRODUCTS & SERVICES" at bounding box center [305, 238] width 150 height 31
checkbox input "true"
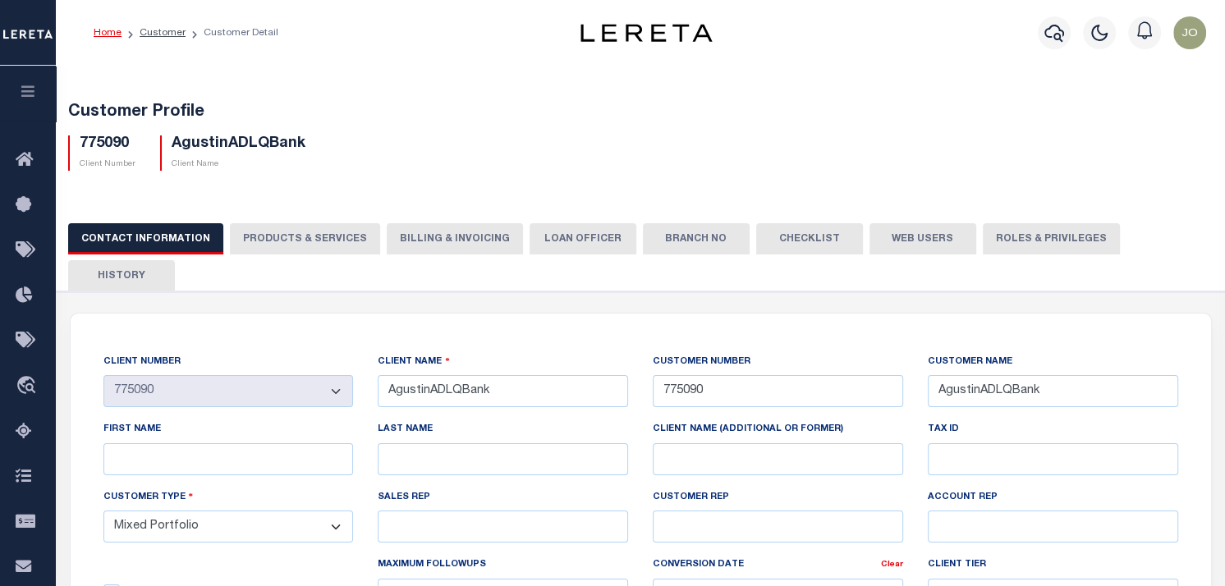
checkbox input "true"
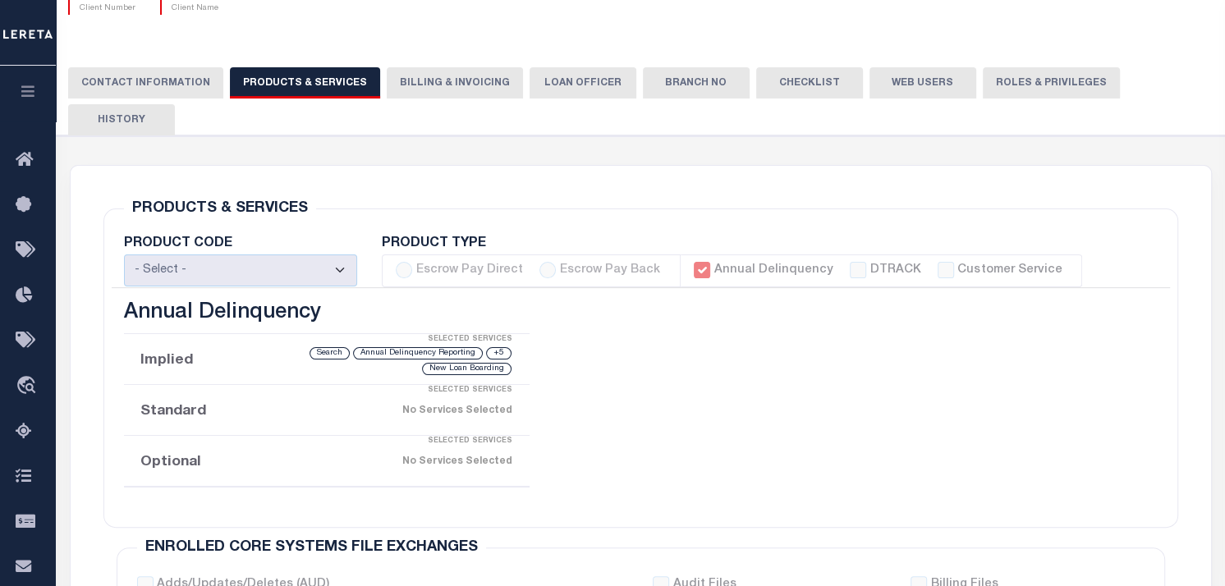
scroll to position [246, 0]
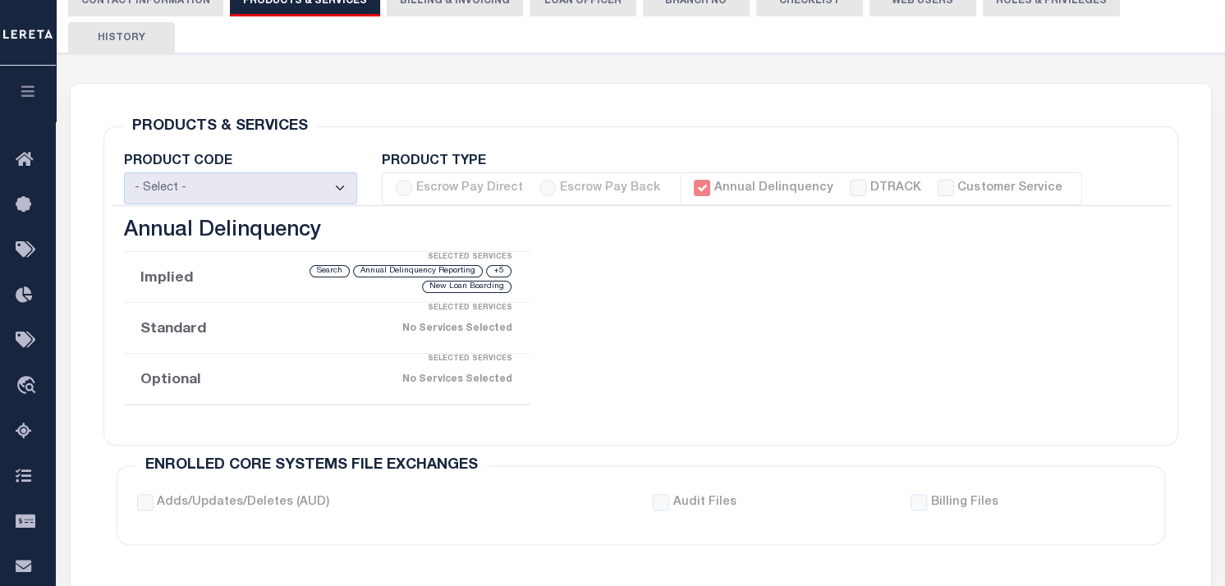
click at [296, 264] on div "+5 Annual Delinquency Reporting Search New Loan Boarding" at bounding box center [373, 279] width 280 height 31
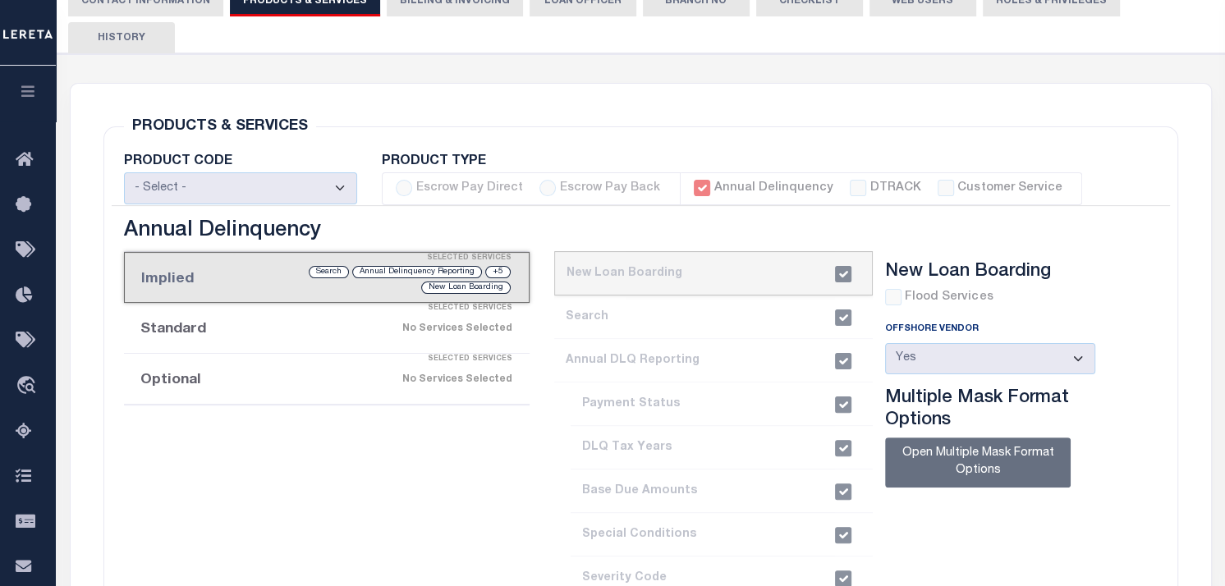
scroll to position [328, 0]
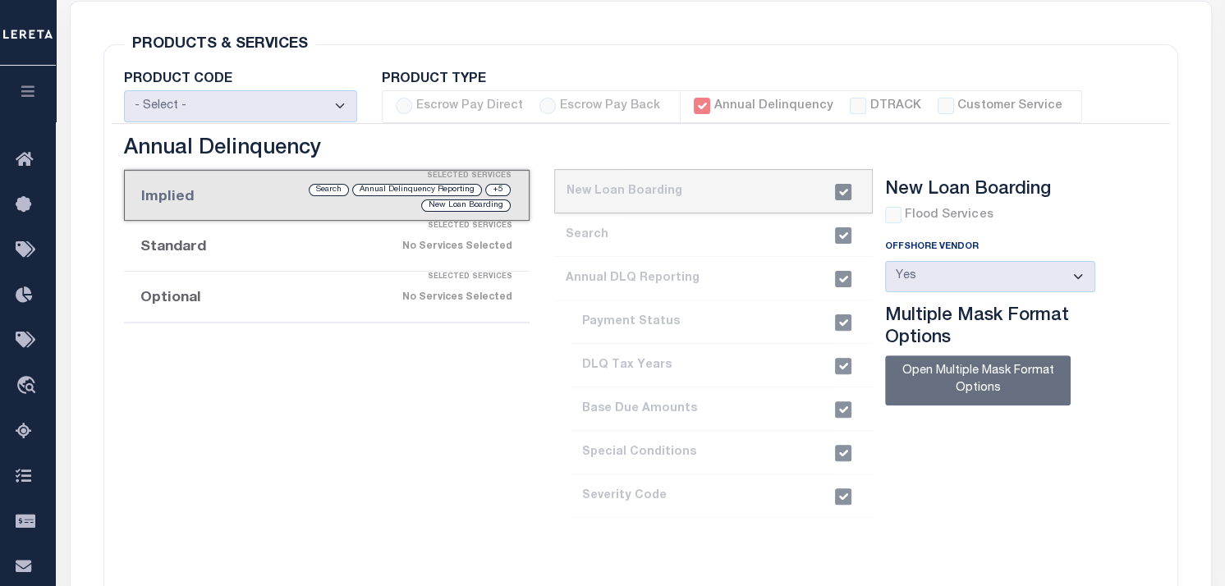
click at [314, 261] on div "Selected Services" at bounding box center [343, 277] width 406 height 33
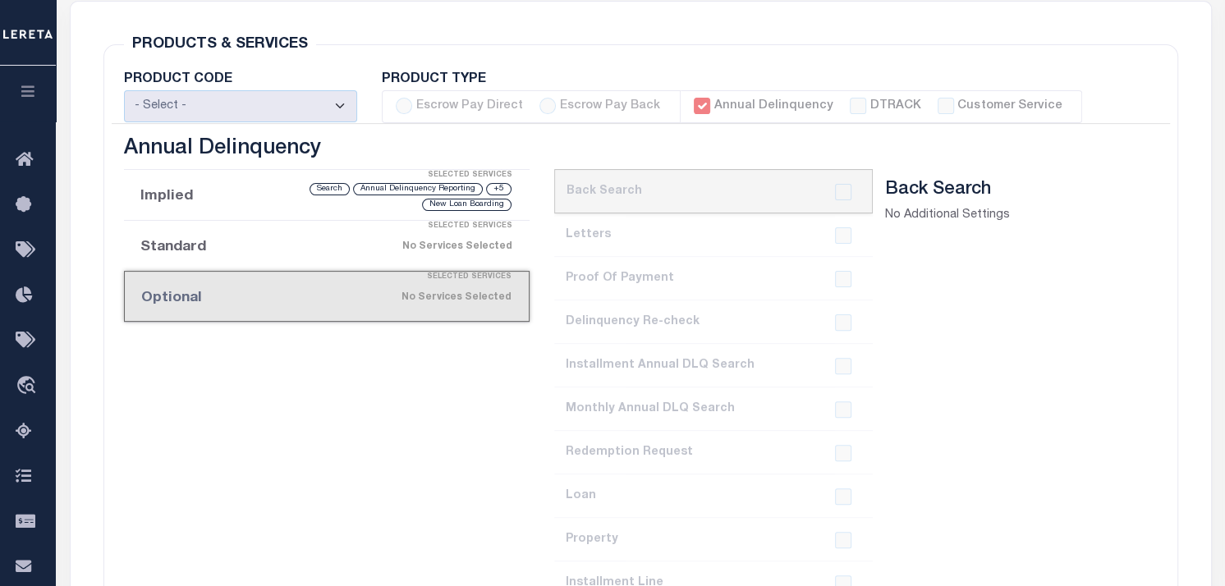
click at [315, 232] on div "No Services Selected" at bounding box center [372, 246] width 279 height 29
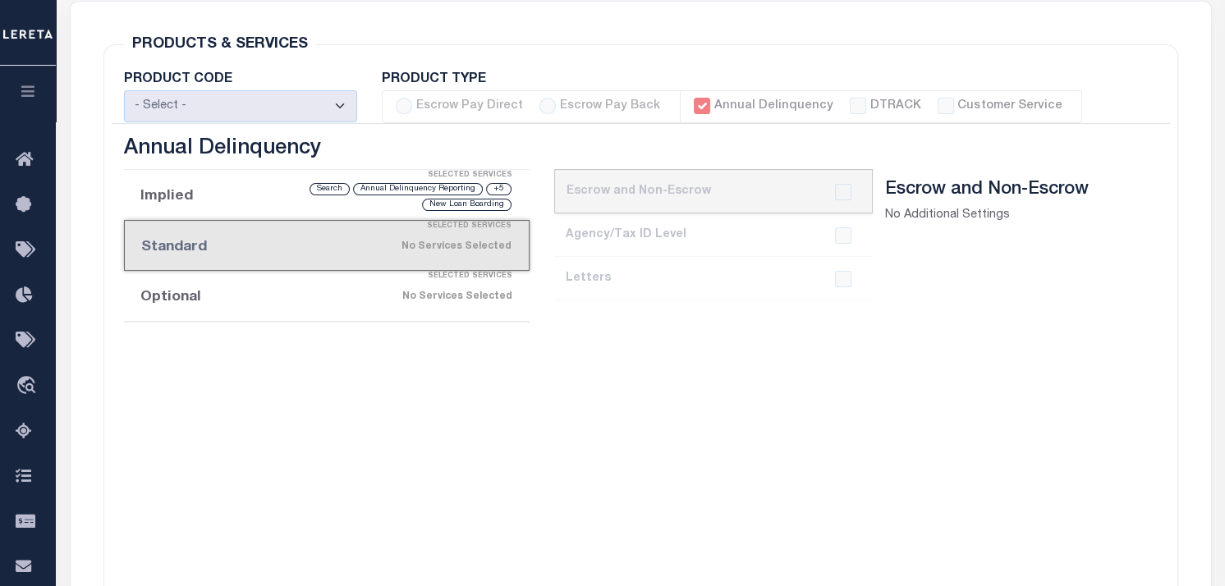
click at [282, 181] on div "+5 Annual Delinquency Reporting Search New Loan Boarding" at bounding box center [373, 196] width 280 height 31
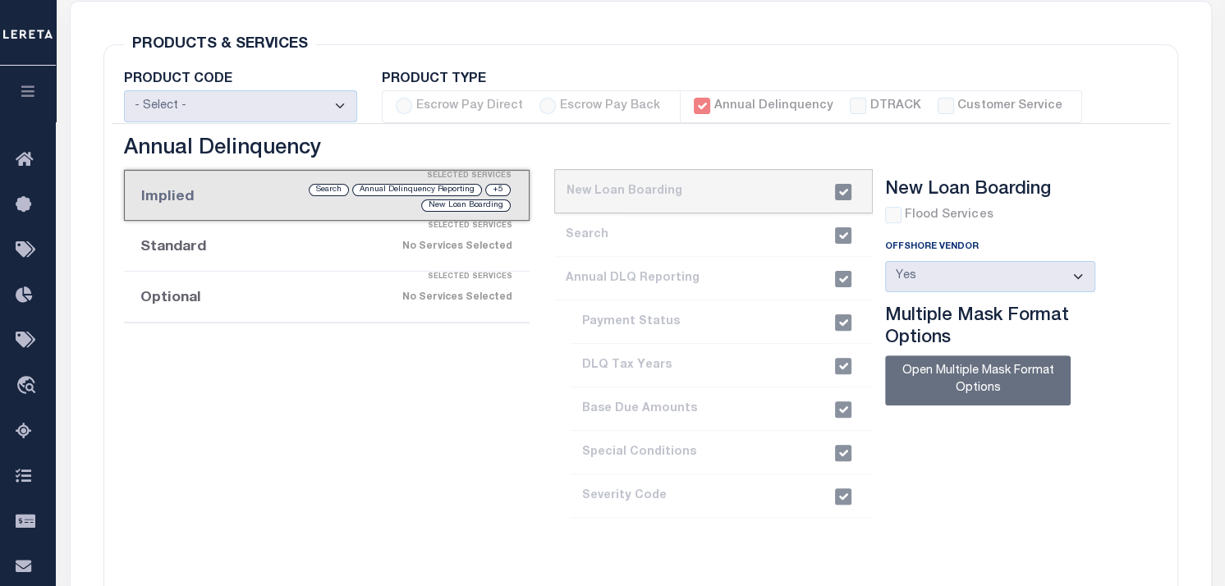
scroll to position [411, 0]
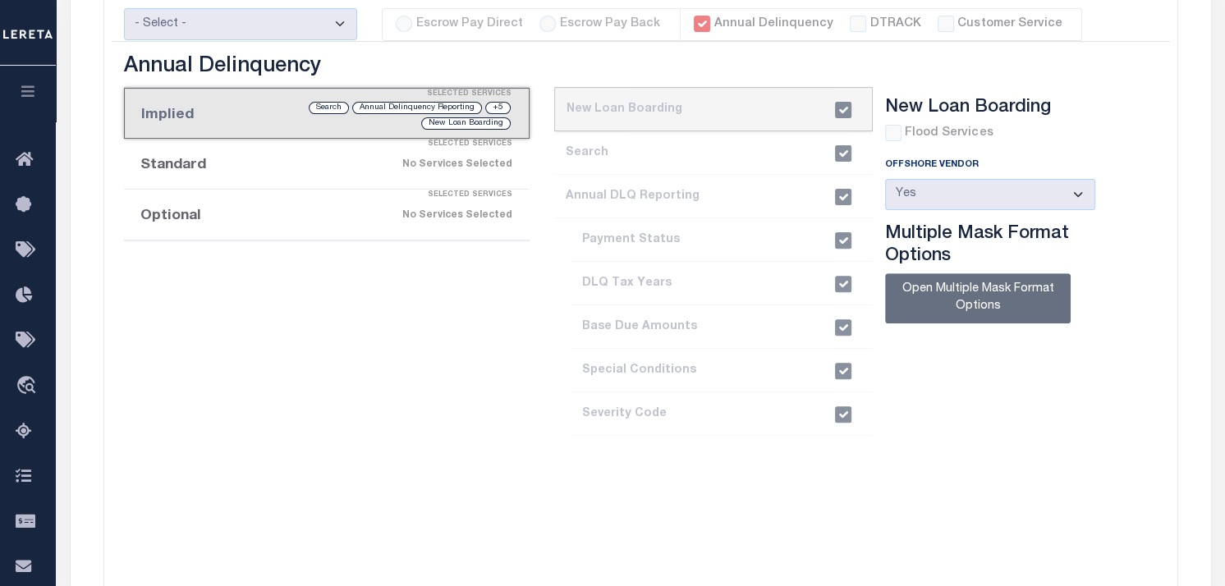
click at [327, 179] on div "Selected Services" at bounding box center [343, 195] width 406 height 33
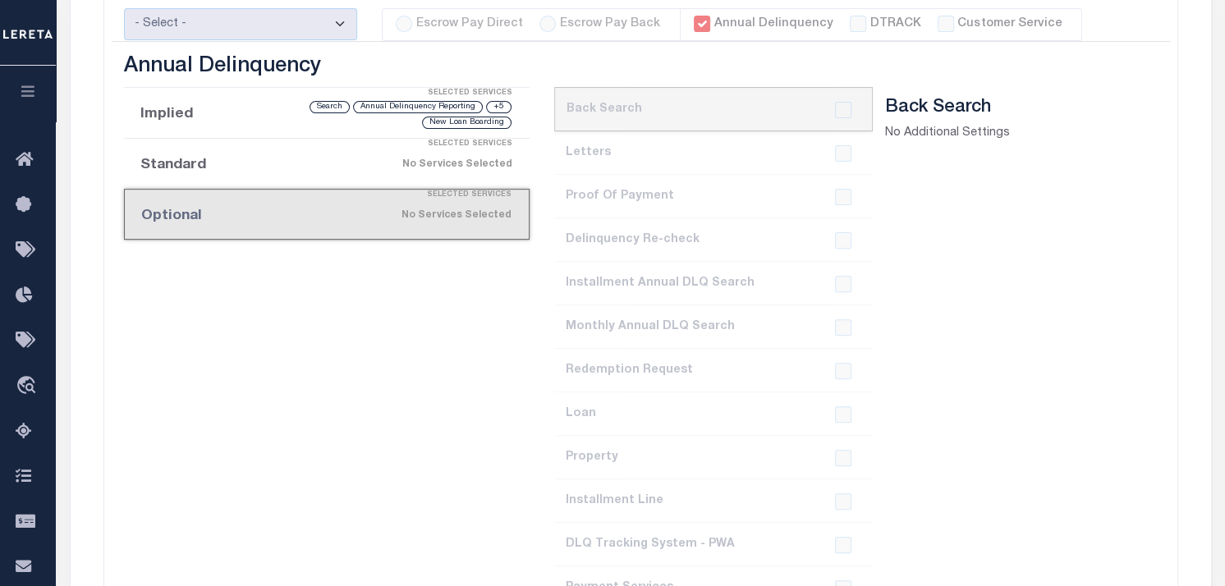
click at [354, 128] on div "Selected Services" at bounding box center [343, 144] width 406 height 33
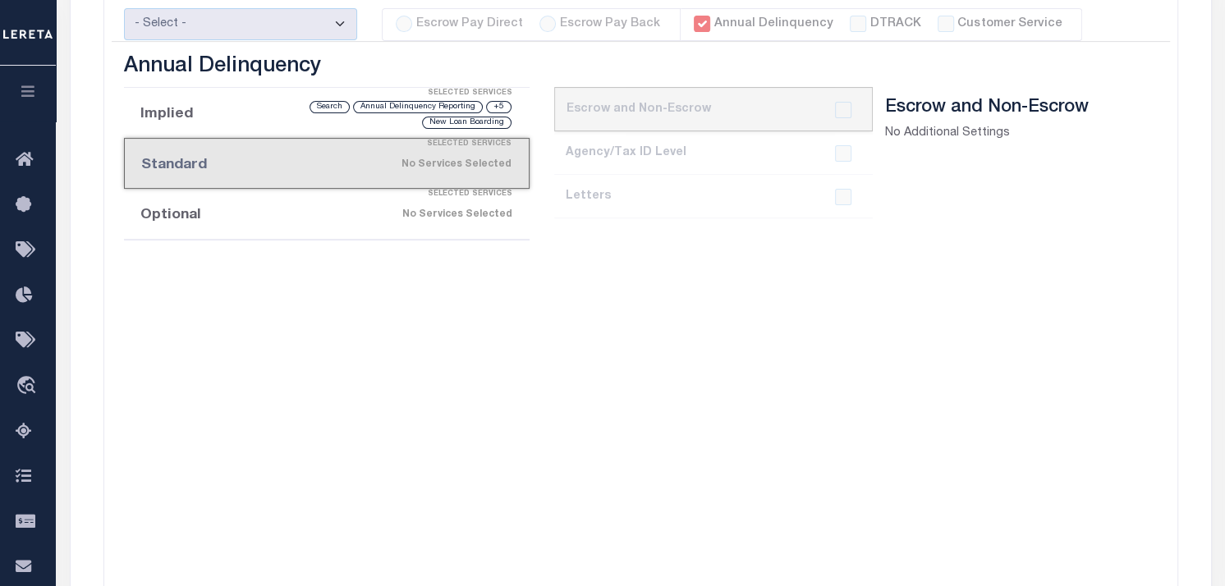
click at [308, 200] on div "No Services Selected" at bounding box center [372, 214] width 279 height 29
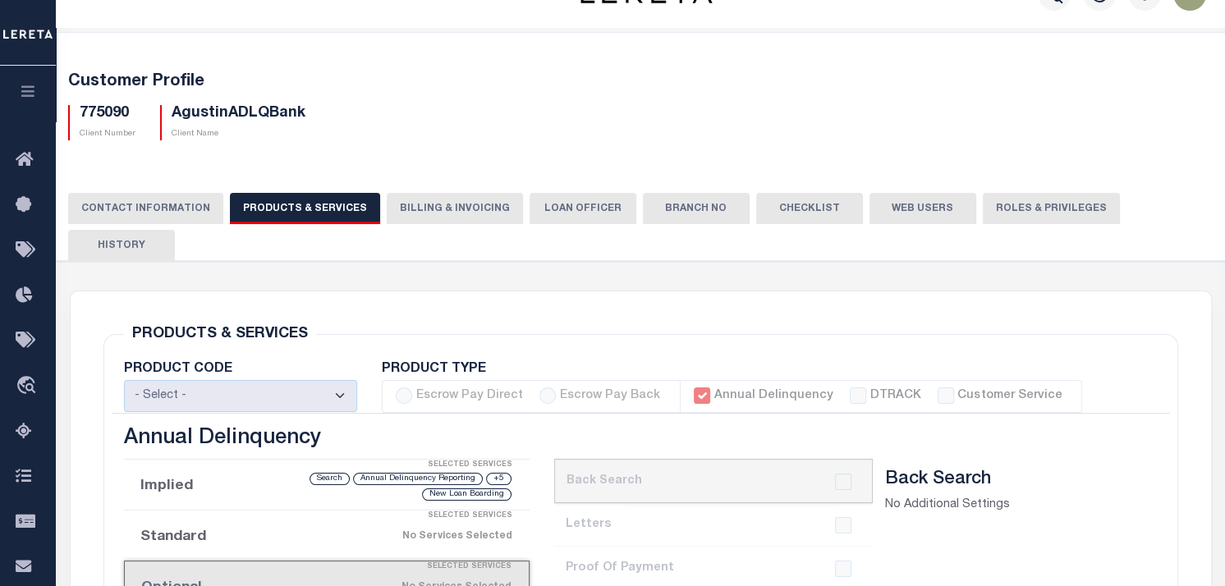
scroll to position [203, 0]
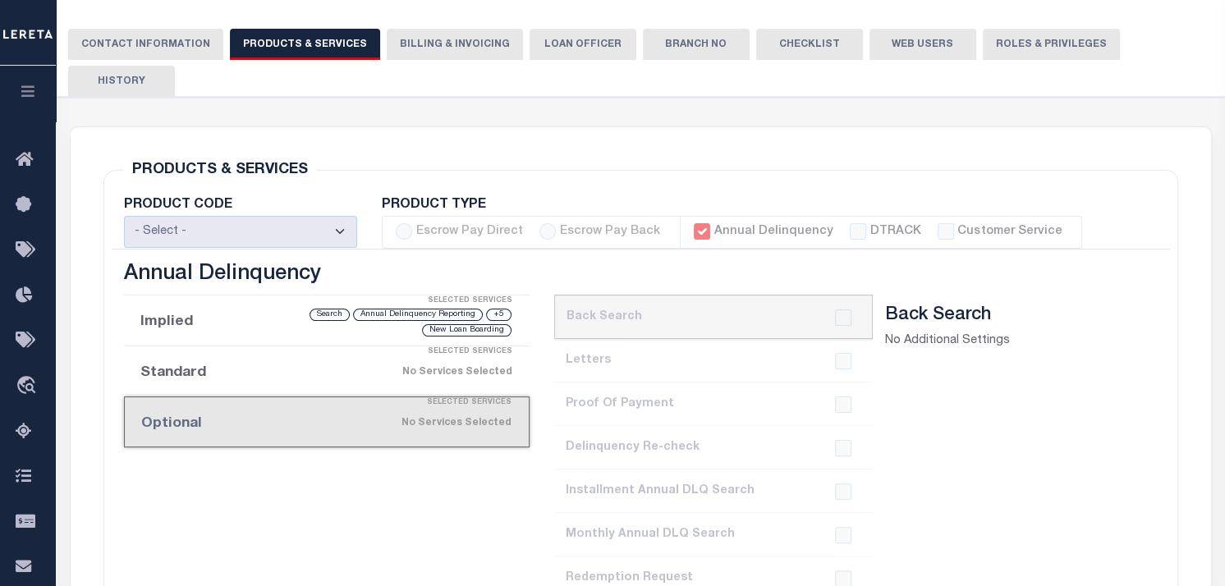
click at [466, 223] on label "Escrow Pay Direct" at bounding box center [469, 232] width 107 height 18
click at [617, 223] on label "Escrow Pay Back" at bounding box center [610, 232] width 100 height 18
click at [754, 223] on label "Annual Delinquency" at bounding box center [773, 232] width 119 height 18
